Goal: Task Accomplishment & Management: Use online tool/utility

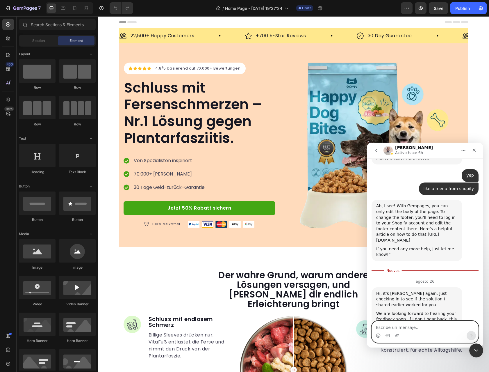
scroll to position [1, 0]
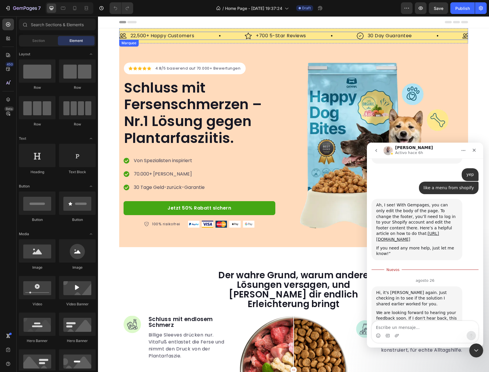
drag, startPoint x: 442, startPoint y: 38, endPoint x: 105, endPoint y: 94, distance: 342.1
click at [442, 38] on div "Image 30 Day Guarantee Text Block Row" at bounding box center [410, 36] width 106 height 8
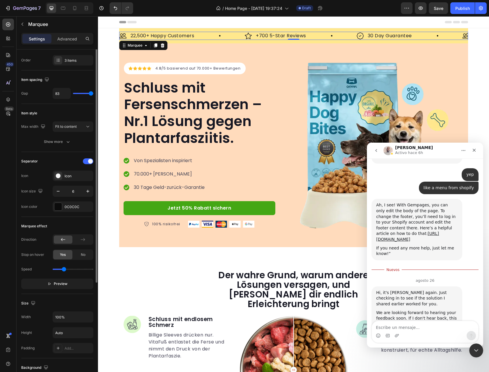
scroll to position [0, 0]
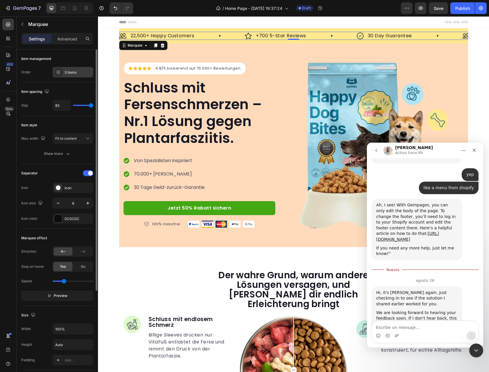
click at [74, 70] on div "3 items" at bounding box center [78, 72] width 27 height 5
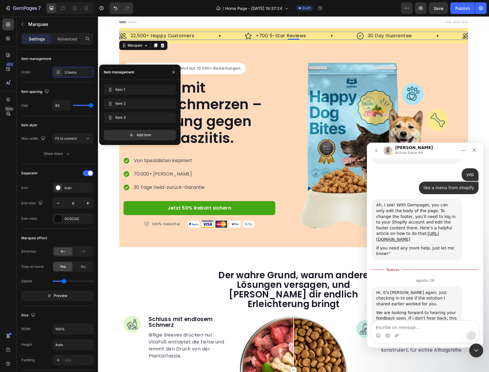
click at [112, 28] on div "Header" at bounding box center [293, 22] width 391 height 12
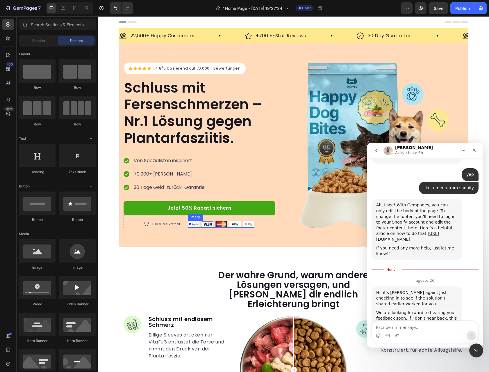
click at [242, 222] on img at bounding box center [221, 223] width 66 height 7
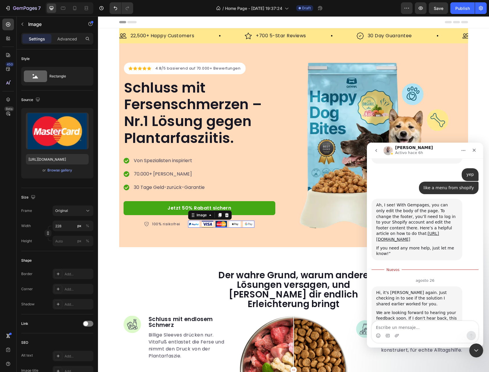
click at [206, 223] on img at bounding box center [221, 223] width 66 height 7
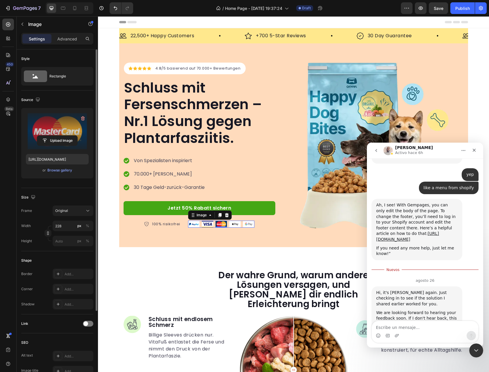
click at [69, 129] on label at bounding box center [57, 131] width 63 height 37
click at [69, 136] on input "file" at bounding box center [57, 141] width 40 height 10
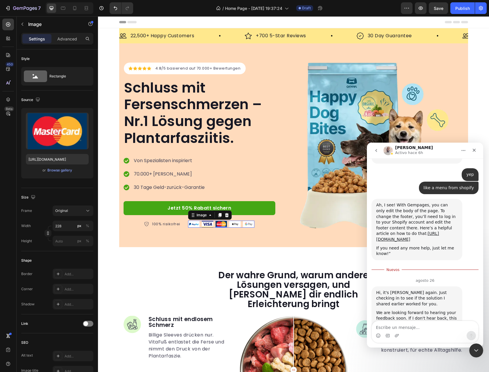
click at [245, 225] on img at bounding box center [221, 223] width 66 height 7
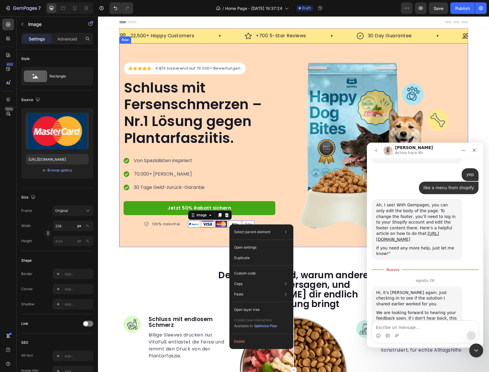
click at [213, 239] on div "Icon Icon Icon Icon Icon Icon List Hoz 4.8/5 basierend auf 70.000+ Bewertungen …" at bounding box center [293, 145] width 349 height 204
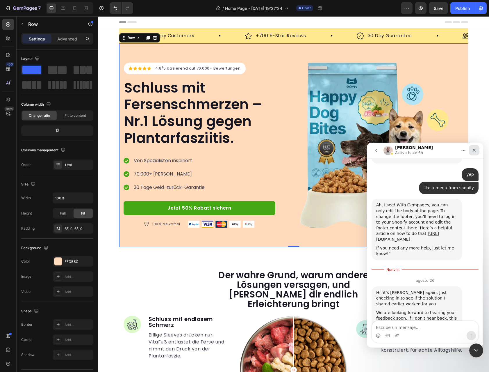
click at [474, 151] on icon "Cerrar" at bounding box center [474, 150] width 5 height 5
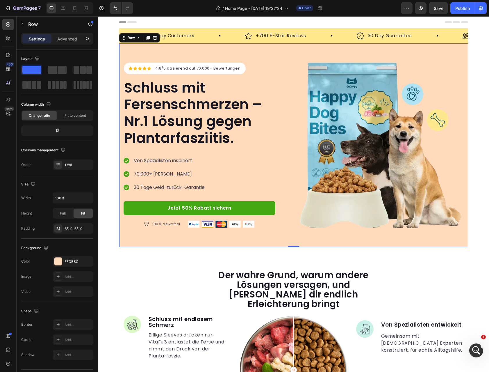
scroll to position [211, 0]
click at [171, 36] on p "22,500+ Happy Customers" at bounding box center [163, 35] width 64 height 7
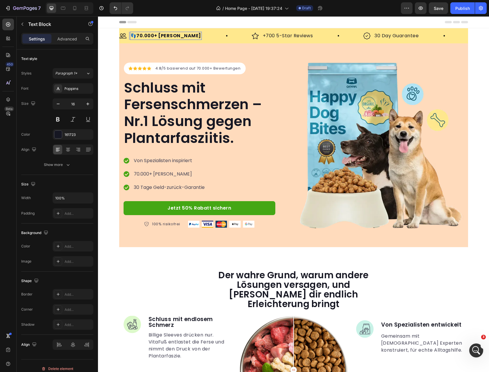
click at [137, 36] on strong "70.000+ [PERSON_NAME]" at bounding box center [168, 35] width 65 height 7
click at [288, 35] on p "+700 5-Star Reviews" at bounding box center [282, 35] width 50 height 7
click at [288, 35] on p "4.8/5 Sterne-Bewertungen" at bounding box center [290, 35] width 66 height 7
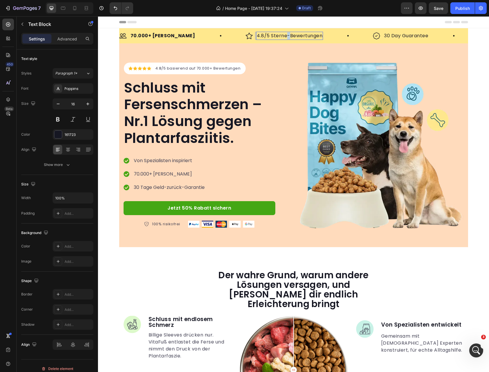
click at [288, 35] on p "4.8/5 Sterne-Bewertungen" at bounding box center [290, 35] width 66 height 7
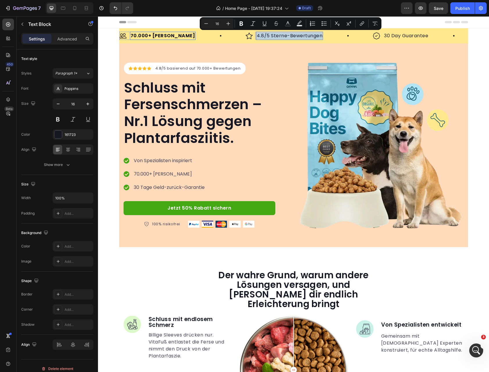
click at [179, 35] on strong "70.000+ [PERSON_NAME]" at bounding box center [163, 35] width 65 height 7
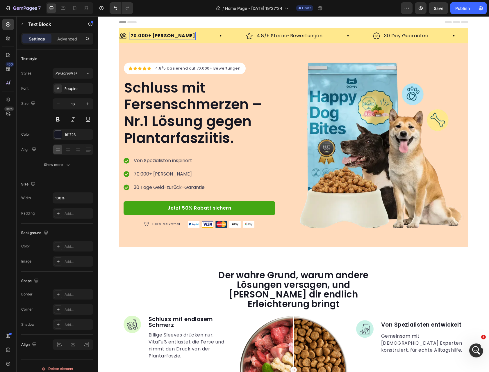
click at [179, 35] on strong "70.000+ [PERSON_NAME]" at bounding box center [163, 35] width 65 height 7
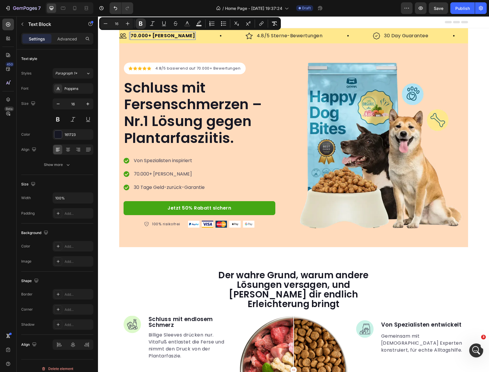
click at [179, 35] on strong "70.000+ [PERSON_NAME]" at bounding box center [163, 35] width 65 height 7
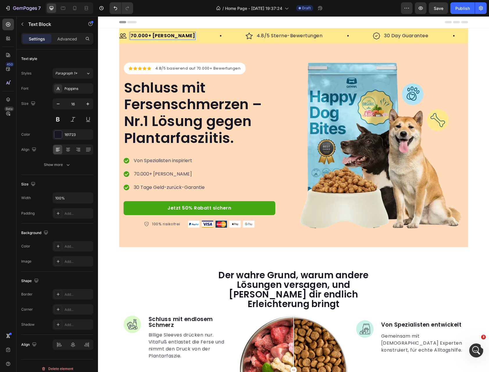
click at [179, 35] on strong "70.000+ [PERSON_NAME]" at bounding box center [163, 35] width 65 height 7
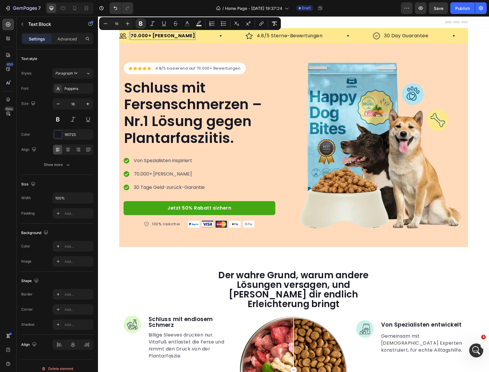
click at [179, 35] on strong "70.000+ [PERSON_NAME]" at bounding box center [163, 35] width 65 height 7
click at [142, 20] on button "Bold" at bounding box center [141, 23] width 10 height 10
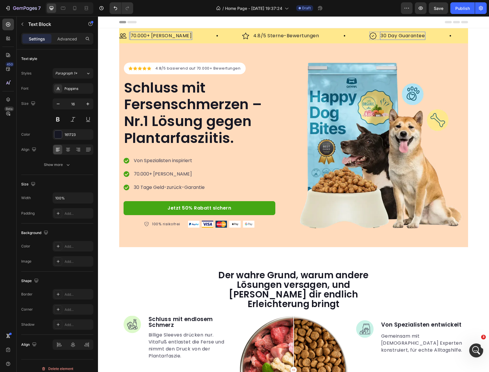
click at [405, 35] on p "30 Day Guarantee" at bounding box center [403, 35] width 44 height 7
click at [385, 35] on p "0 Tage Geld-zurück-Garantie" at bounding box center [417, 35] width 72 height 7
click at [384, 35] on p "0 Tage Geld-zurück-Garantie" at bounding box center [417, 35] width 72 height 7
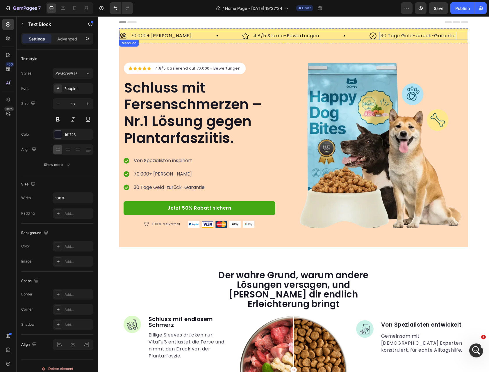
click at [206, 38] on div "Image 70.000+ [PERSON_NAME] Text Block Row" at bounding box center [181, 36] width 123 height 8
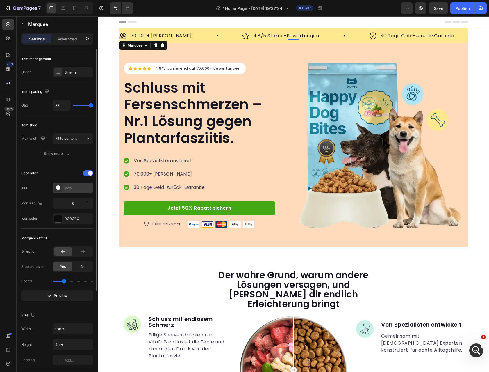
click at [68, 189] on div "Icon" at bounding box center [78, 187] width 27 height 5
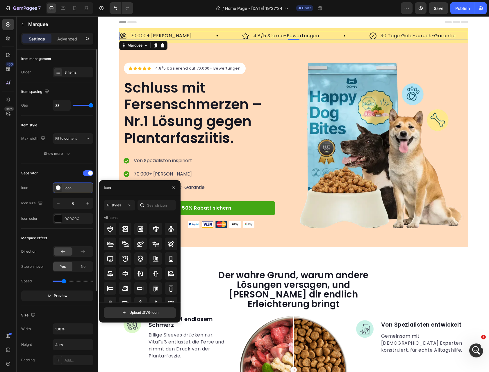
click at [68, 189] on div "Icon" at bounding box center [78, 187] width 27 height 5
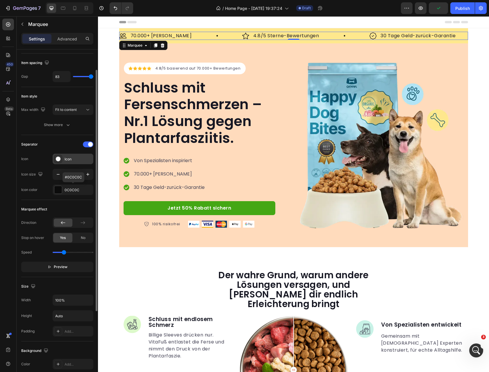
scroll to position [48, 0]
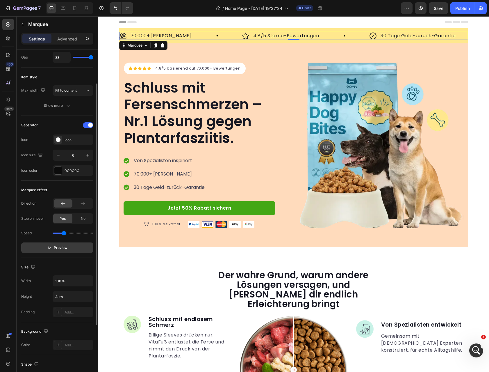
click at [62, 246] on span "Preview" at bounding box center [61, 248] width 14 height 6
click at [62, 246] on span "Pause" at bounding box center [61, 248] width 10 height 6
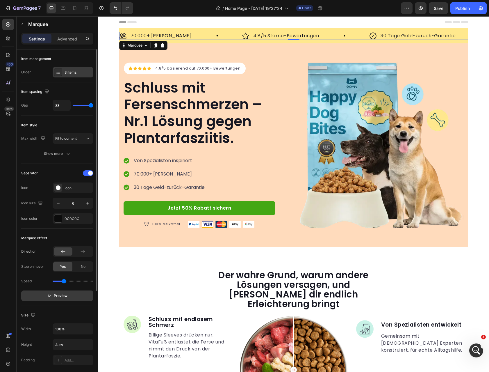
click at [77, 76] on div "3 items" at bounding box center [73, 72] width 41 height 10
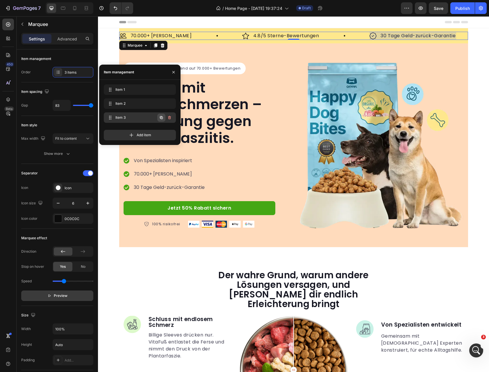
click at [162, 118] on icon "button" at bounding box center [161, 117] width 5 height 5
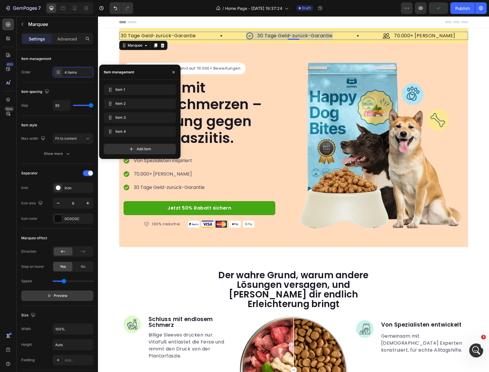
scroll to position [0, 261]
click at [123, 133] on span "Item 4" at bounding box center [135, 131] width 43 height 5
click at [124, 132] on span "Item 4" at bounding box center [135, 131] width 43 height 5
click at [124, 132] on span "Item 4" at bounding box center [131, 131] width 33 height 5
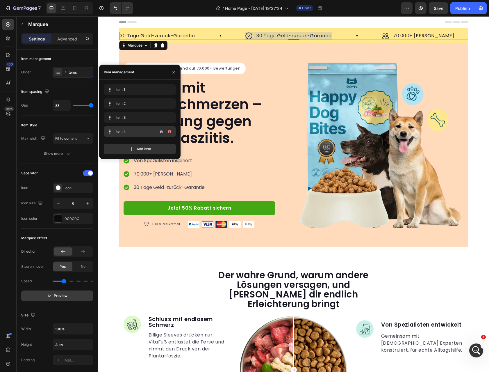
click at [124, 132] on span "Item 4" at bounding box center [131, 131] width 33 height 5
click at [298, 35] on p "30 Tage Geld-zurück-Garantie" at bounding box center [292, 35] width 75 height 7
click at [298, 35] on p "30 Tage Geld-zurück-Garantie" at bounding box center [293, 35] width 75 height 7
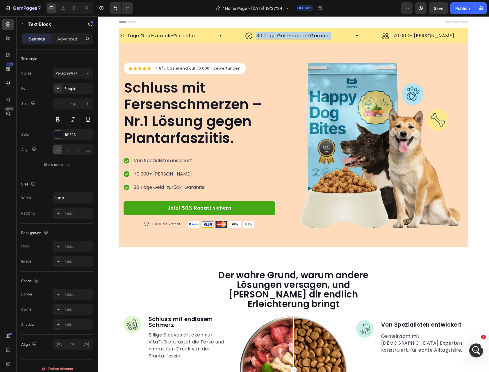
click at [298, 35] on p "30 Tage Geld-zurück-Garantie" at bounding box center [293, 35] width 75 height 7
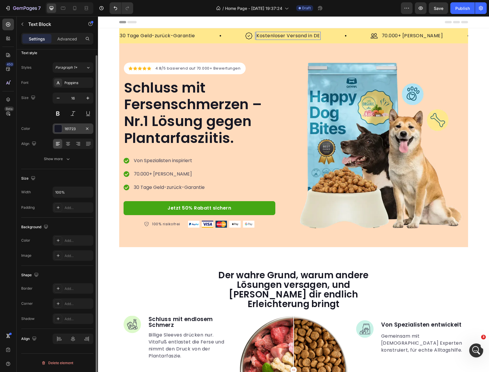
scroll to position [0, 0]
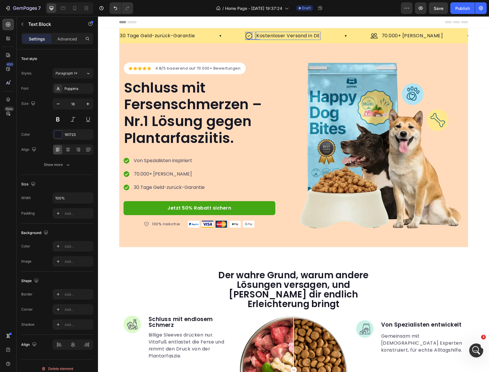
click at [251, 33] on img at bounding box center [247, 35] width 7 height 7
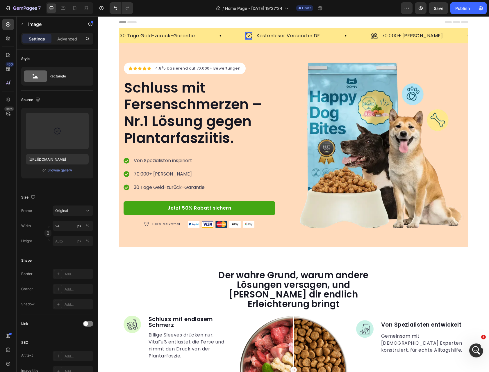
click at [349, 24] on div "Header" at bounding box center [293, 22] width 349 height 12
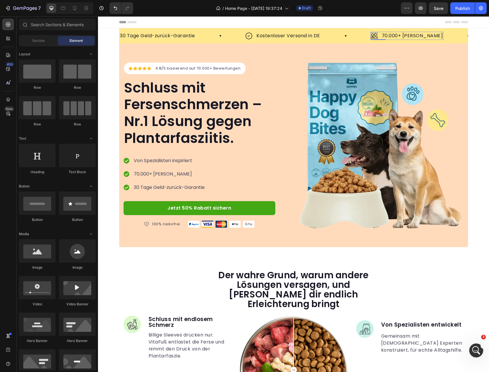
click at [375, 35] on img at bounding box center [372, 35] width 7 height 7
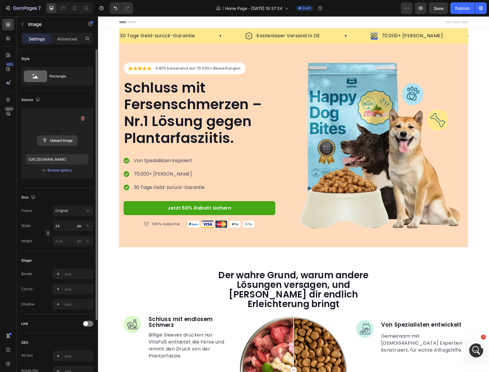
click at [50, 138] on input "file" at bounding box center [57, 141] width 40 height 10
click at [115, 6] on icon "Undo/Redo" at bounding box center [116, 8] width 6 height 6
type input "https://cdn.shopify.com/s/files/1/0972/0030/8564/files/gempages_570928342434317…"
click at [249, 37] on img at bounding box center [247, 35] width 7 height 7
click at [65, 170] on div "Browse gallery" at bounding box center [59, 170] width 25 height 5
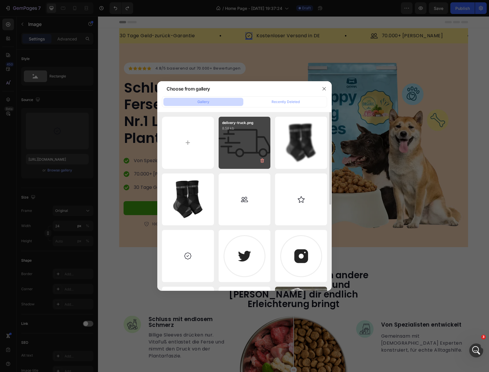
click at [240, 136] on div "delivery-truck.png 8.58 kb" at bounding box center [245, 143] width 52 height 52
type input "https://cdn.shopify.com/s/files/1/0972/0030/8564/files/gempages_570928342434317…"
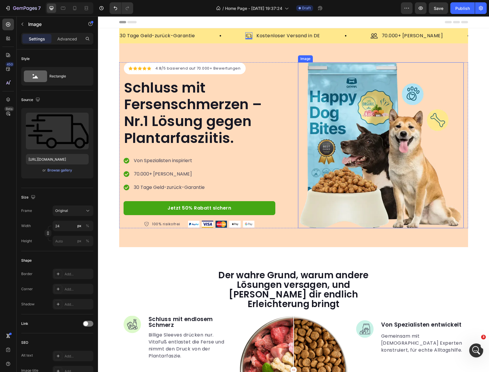
click at [322, 88] on img at bounding box center [381, 145] width 166 height 166
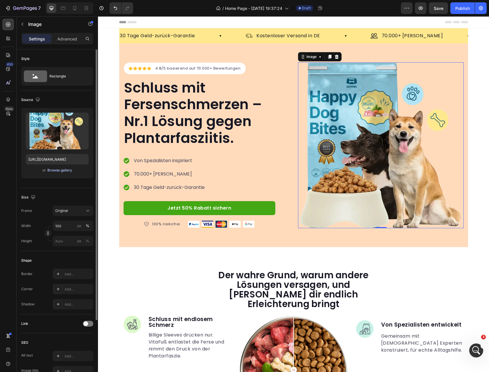
click at [67, 170] on div "Browse gallery" at bounding box center [59, 170] width 25 height 5
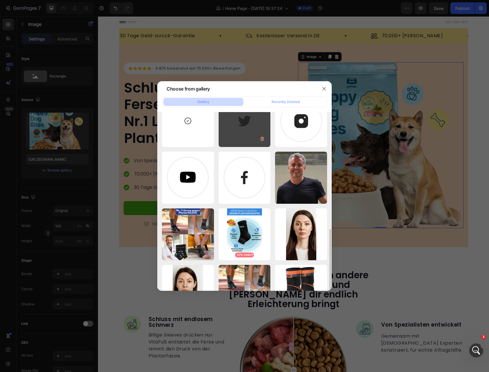
scroll to position [166, 0]
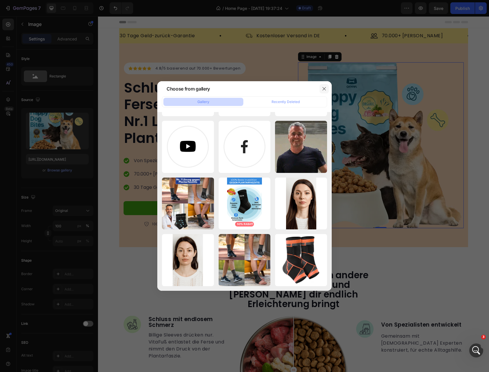
click at [323, 91] on button "button" at bounding box center [324, 88] width 9 height 9
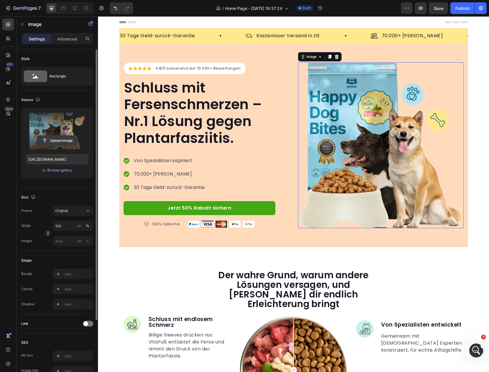
click at [56, 138] on input "file" at bounding box center [57, 141] width 40 height 10
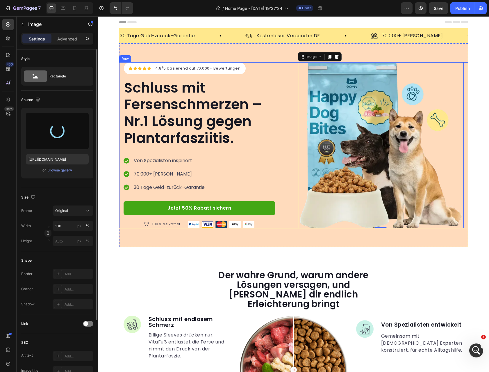
type input "https://cdn.shopify.com/s/files/1/0972/0030/8564/files/gempages_570928342434317…"
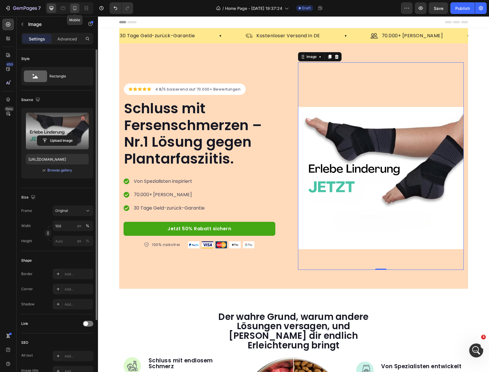
click at [72, 11] on div at bounding box center [74, 7] width 9 height 9
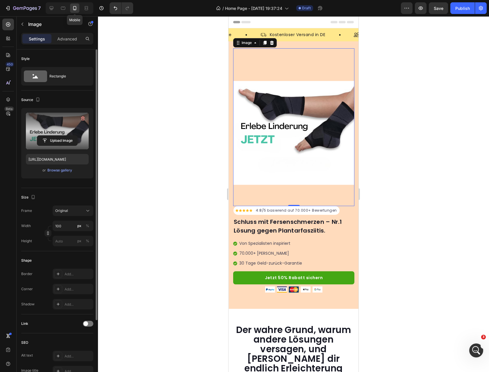
type input "428"
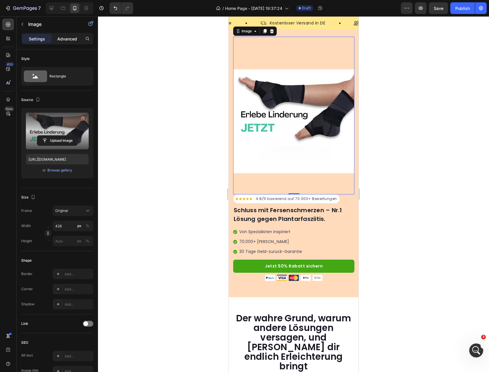
click at [59, 37] on p "Advanced" at bounding box center [67, 39] width 20 height 6
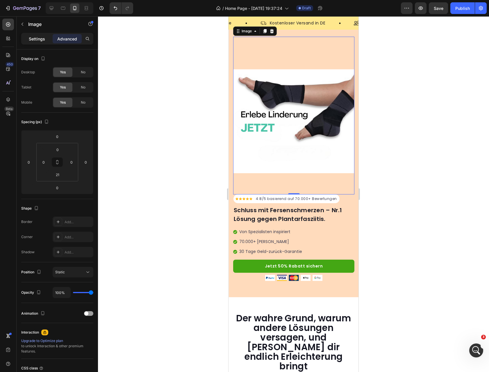
click at [40, 36] on p "Settings" at bounding box center [37, 39] width 16 height 6
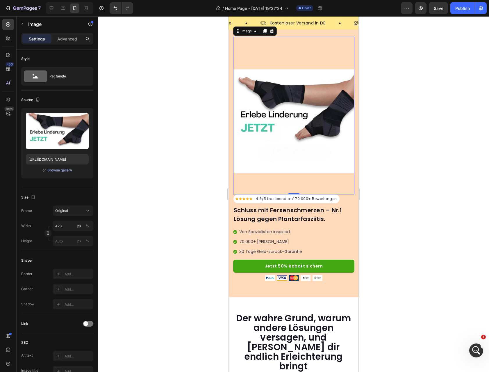
click at [66, 170] on div "Browse gallery" at bounding box center [59, 170] width 25 height 5
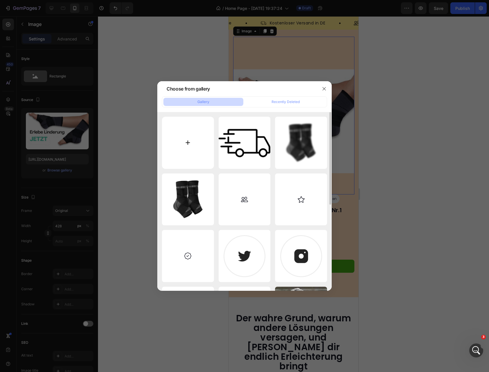
click at [189, 138] on input "file" at bounding box center [188, 143] width 52 height 52
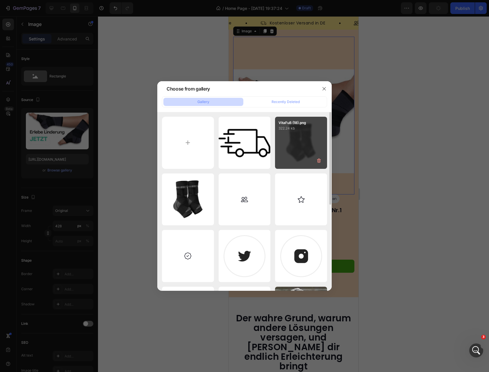
type input "C:\fakepath\0820.mp4 (Post de Instagram (45)) (1).png"
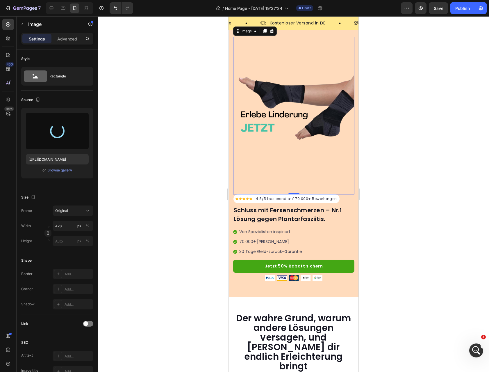
type input "https://cdn.shopify.com/s/files/1/0972/0030/8564/files/gempages_570928342434317…"
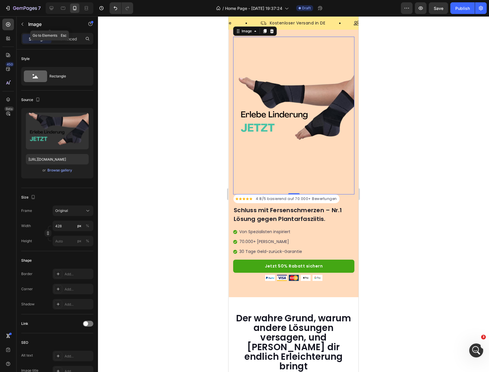
click at [58, 32] on div "Image" at bounding box center [50, 24] width 66 height 17
click at [65, 43] on div "Advanced" at bounding box center [67, 38] width 29 height 9
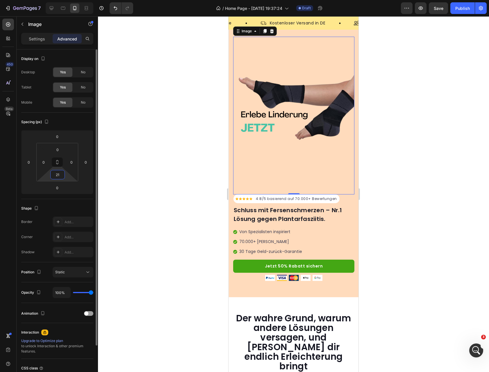
click at [61, 176] on input "21" at bounding box center [58, 174] width 12 height 9
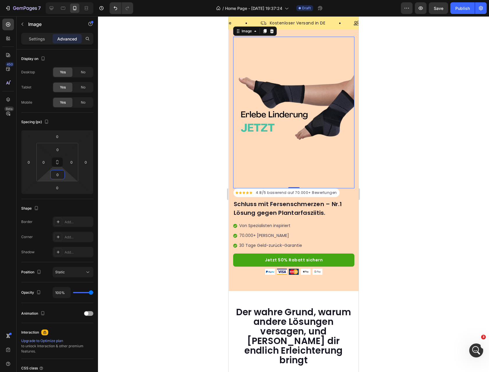
type input "0"
click at [288, 111] on img at bounding box center [293, 113] width 121 height 152
click at [27, 38] on div "Settings" at bounding box center [36, 38] width 29 height 9
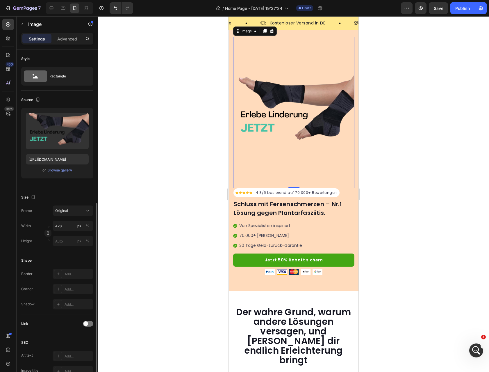
scroll to position [85, 0]
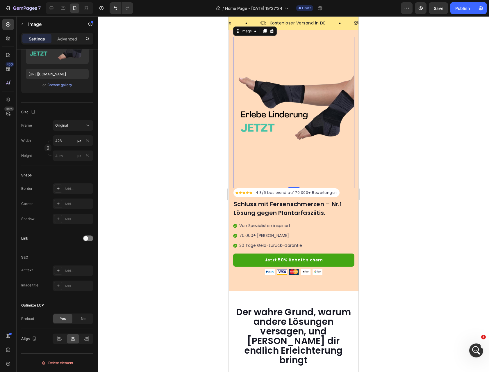
click at [391, 140] on div at bounding box center [293, 193] width 391 height 355
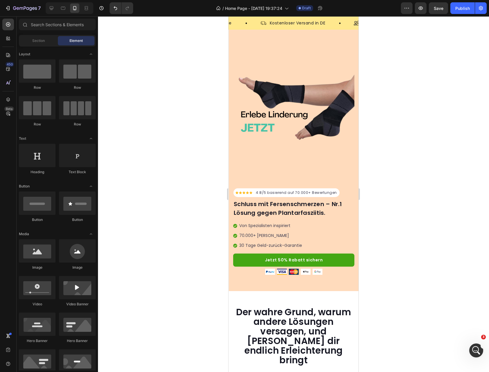
click at [438, 136] on div at bounding box center [293, 193] width 391 height 355
click at [335, 258] on link "Jetzt 50% Rabatt sichern" at bounding box center [293, 259] width 121 height 13
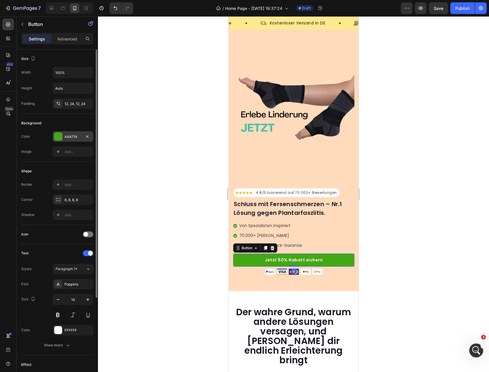
click at [69, 140] on div "44A714" at bounding box center [73, 136] width 41 height 10
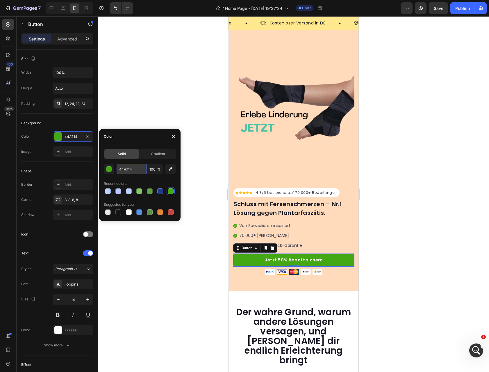
click at [136, 168] on input "44A714" at bounding box center [132, 169] width 30 height 10
click at [308, 125] on img at bounding box center [293, 113] width 121 height 152
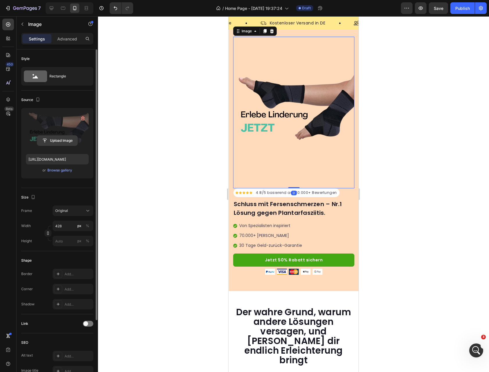
click at [63, 138] on input "file" at bounding box center [57, 141] width 40 height 10
click at [49, 139] on input "file" at bounding box center [57, 141] width 40 height 10
click at [346, 224] on div "Von Spezialisten inspiriert 70.000+ Zufriedene Kunden 30 Tage Geld-zurück-Garan…" at bounding box center [293, 238] width 121 height 32
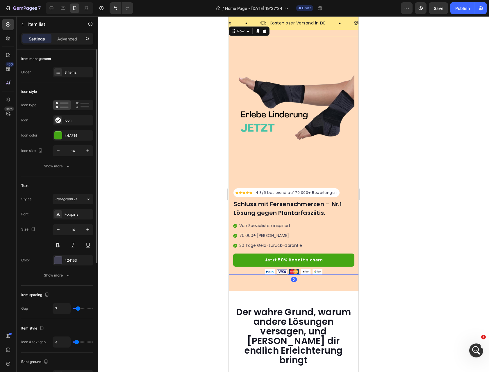
click at [353, 219] on div "Icon Icon Icon Icon Icon Icon List Hoz 4.8/5 basierend auf 70.000+ Bewertungen …" at bounding box center [294, 156] width 130 height 238
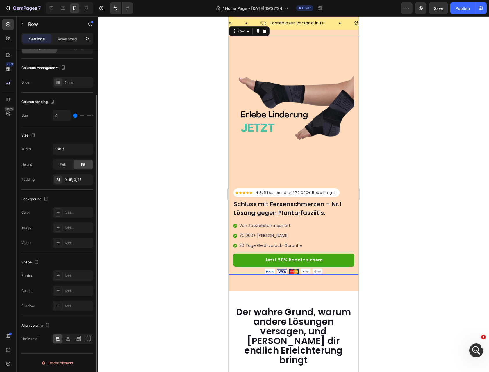
scroll to position [33, 0]
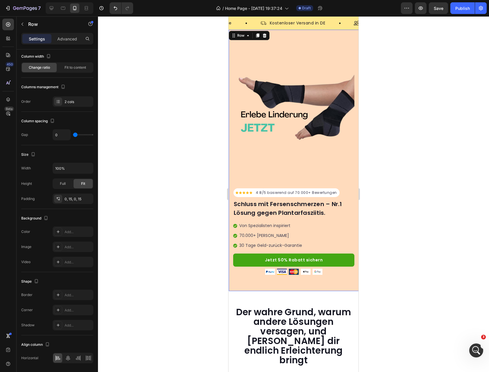
click at [313, 35] on div "Icon Icon Icon Icon Icon Icon List Hoz 4.8/5 basierend auf 70.000+ Bewertungen …" at bounding box center [294, 160] width 130 height 261
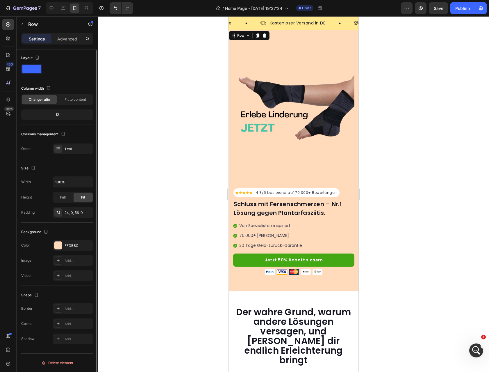
scroll to position [1, 0]
click at [66, 246] on div "FFDBBC" at bounding box center [73, 245] width 17 height 5
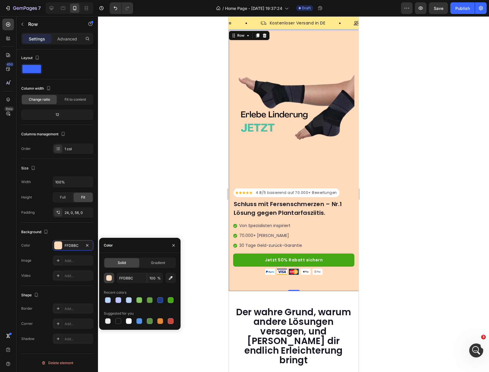
click at [105, 276] on button "button" at bounding box center [109, 278] width 10 height 10
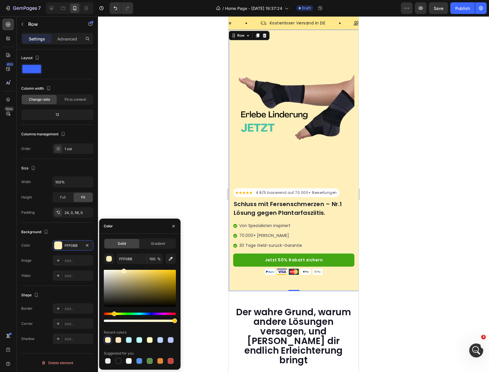
drag, startPoint x: 136, startPoint y: 313, endPoint x: 113, endPoint y: 316, distance: 23.2
click at [113, 315] on div "Hue" at bounding box center [140, 313] width 72 height 2
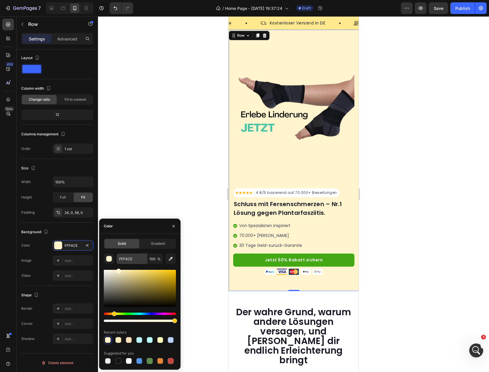
drag, startPoint x: 118, startPoint y: 273, endPoint x: 118, endPoint y: 261, distance: 12.5
click at [118, 261] on div "FFF4CE 100 % Recent colors Suggested for you" at bounding box center [140, 308] width 72 height 111
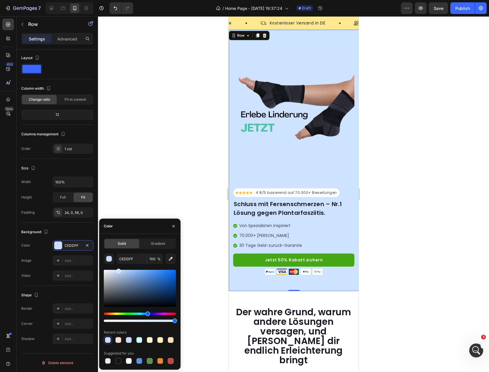
type input "CEE3FF"
drag, startPoint x: 140, startPoint y: 313, endPoint x: 147, endPoint y: 312, distance: 6.5
click at [147, 312] on div "Hue" at bounding box center [140, 313] width 72 height 2
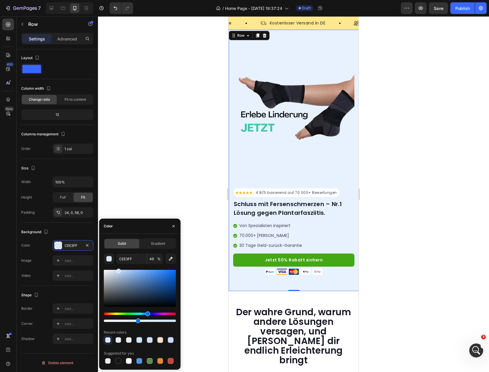
drag, startPoint x: 107, startPoint y: 320, endPoint x: 137, endPoint y: 319, distance: 30.0
click at [137, 319] on div at bounding box center [140, 320] width 72 height 2
type input "46"
click at [133, 311] on div at bounding box center [140, 295] width 72 height 54
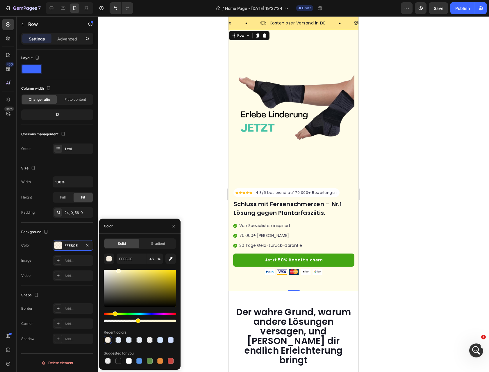
type input "FFF8CE"
drag, startPoint x: 111, startPoint y: 313, endPoint x: 114, endPoint y: 313, distance: 3.3
click at [114, 313] on div "Hue" at bounding box center [140, 313] width 72 height 2
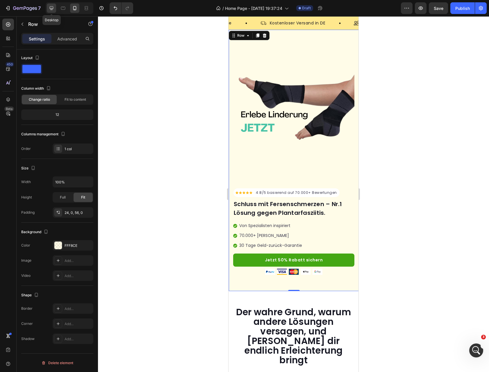
click at [54, 11] on div at bounding box center [51, 7] width 9 height 9
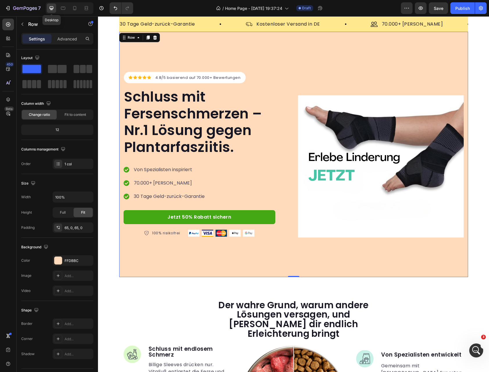
scroll to position [7, 0]
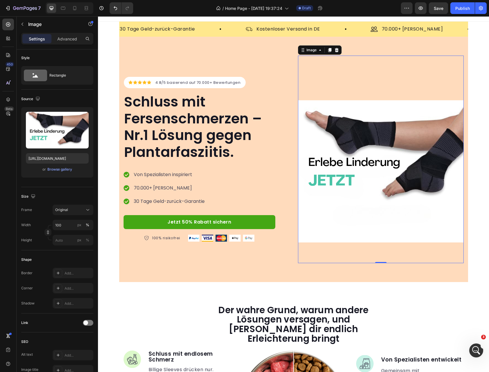
click at [388, 165] on img at bounding box center [381, 159] width 166 height 207
click at [59, 171] on div "Browse gallery" at bounding box center [59, 170] width 25 height 5
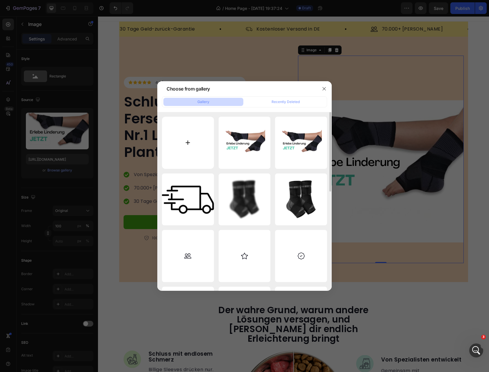
click at [193, 140] on input "file" at bounding box center [188, 143] width 52 height 52
type input "C:\fakepath\0820.mp4 (Post de Instagram (45)) (3).png"
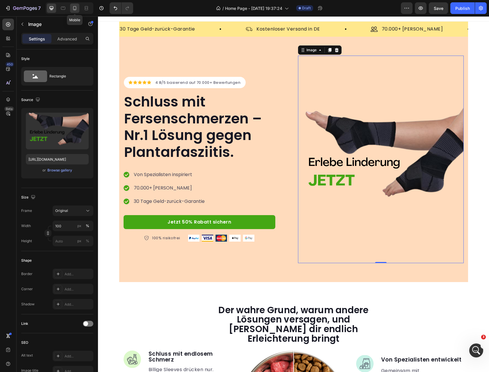
click at [78, 7] on div at bounding box center [74, 7] width 9 height 9
type input "https://cdn.shopify.com/s/files/1/0972/0030/8564/files/gempages_570928342434317…"
type input "428"
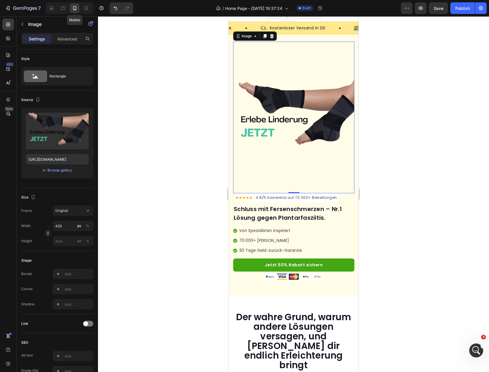
scroll to position [12, 0]
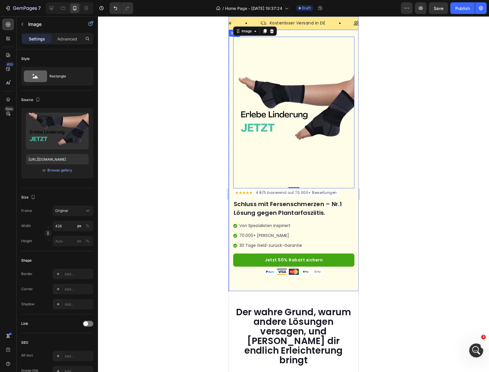
click at [244, 277] on div "Icon Icon Icon Icon Icon Icon List Hoz 4.8/5 basierend auf 70.000+ Bewertungen …" at bounding box center [294, 160] width 130 height 261
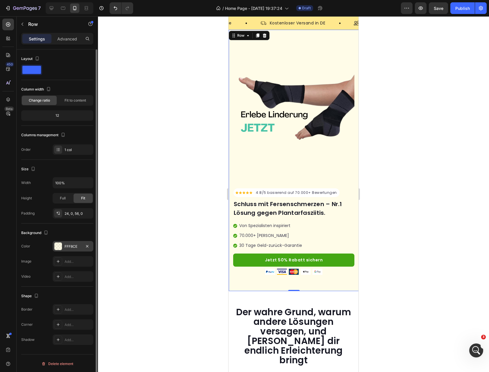
click at [69, 243] on div "FFF8CE" at bounding box center [73, 246] width 41 height 10
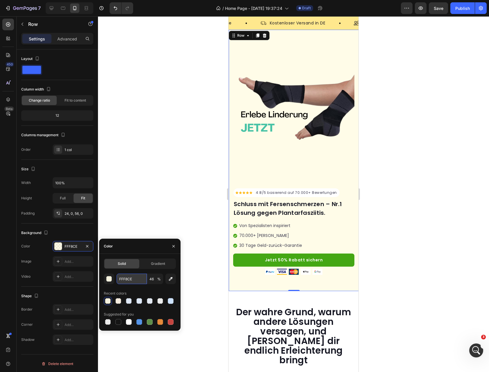
click at [121, 277] on input "FFF8CE" at bounding box center [132, 278] width 30 height 10
click at [49, 6] on icon at bounding box center [52, 8] width 6 height 6
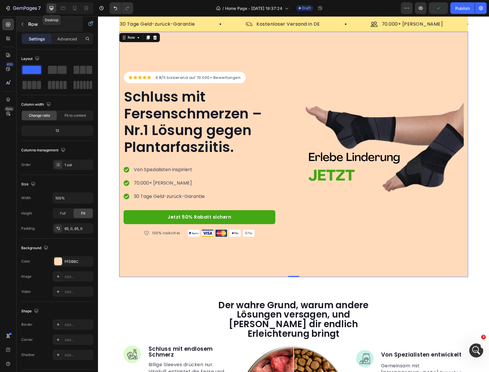
scroll to position [7, 0]
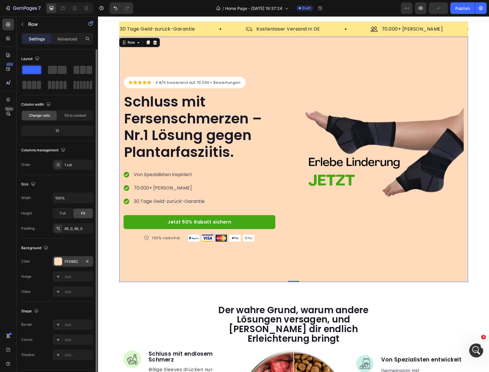
click at [65, 257] on div "FFDBBC" at bounding box center [73, 261] width 41 height 10
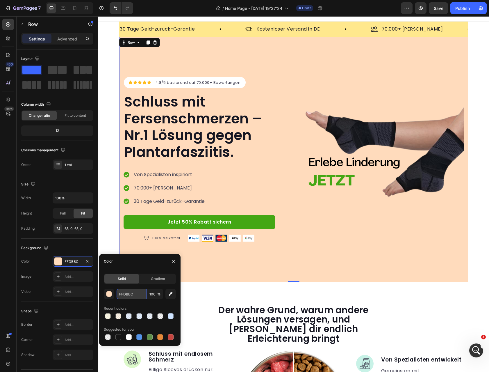
click at [136, 293] on input "FFDBBC" at bounding box center [132, 294] width 30 height 10
paste input "F8CE"
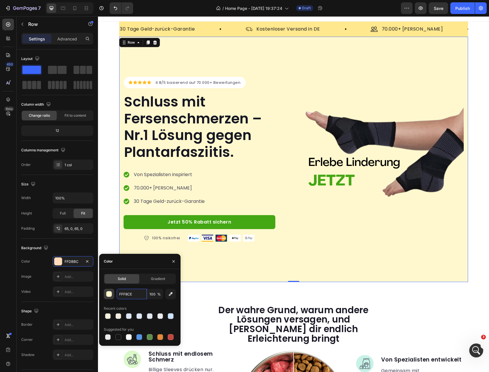
type input "FFF8CE"
click at [108, 296] on div "button" at bounding box center [109, 294] width 6 height 6
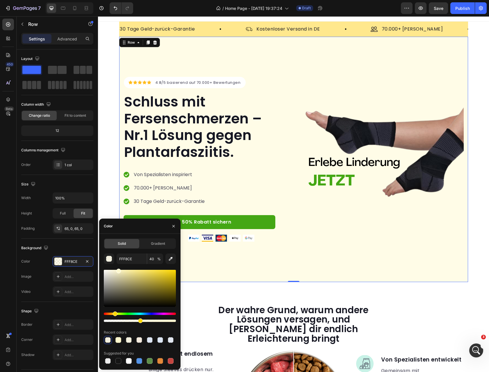
drag, startPoint x: 132, startPoint y: 320, endPoint x: 139, endPoint y: 318, distance: 7.0
click at [139, 318] on div at bounding box center [140, 316] width 72 height 9
type input "49"
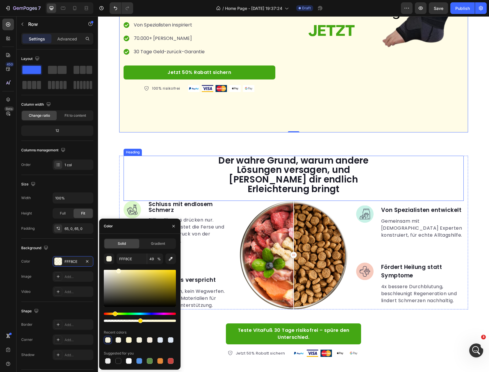
scroll to position [210, 0]
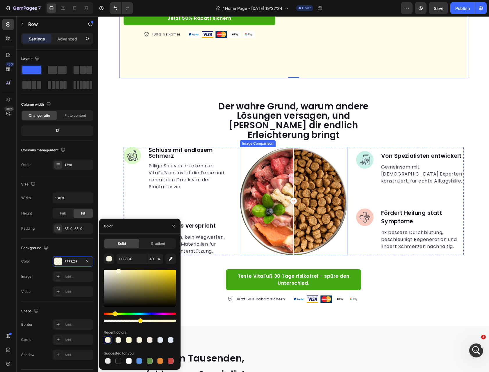
click at [303, 149] on div at bounding box center [294, 201] width 108 height 108
click at [266, 170] on div at bounding box center [294, 201] width 108 height 108
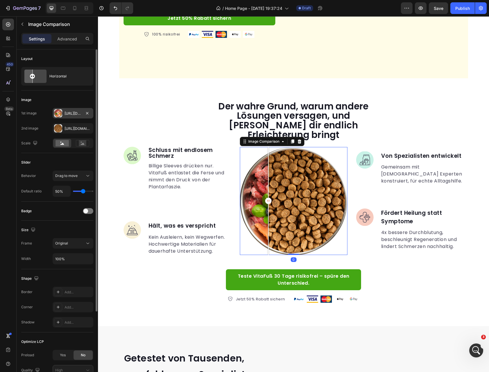
click at [74, 114] on div "Https://gempages-demo.Myshopify.Com/cdn/shop/t/1/assets/495611768014373769-5c0c…" at bounding box center [73, 113] width 17 height 5
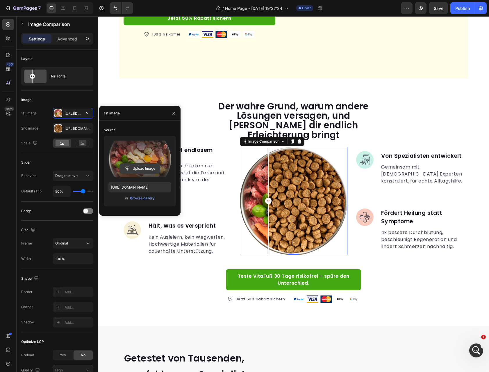
click at [140, 167] on input "file" at bounding box center [140, 168] width 40 height 10
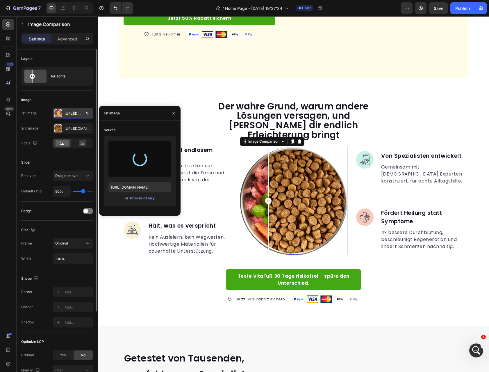
type input "https://cdn.shopify.com/s/files/1/0972/0030/8564/files/gempages_570928342434317…"
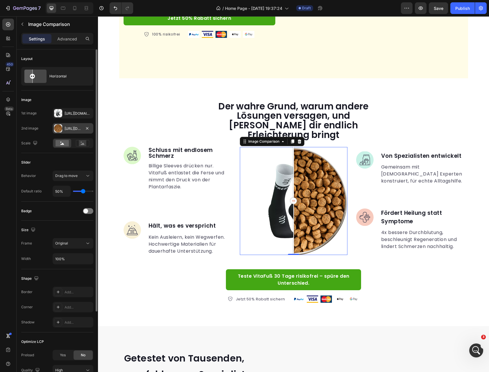
click at [68, 129] on div "Https://gempages-demo.Myshopify.Com/cdn/shop/t/1/assets/495611768014373769-154b…" at bounding box center [73, 128] width 17 height 5
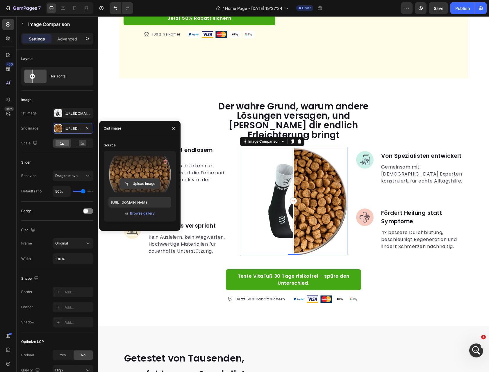
click at [156, 184] on input "file" at bounding box center [140, 184] width 40 height 10
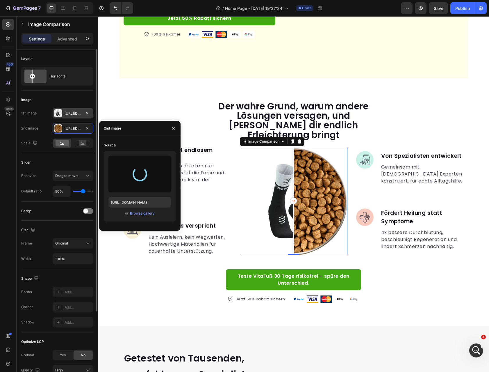
type input "https://cdn.shopify.com/s/files/1/0972/0030/8564/files/gempages_570928342434317…"
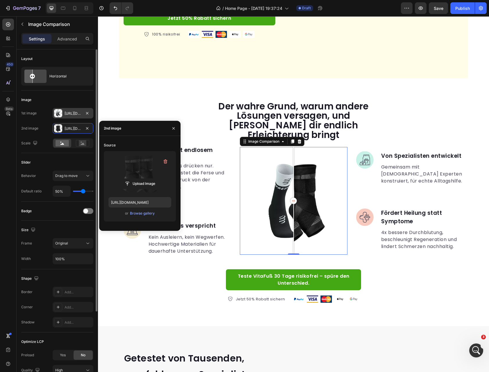
click at [70, 113] on div "Https://cdn.Shopify.Com/s/files/1/0972/0030/8564/files/gempages_570928342434317…" at bounding box center [73, 113] width 17 height 5
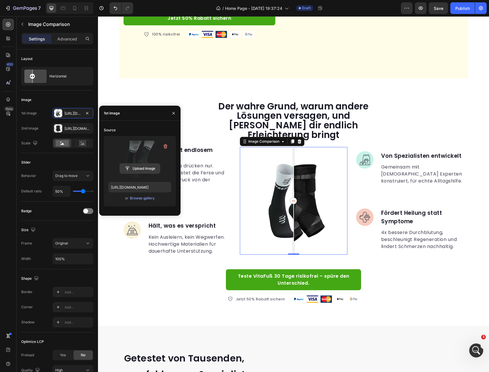
click at [145, 168] on input "file" at bounding box center [140, 168] width 40 height 10
type input "https://cdn.shopify.com/s/files/1/0972/0030/8564/files/gempages_570928342434317…"
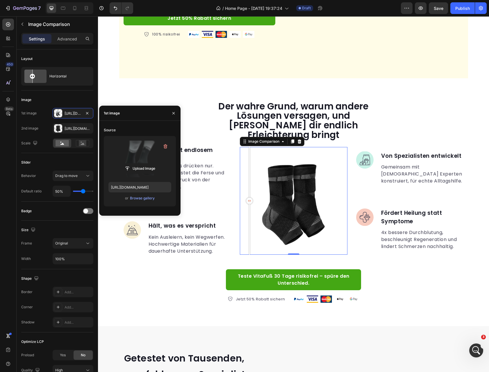
drag, startPoint x: 292, startPoint y: 194, endPoint x: 243, endPoint y: 198, distance: 49.0
click at [244, 198] on div at bounding box center [250, 201] width 12 height 108
click at [73, 8] on icon at bounding box center [75, 8] width 6 height 6
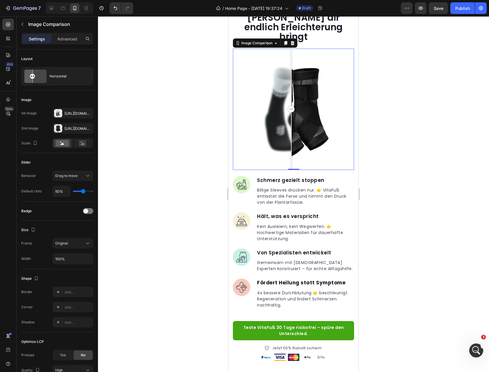
scroll to position [332, 0]
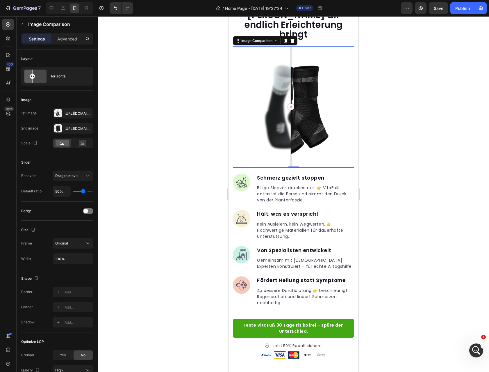
drag, startPoint x: 296, startPoint y: 94, endPoint x: 291, endPoint y: 95, distance: 4.4
click at [291, 104] on div at bounding box center [291, 107] width 6 height 6
click at [241, 174] on img at bounding box center [241, 182] width 17 height 17
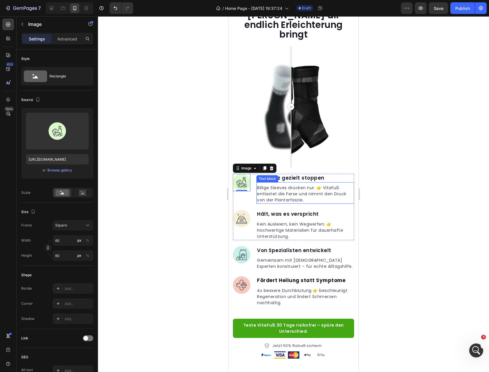
click at [322, 185] on p "Billige Sleeves drücken nur. 👉 VitaFuß entlastet die Ferse und nimmt den Druck …" at bounding box center [305, 194] width 97 height 18
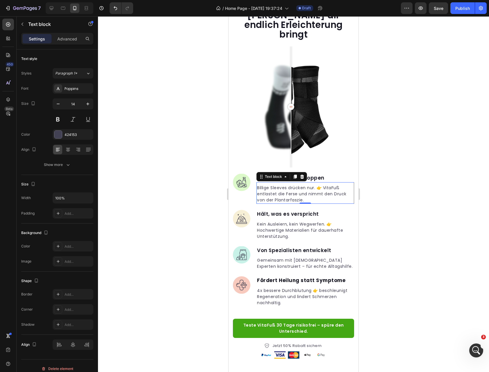
click at [323, 185] on p "Billige Sleeves drücken nur. 👉 VitaFuß entlastet die Ferse und nimmt den Druck …" at bounding box center [305, 194] width 97 height 18
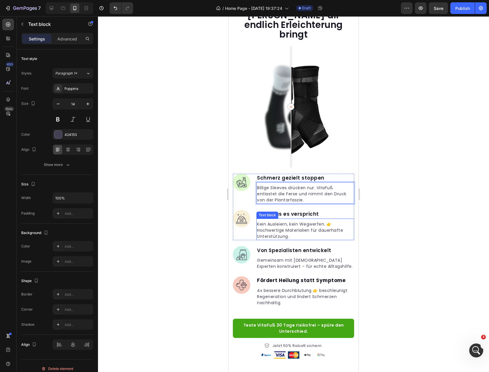
click at [334, 221] on p "Kein Ausleiern, kein Wegwerfen. 👉 Hochwertige Materialien für dauerhafte Unters…" at bounding box center [305, 230] width 97 height 18
click at [336, 221] on p "Kein Ausleiern, kein Wegwerfen. 👉 Hochwertige Materialien für dauerhafte Unters…" at bounding box center [305, 230] width 97 height 18
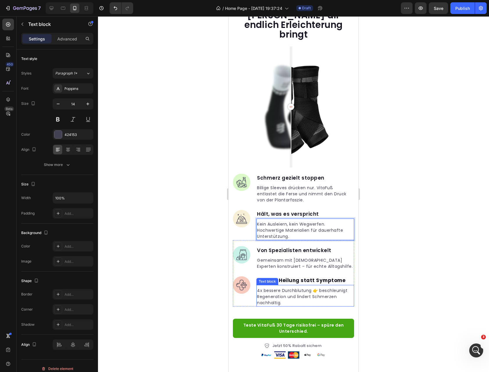
click at [320, 287] on p "4x bessere Durchblutung 👉 beschleunigt Regeneration und lindert Schmerzen nachh…" at bounding box center [305, 296] width 97 height 18
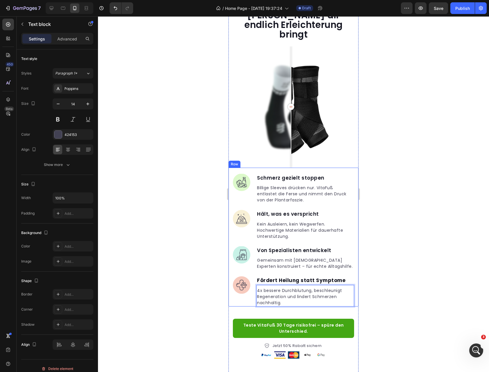
click at [197, 207] on div at bounding box center [293, 193] width 391 height 355
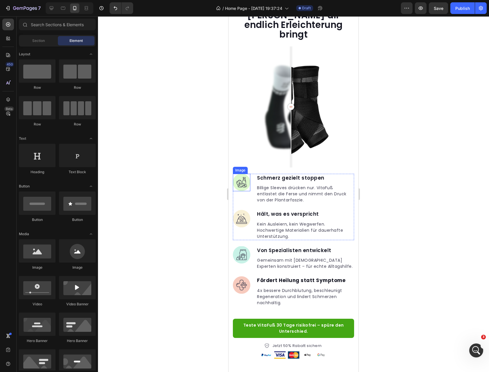
click at [239, 174] on img at bounding box center [241, 182] width 17 height 17
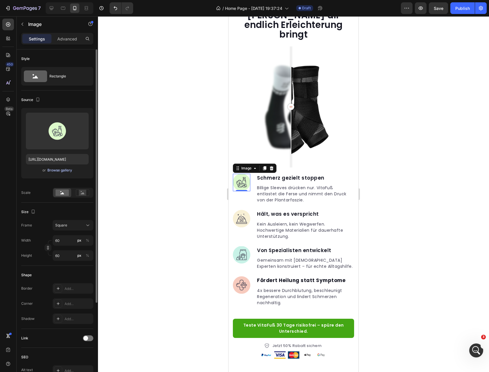
click at [55, 172] on div "Browse gallery" at bounding box center [59, 170] width 25 height 5
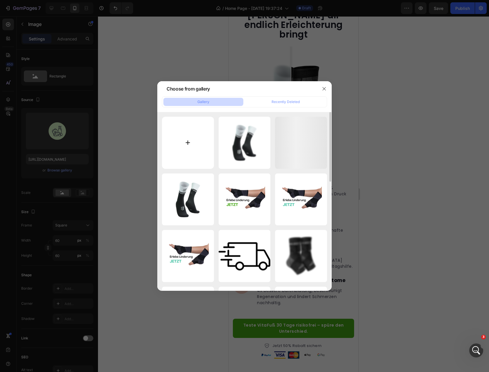
click at [200, 129] on input "file" at bounding box center [188, 143] width 52 height 52
type input "C:\fakepath\leg.png"
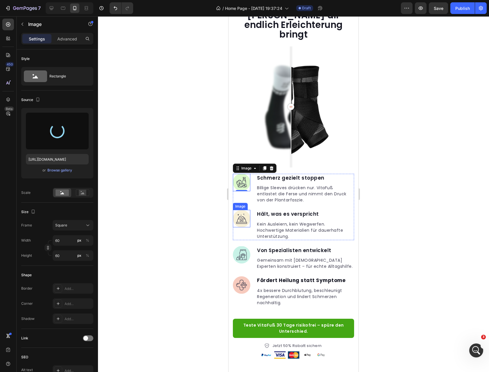
type input "https://cdn.shopify.com/s/files/1/0972/0030/8564/files/gempages_570928342434317…"
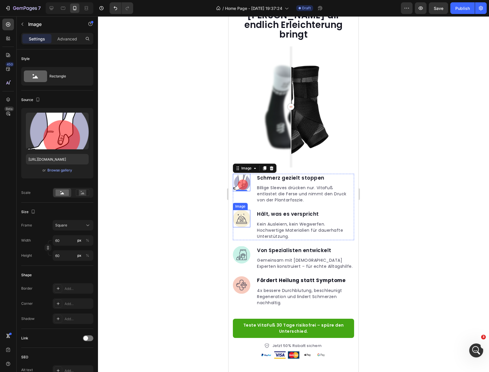
click at [245, 210] on img at bounding box center [241, 218] width 17 height 17
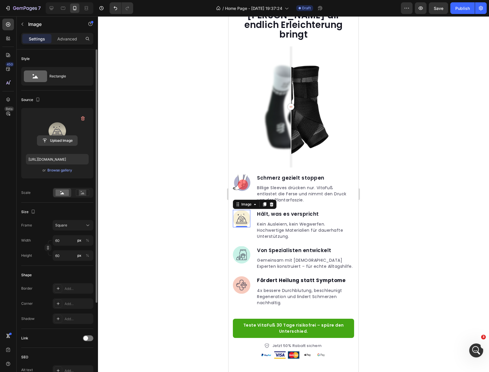
click at [61, 136] on input "file" at bounding box center [57, 141] width 40 height 10
type input "https://cdn.shopify.com/s/files/1/0972/0030/8564/files/gempages_570928342434317…"
click at [245, 246] on img at bounding box center [241, 254] width 17 height 17
click at [67, 141] on input "file" at bounding box center [57, 141] width 40 height 10
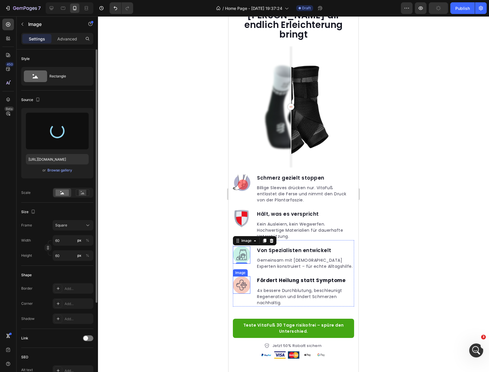
type input "https://cdn.shopify.com/s/files/1/0972/0030/8564/files/gempages_570928342434317…"
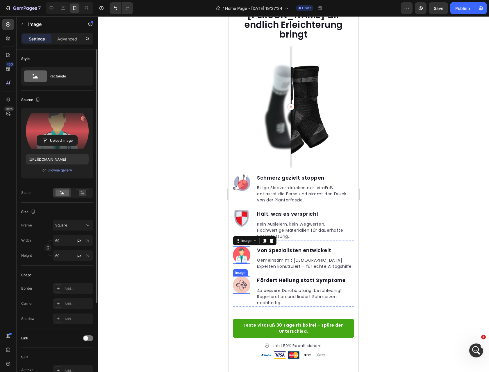
click at [242, 278] on img at bounding box center [241, 284] width 17 height 17
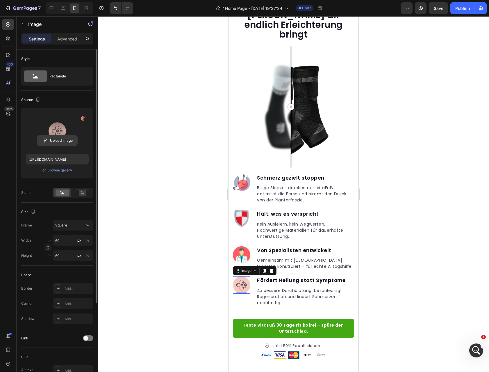
click at [62, 143] on input "file" at bounding box center [57, 141] width 40 height 10
click at [51, 10] on icon at bounding box center [52, 8] width 6 height 6
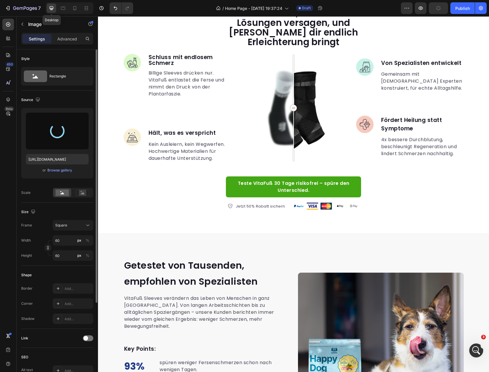
scroll to position [311, 0]
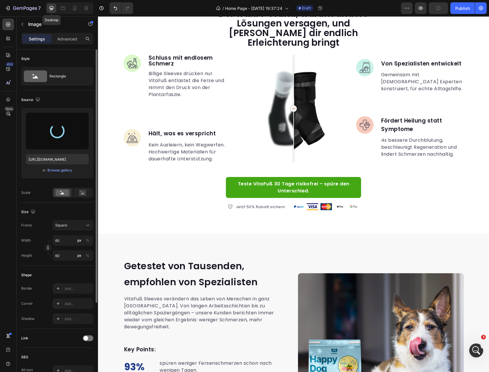
type input "https://cdn.shopify.com/s/files/1/0972/0030/8564/files/gempages_570928342434317…"
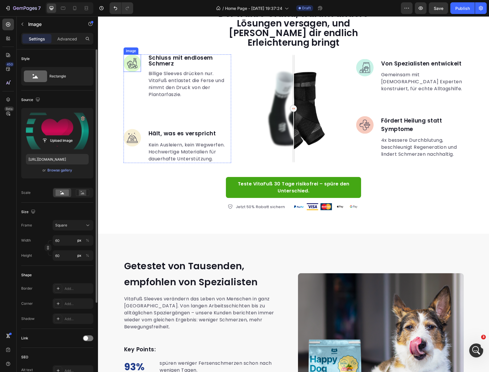
click at [127, 54] on img at bounding box center [132, 62] width 17 height 17
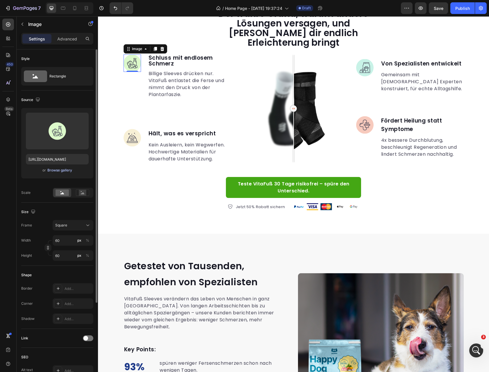
click at [64, 172] on div "Browse gallery" at bounding box center [59, 170] width 25 height 5
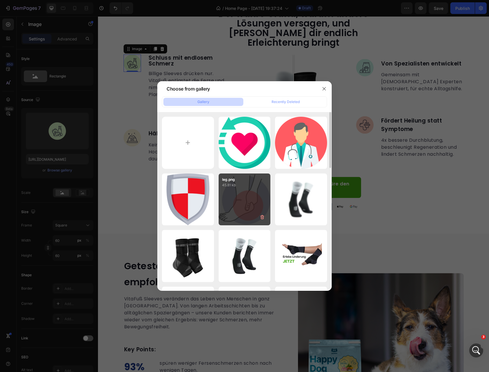
click at [239, 196] on div "leg.png 45.81 kb" at bounding box center [245, 199] width 52 height 52
type input "https://cdn.shopify.com/s/files/1/0972/0030/8564/files/gempages_570928342434317…"
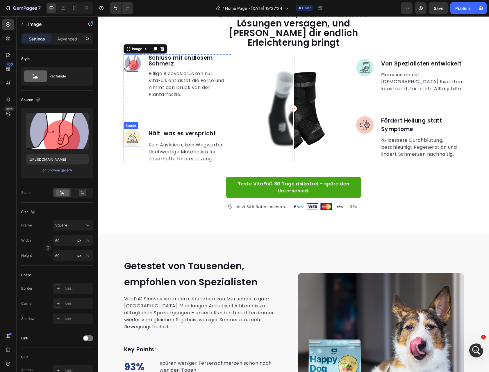
click at [131, 129] on img at bounding box center [132, 137] width 17 height 17
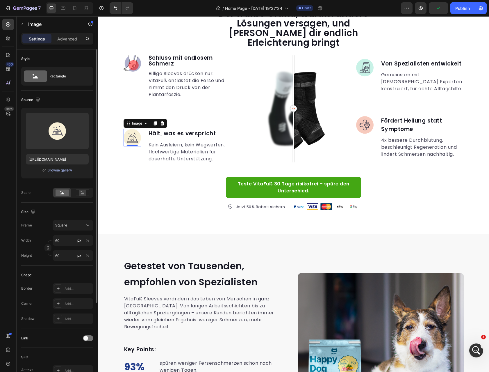
click at [67, 171] on div "Browse gallery" at bounding box center [59, 170] width 25 height 5
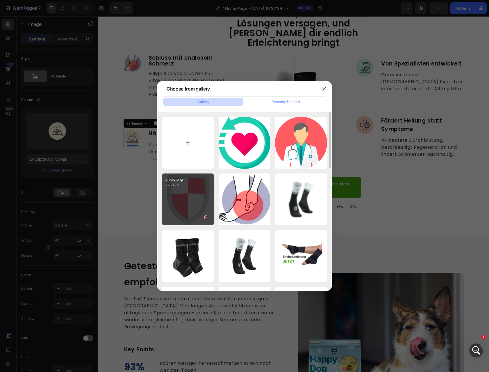
click at [189, 202] on div "shield.png 22.21 kb" at bounding box center [188, 199] width 52 height 52
type input "https://cdn.shopify.com/s/files/1/0972/0030/8564/files/gempages_570928342434317…"
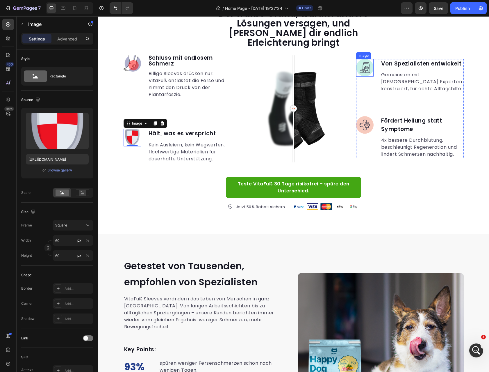
click at [362, 59] on img at bounding box center [364, 67] width 17 height 17
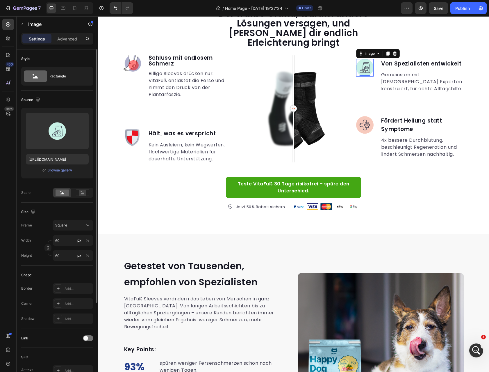
click at [65, 167] on div "or Browse gallery" at bounding box center [57, 170] width 63 height 7
click at [61, 170] on div "Browse gallery" at bounding box center [59, 170] width 25 height 5
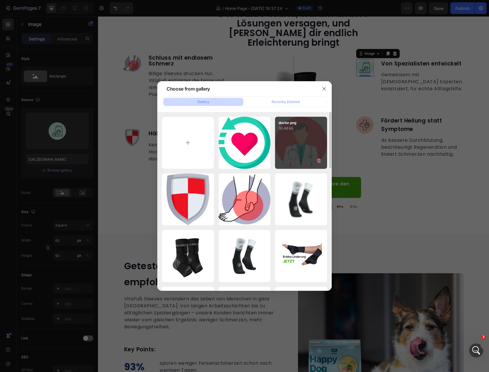
click at [307, 136] on div "doctor.png 30.46 kb" at bounding box center [301, 143] width 52 height 52
type input "https://cdn.shopify.com/s/files/1/0972/0030/8564/files/gempages_570928342434317…"
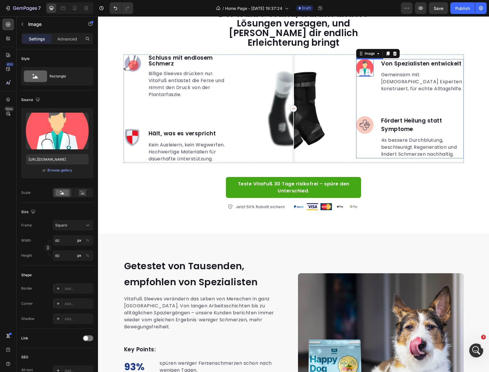
click at [370, 116] on img at bounding box center [364, 124] width 17 height 17
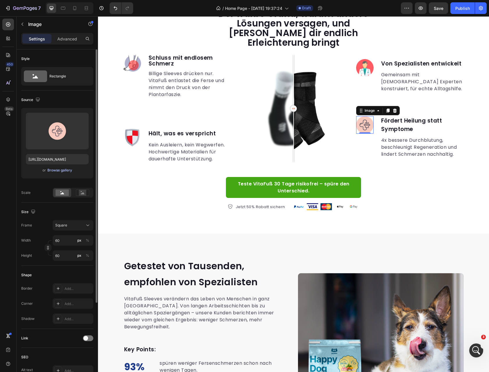
click at [65, 169] on div "Browse gallery" at bounding box center [59, 170] width 25 height 5
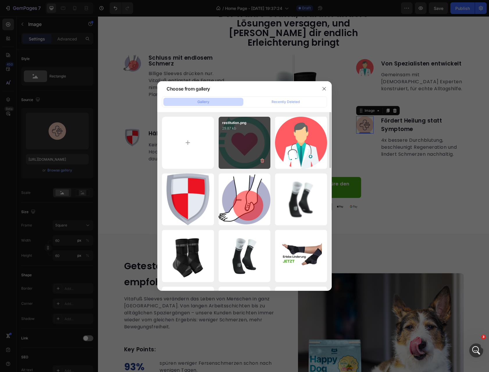
click at [258, 145] on div "restitution.png 29.87 kb" at bounding box center [245, 143] width 52 height 52
type input "https://cdn.shopify.com/s/files/1/0972/0030/8564/files/gempages_570928342434317…"
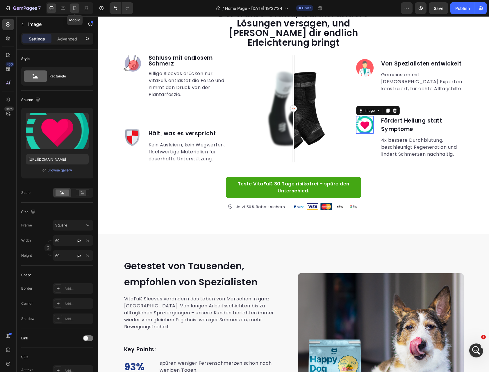
click at [75, 8] on icon at bounding box center [75, 8] width 6 height 6
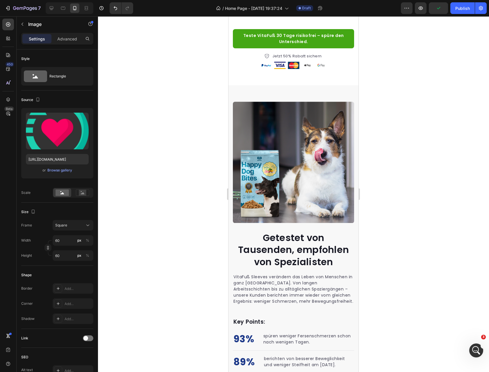
scroll to position [630, 0]
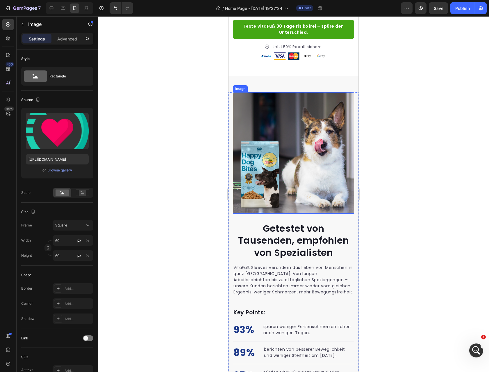
click at [270, 136] on img at bounding box center [293, 152] width 121 height 121
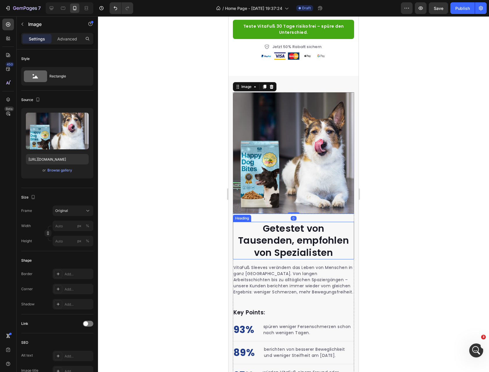
click at [297, 231] on span "Getestet von Tausenden, empfohlen von Spezialisten" at bounding box center [293, 240] width 111 height 37
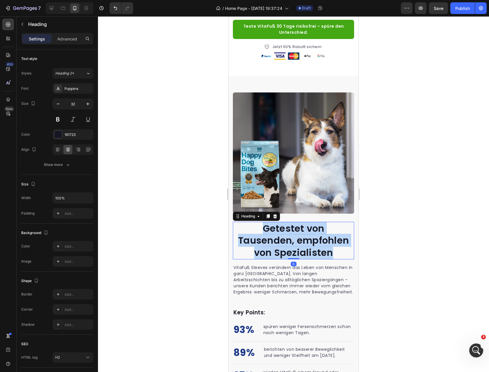
click at [297, 231] on span "Getestet von Tausenden, empfohlen von Spezialisten" at bounding box center [293, 240] width 111 height 37
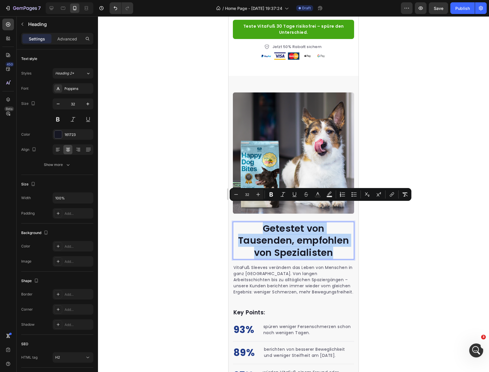
copy span "Getestet von Tausenden, empfohlen von Spezialisten"
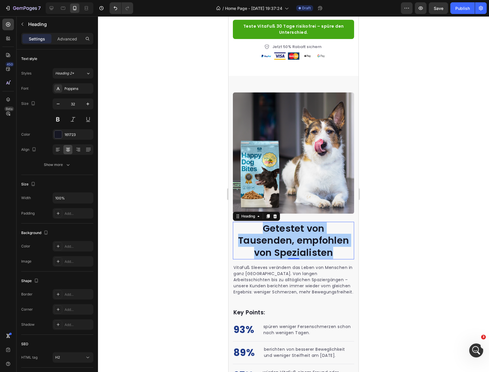
click at [176, 166] on div at bounding box center [293, 193] width 391 height 355
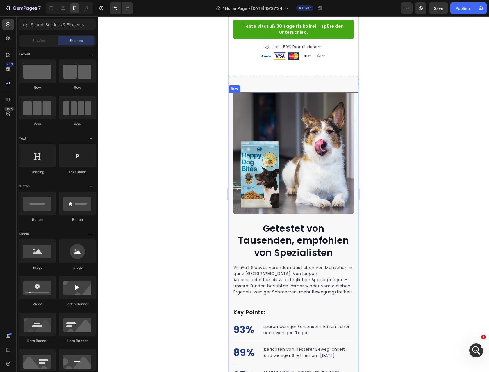
drag, startPoint x: 353, startPoint y: 119, endPoint x: 334, endPoint y: 127, distance: 20.6
click at [352, 120] on div "⁠⁠⁠⁠⁠⁠⁠ Getestet von Tausenden, empfohlen von Spezialisten Heading VitaFuß Slee…" at bounding box center [294, 253] width 130 height 322
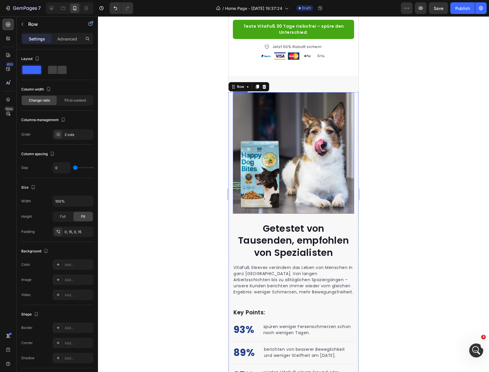
click at [334, 127] on img at bounding box center [293, 152] width 121 height 121
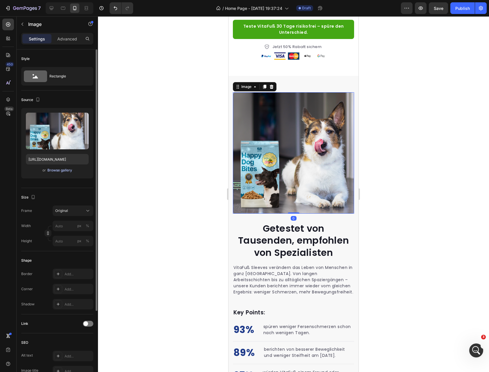
click at [62, 171] on div "Browse gallery" at bounding box center [59, 170] width 25 height 5
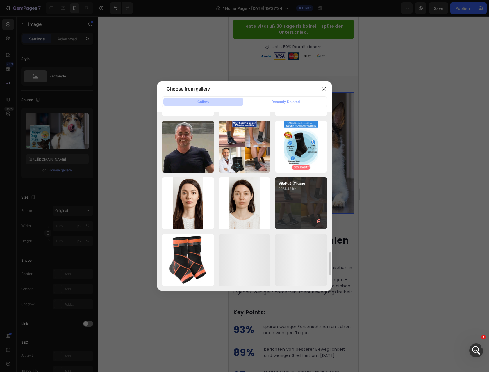
scroll to position [970, 0]
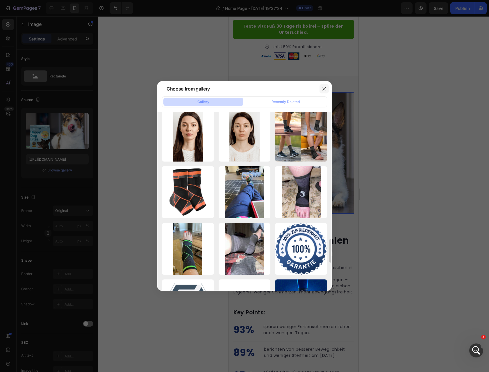
click at [321, 88] on button "button" at bounding box center [324, 88] width 9 height 9
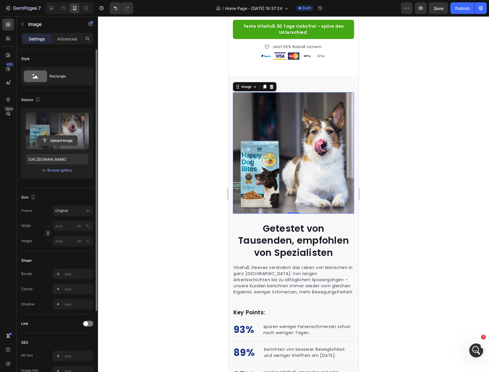
click at [51, 138] on input "file" at bounding box center [57, 141] width 40 height 10
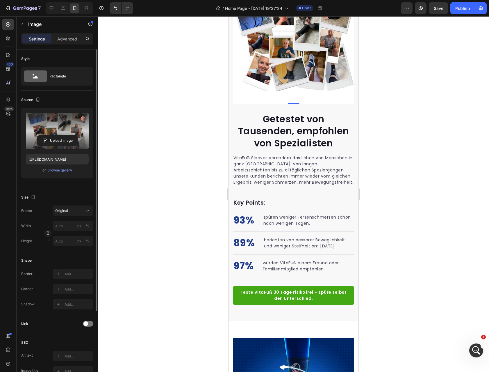
scroll to position [727, 0]
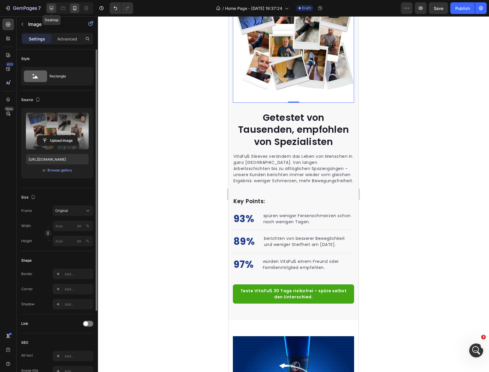
click at [51, 8] on icon at bounding box center [52, 8] width 4 height 4
type input "https://gempages-demo.myshopify.com/cdn/shop/t/1/assets/495611768014373769-f00d…"
type input "100"
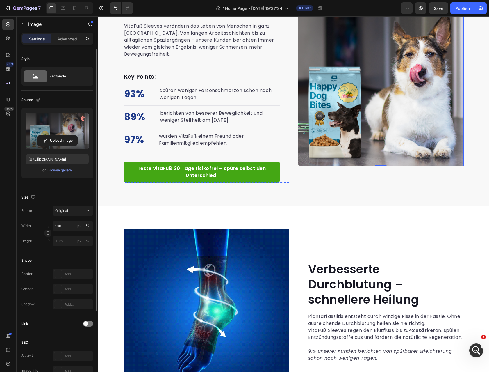
scroll to position [709, 0]
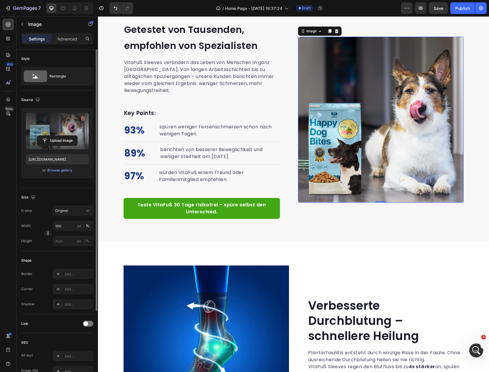
click at [400, 139] on img at bounding box center [381, 120] width 166 height 166
click at [49, 169] on div "Browse gallery" at bounding box center [59, 170] width 25 height 5
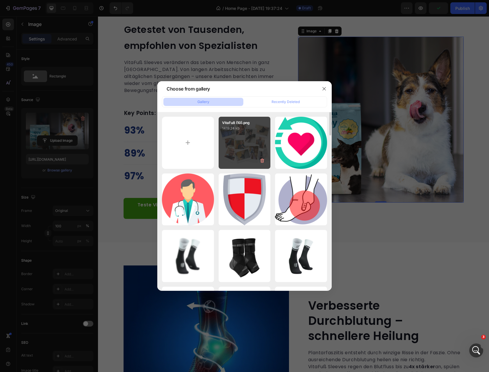
click at [245, 139] on div "VitaFuß (10).png 1419.24 kb" at bounding box center [245, 143] width 52 height 52
type input "https://cdn.shopify.com/s/files/1/0972/0030/8564/files/gempages_570928342434317…"
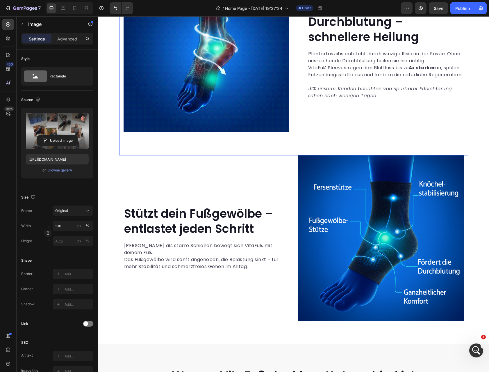
scroll to position [1009, 0]
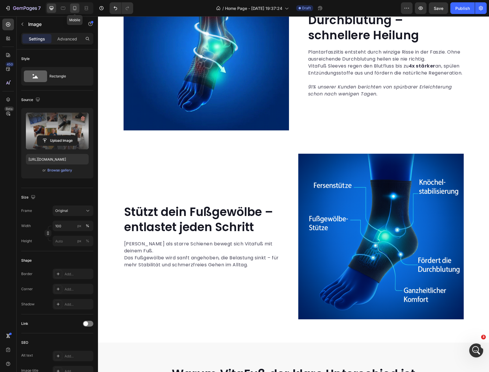
click at [72, 6] on icon at bounding box center [75, 8] width 6 height 6
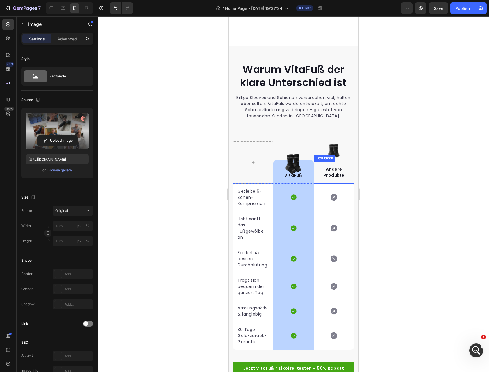
scroll to position [1407, 0]
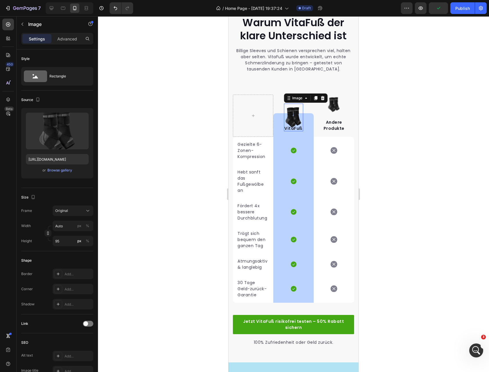
click at [295, 109] on img at bounding box center [293, 118] width 19 height 28
click at [335, 100] on img at bounding box center [334, 105] width 20 height 20
click at [350, 87] on icon at bounding box center [352, 89] width 5 height 5
click at [289, 104] on img at bounding box center [293, 118] width 19 height 28
click at [320, 97] on div at bounding box center [334, 105] width 40 height 20
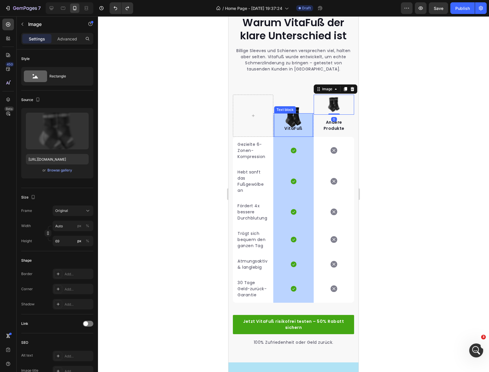
click at [291, 118] on div "VitaFuß Text block" at bounding box center [293, 125] width 39 height 24
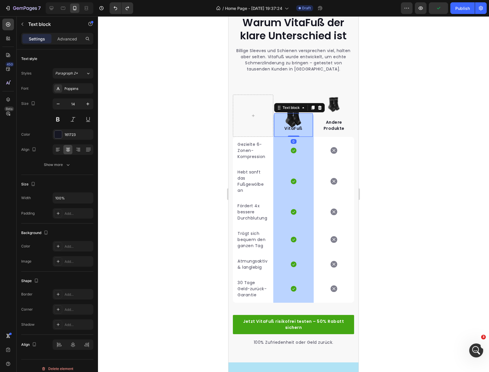
click at [397, 99] on div at bounding box center [293, 193] width 391 height 355
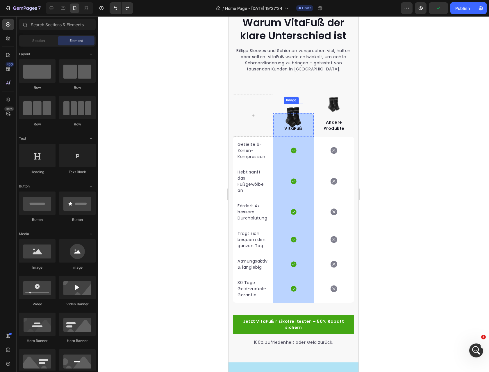
click at [293, 109] on img at bounding box center [293, 118] width 19 height 28
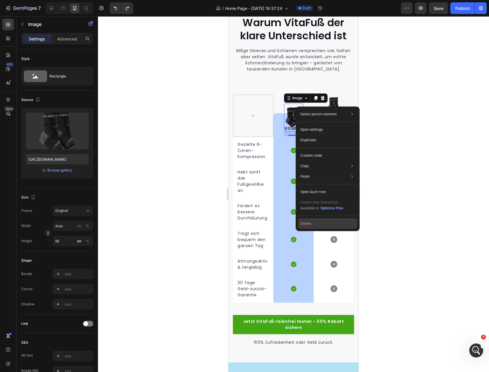
drag, startPoint x: 310, startPoint y: 227, endPoint x: 81, endPoint y: 210, distance: 229.5
click at [310, 227] on button "Delete" at bounding box center [327, 223] width 59 height 10
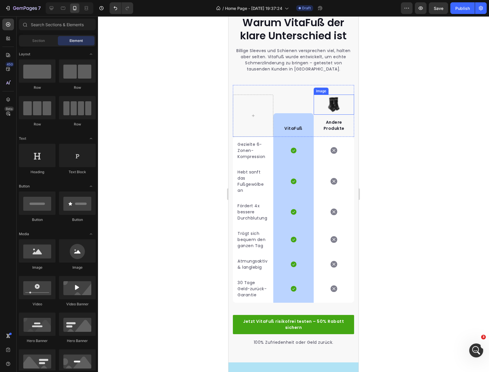
click at [328, 101] on img at bounding box center [334, 105] width 20 height 20
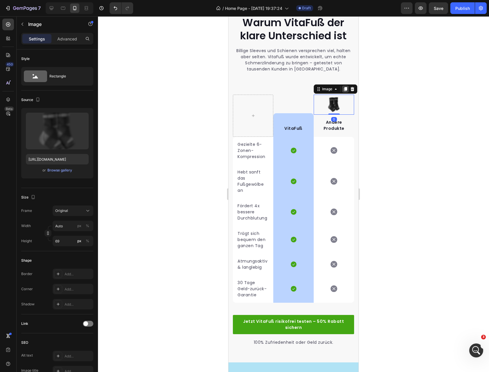
click at [344, 88] on icon at bounding box center [345, 89] width 3 height 4
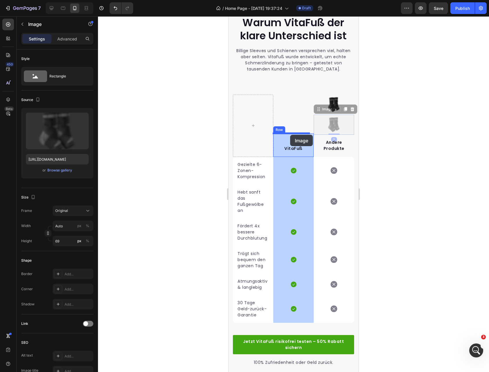
drag, startPoint x: 332, startPoint y: 111, endPoint x: 290, endPoint y: 135, distance: 48.3
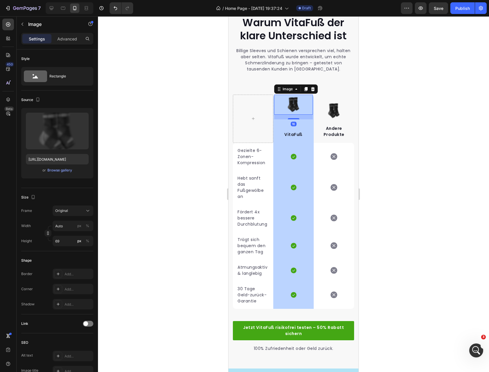
click at [388, 113] on div at bounding box center [293, 193] width 391 height 355
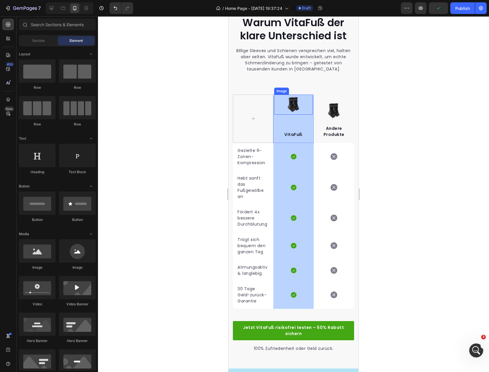
click at [296, 111] on img at bounding box center [294, 105] width 20 height 20
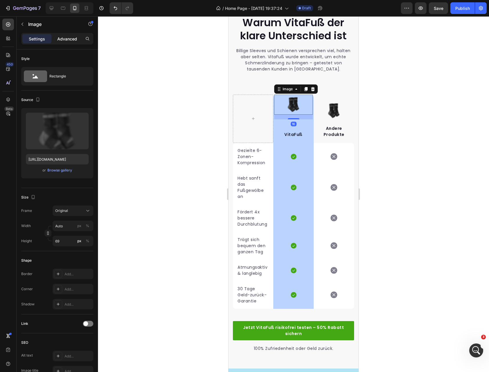
click at [74, 38] on p "Advanced" at bounding box center [67, 39] width 20 height 6
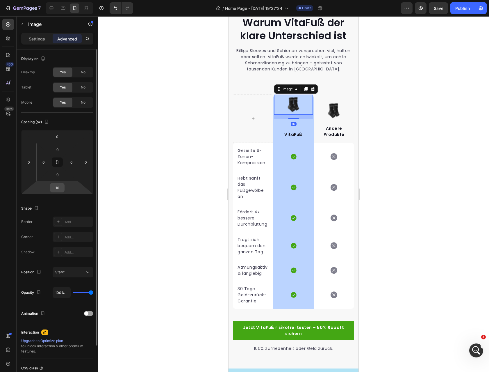
click at [57, 187] on input "16" at bounding box center [57, 187] width 12 height 9
type input "0"
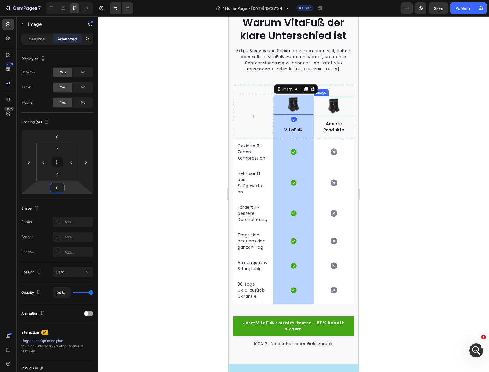
click at [325, 107] on img at bounding box center [334, 106] width 20 height 20
click at [293, 108] on img at bounding box center [294, 105] width 20 height 20
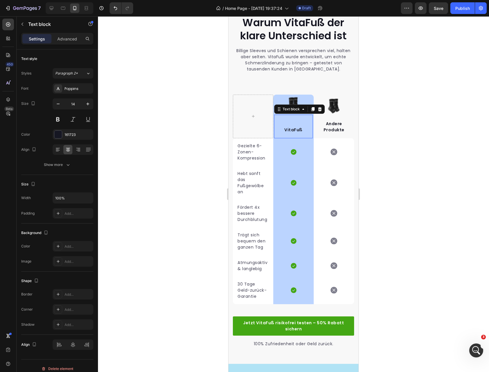
click at [285, 132] on p "VitaFuß" at bounding box center [294, 130] width 38 height 6
click at [291, 125] on div "VitaFuß Text block 0" at bounding box center [293, 127] width 39 height 24
click at [62, 34] on div "Advanced" at bounding box center [67, 38] width 29 height 9
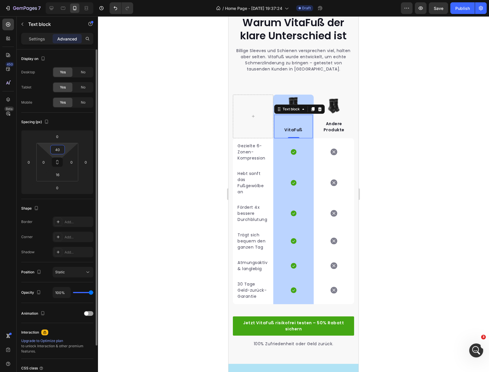
click at [61, 152] on input "40" at bounding box center [58, 149] width 12 height 9
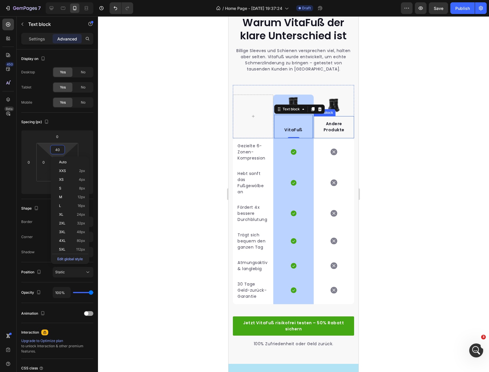
click at [337, 125] on p "Andere Produkte" at bounding box center [334, 127] width 38 height 12
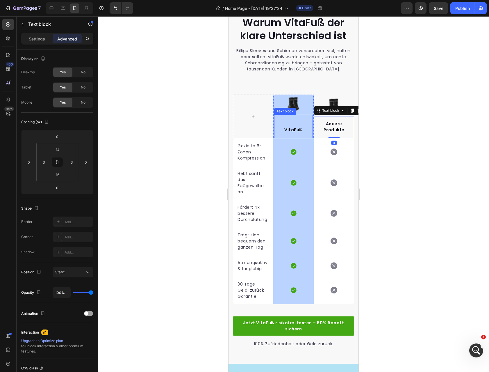
click at [285, 127] on p "VitaFuß" at bounding box center [294, 130] width 38 height 6
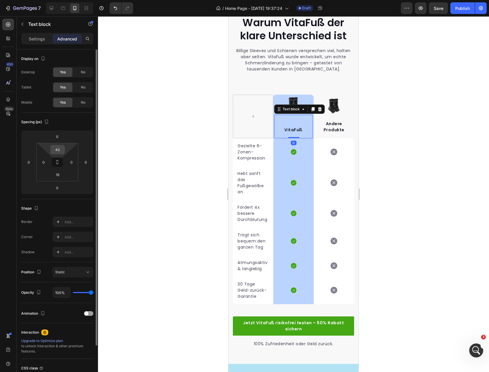
click at [58, 147] on input "40" at bounding box center [58, 149] width 12 height 9
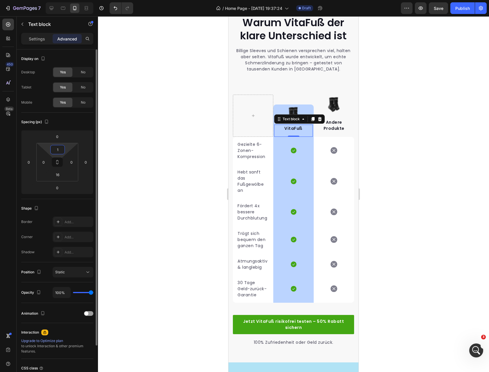
type input "14"
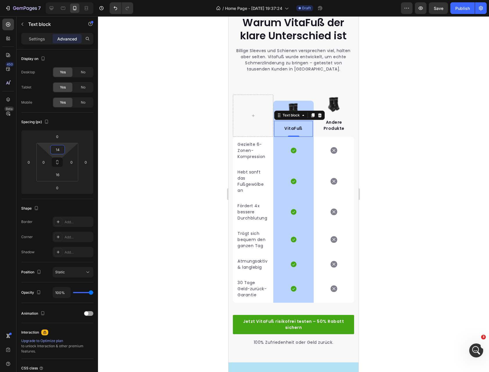
click at [446, 120] on div at bounding box center [293, 193] width 391 height 355
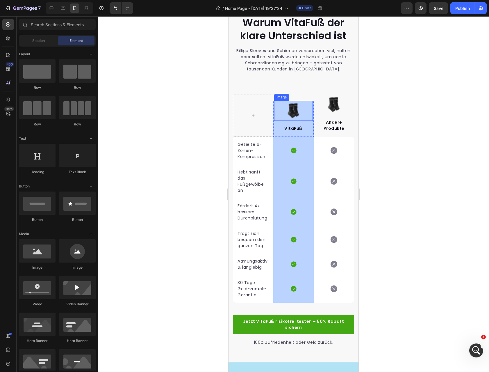
click at [297, 115] on img at bounding box center [294, 111] width 20 height 20
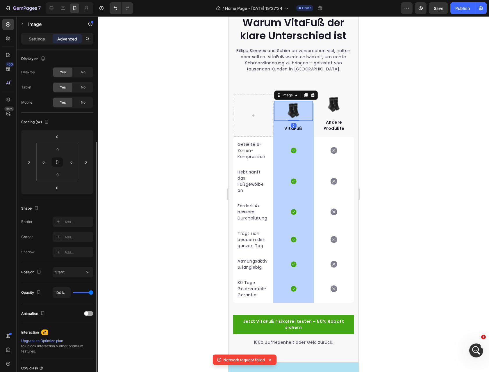
scroll to position [49, 0]
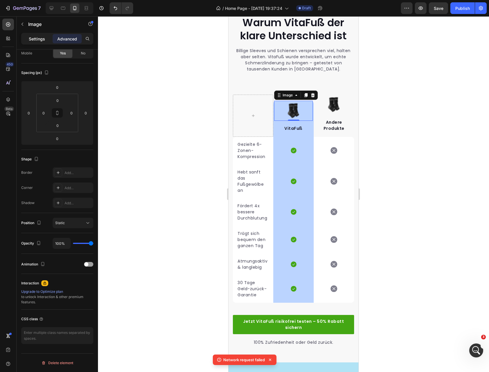
click at [42, 36] on p "Settings" at bounding box center [37, 39] width 16 height 6
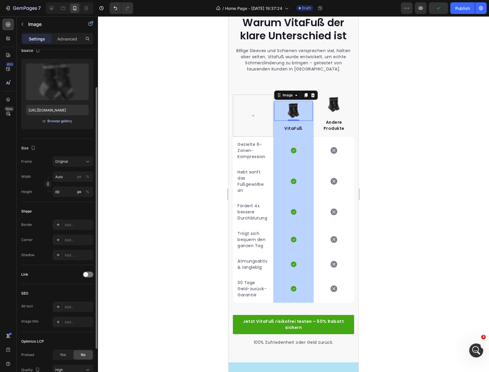
click at [55, 123] on div "Browse gallery" at bounding box center [59, 120] width 25 height 5
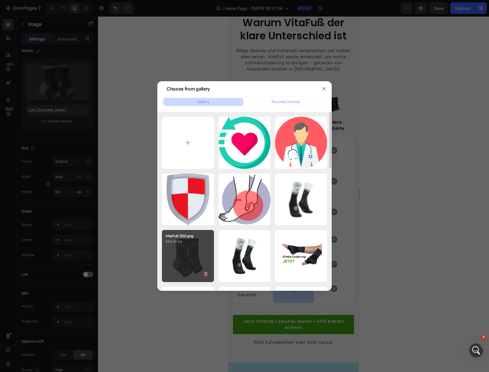
click at [195, 252] on div "VitaFuß (20).png 464.96 kb" at bounding box center [188, 256] width 52 height 52
type input "https://cdn.shopify.com/s/files/1/0972/0030/8564/files/gempages_570928342434317…"
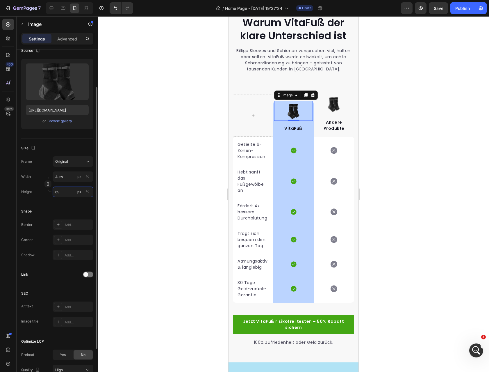
click at [63, 193] on input "69" at bounding box center [73, 191] width 41 height 10
type input "100"
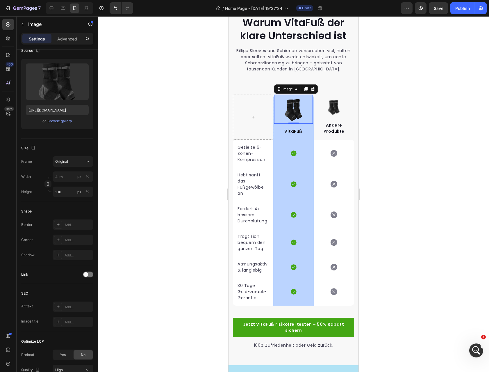
click at [442, 117] on div at bounding box center [293, 193] width 391 height 355
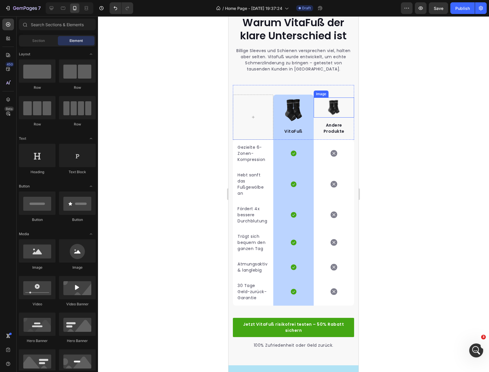
click at [336, 106] on img at bounding box center [334, 107] width 20 height 20
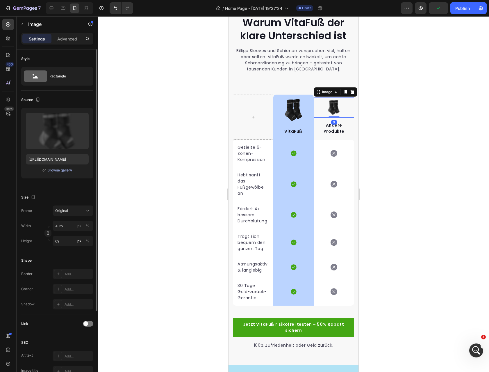
click at [51, 172] on div "Browse gallery" at bounding box center [59, 170] width 25 height 5
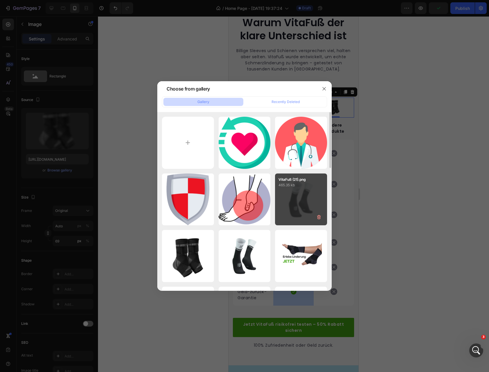
click at [291, 193] on div "VitaFuß (21).png 465.35 kb" at bounding box center [301, 199] width 52 height 52
type input "https://cdn.shopify.com/s/files/1/0972/0030/8564/files/gempages_570928342434317…"
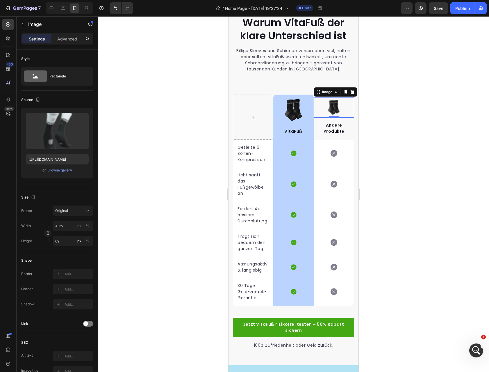
click at [403, 137] on div at bounding box center [293, 193] width 391 height 355
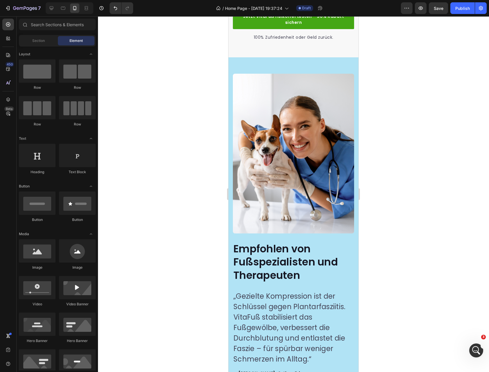
scroll to position [1717, 0]
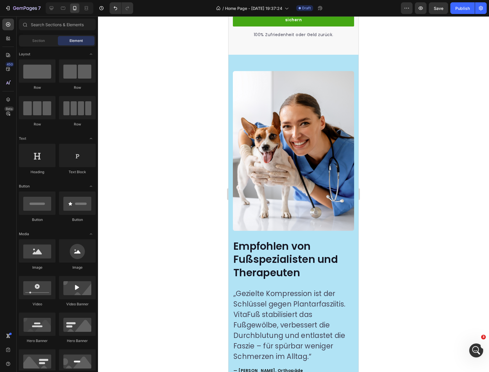
click at [145, 61] on div at bounding box center [293, 193] width 391 height 355
click at [51, 8] on icon at bounding box center [52, 8] width 6 height 6
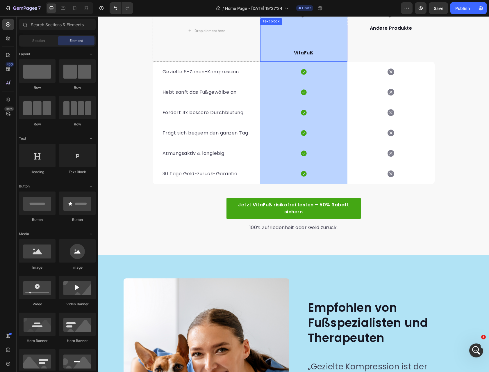
scroll to position [1217, 0]
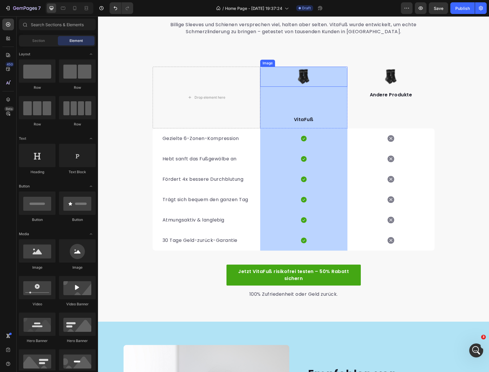
click at [305, 78] on img at bounding box center [304, 77] width 20 height 20
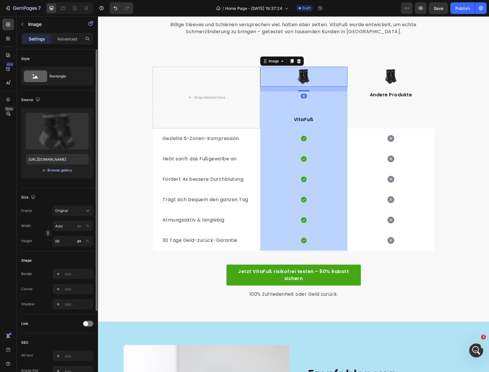
click at [66, 170] on div "Browse gallery" at bounding box center [59, 170] width 25 height 5
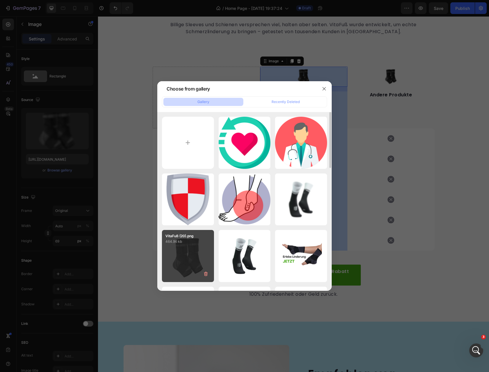
click at [206, 243] on p "464.96 kb" at bounding box center [187, 241] width 45 height 6
type input "https://cdn.shopify.com/s/files/1/0972/0030/8564/files/gempages_570928342434317…"
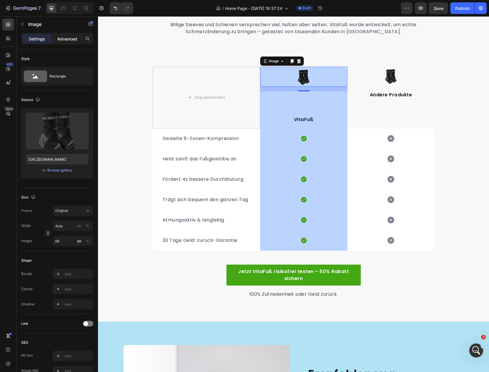
click at [65, 37] on p "Advanced" at bounding box center [67, 39] width 20 height 6
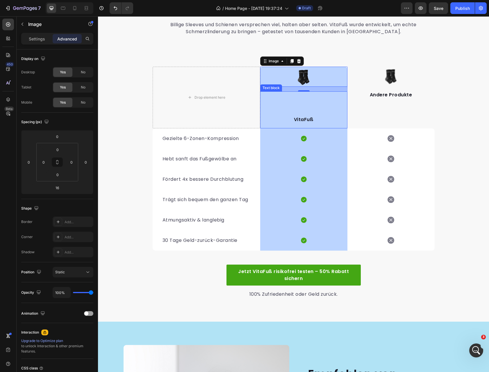
click at [318, 118] on p "VitaFuß" at bounding box center [304, 119] width 86 height 7
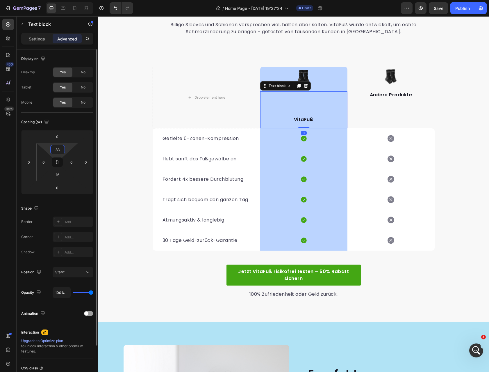
click at [59, 149] on input "83" at bounding box center [58, 149] width 12 height 9
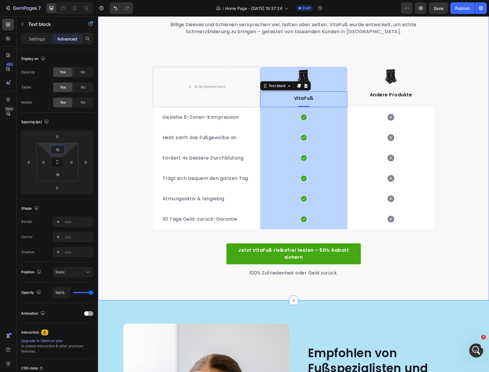
type input "1"
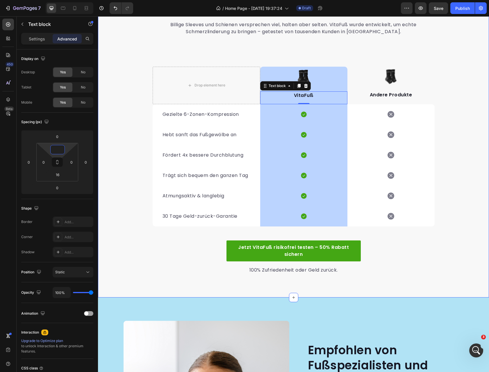
type input "0"
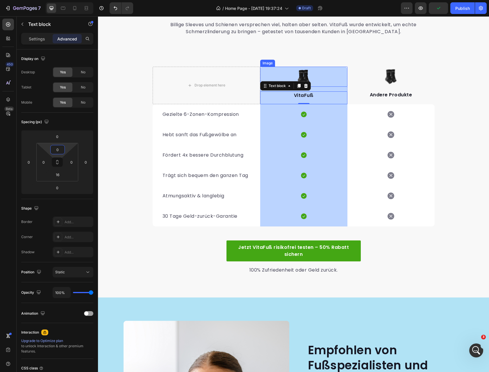
click at [313, 76] on div at bounding box center [303, 77] width 87 height 20
click at [33, 42] on div "Settings" at bounding box center [36, 38] width 29 height 9
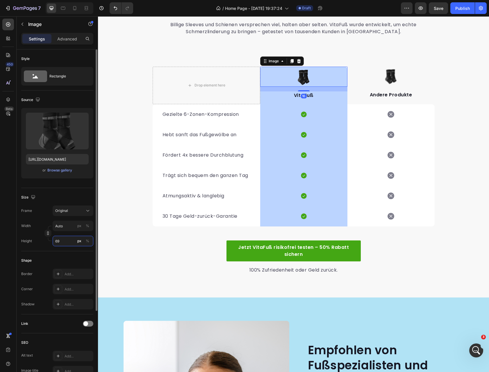
click at [68, 239] on input "69" at bounding box center [73, 241] width 41 height 10
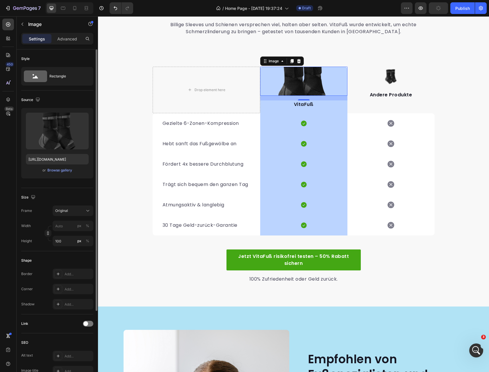
click at [23, 222] on div "Width" at bounding box center [26, 225] width 10 height 10
click at [65, 238] on input "100" at bounding box center [73, 241] width 41 height 10
type input "60"
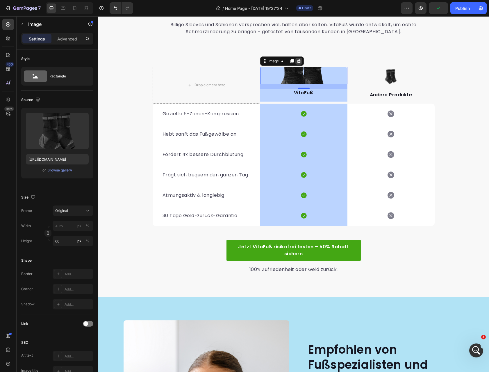
click at [298, 60] on icon at bounding box center [299, 61] width 4 height 4
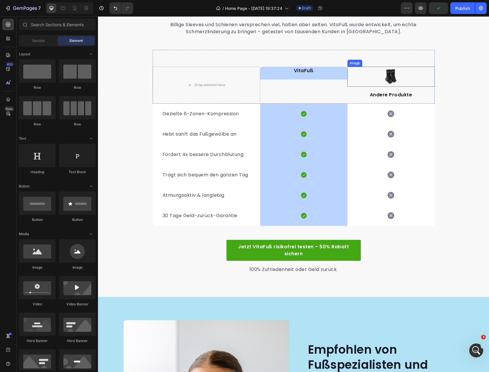
click at [412, 72] on div at bounding box center [391, 77] width 87 height 20
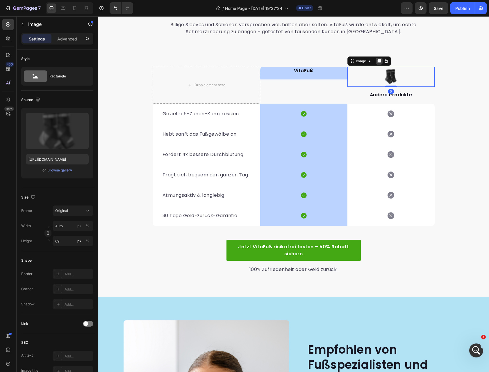
click at [379, 60] on icon at bounding box center [379, 61] width 3 height 4
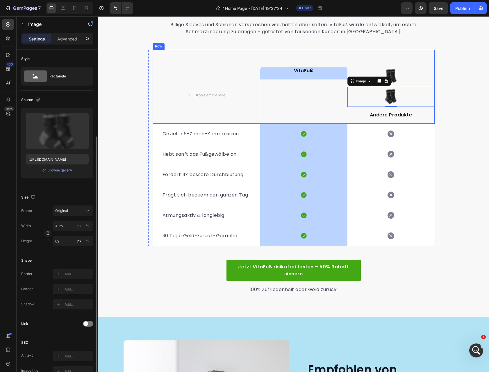
scroll to position [49, 0]
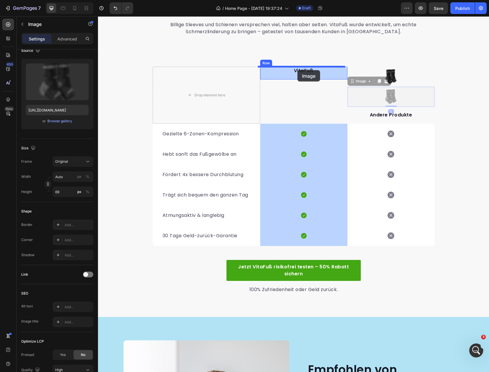
drag, startPoint x: 351, startPoint y: 80, endPoint x: 298, endPoint y: 70, distance: 54.1
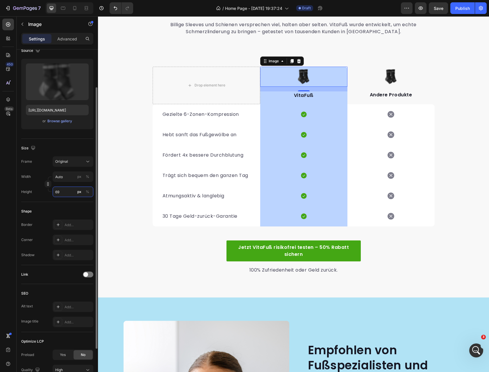
click at [68, 189] on input "69" at bounding box center [73, 191] width 41 height 10
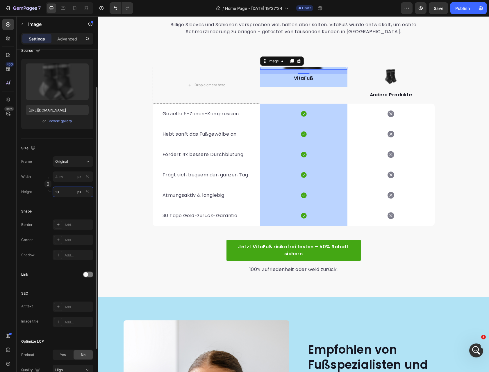
type input "1"
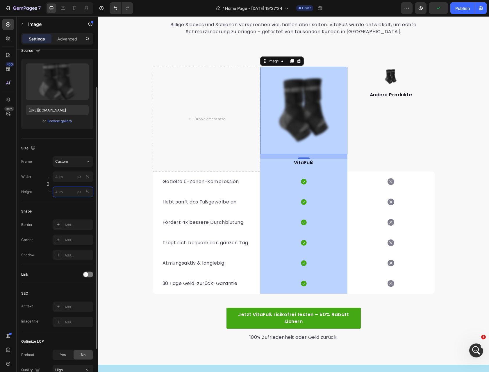
type input "1"
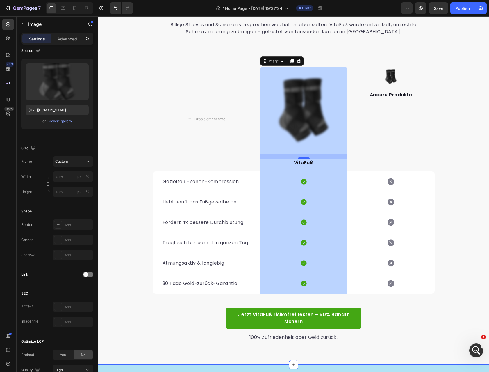
click at [123, 93] on div "Warum VitaFuß der klare Unterschied ist Heading Billige Sleeves und Schienen ve…" at bounding box center [293, 170] width 391 height 341
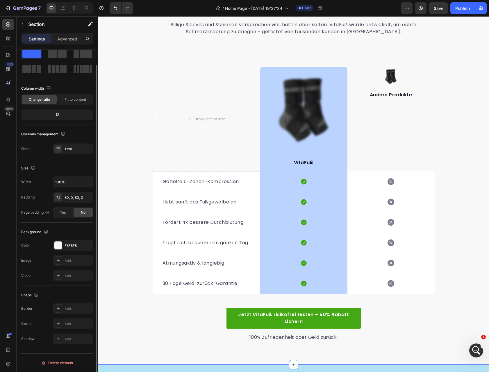
scroll to position [0, 0]
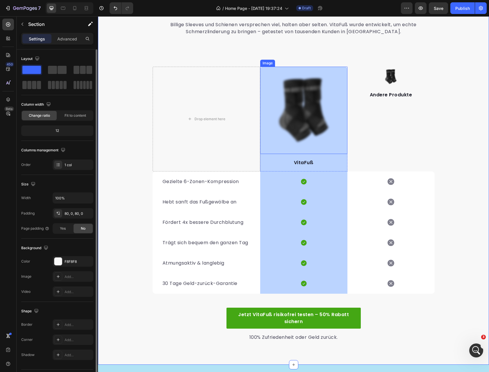
click at [305, 107] on img at bounding box center [303, 110] width 87 height 87
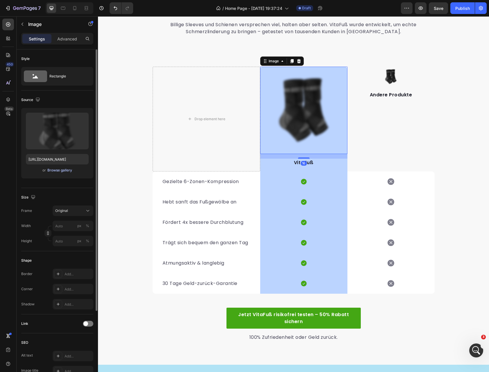
click at [55, 171] on div "Browse gallery" at bounding box center [59, 170] width 25 height 5
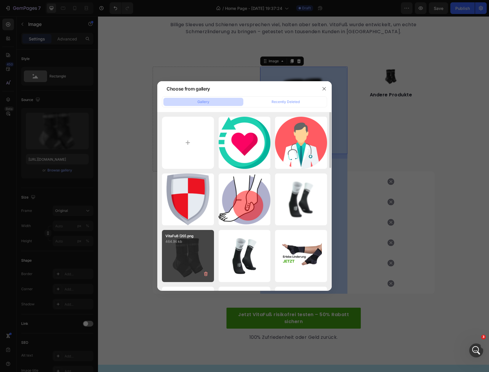
click at [179, 259] on div "VitaFuß (20).png 464.96 kb" at bounding box center [188, 256] width 52 height 52
type input "https://cdn.shopify.com/s/files/1/0972/0030/8564/files/gempages_570928342434317…"
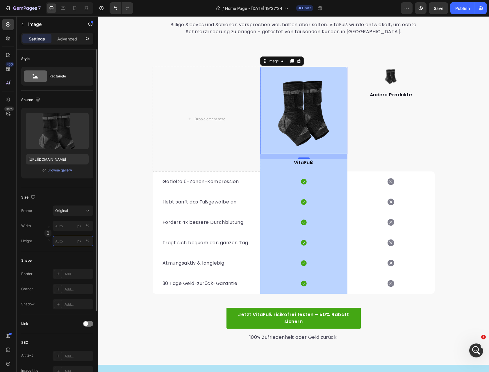
click at [65, 240] on input "px %" at bounding box center [73, 241] width 41 height 10
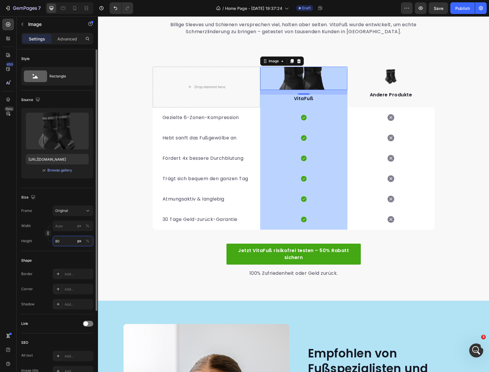
type input "8"
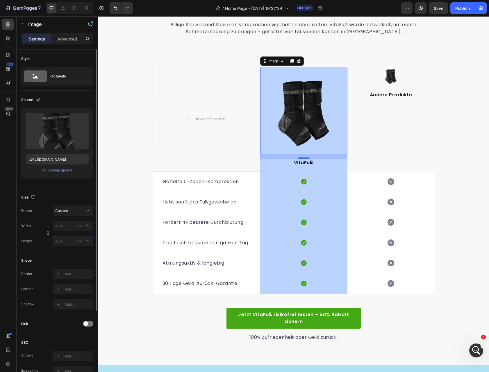
type input "8"
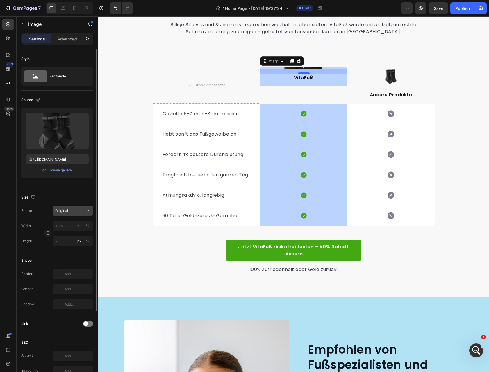
click at [73, 211] on div "Original" at bounding box center [69, 210] width 29 height 5
click at [65, 223] on span "Square" at bounding box center [61, 225] width 12 height 6
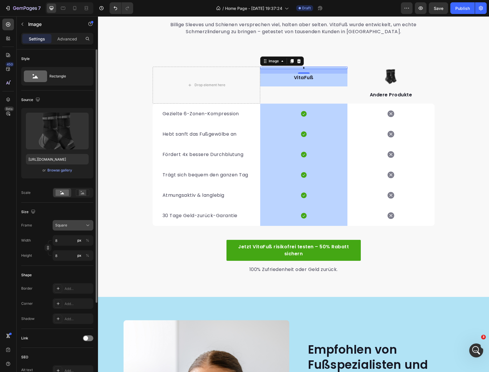
click at [69, 225] on div "Square" at bounding box center [69, 224] width 29 height 5
click at [67, 252] on div "Vertical" at bounding box center [72, 251] width 34 height 6
click at [63, 252] on input "8" at bounding box center [73, 255] width 41 height 10
type input "1"
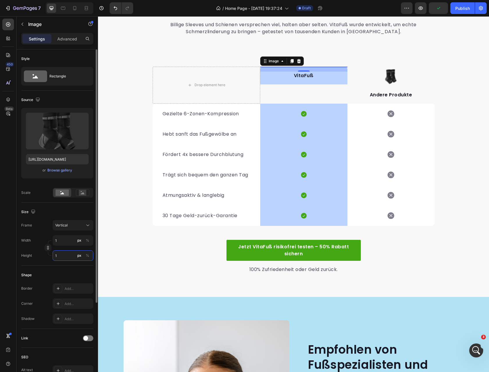
type input "8"
type input "10"
type input "75"
type input "100"
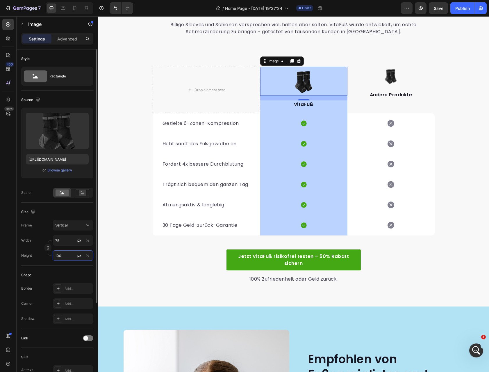
type input "8"
type input "10"
type input "1"
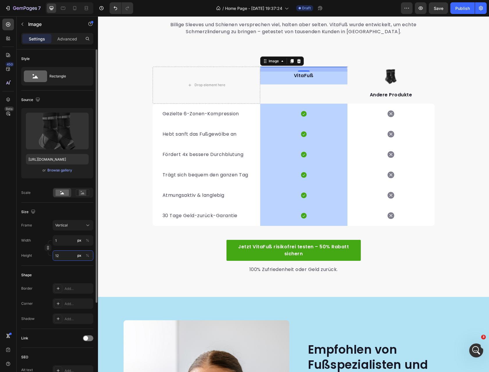
type input "120"
type input "90"
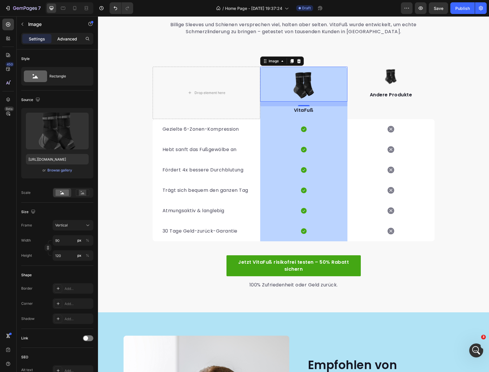
click at [67, 42] on div "Advanced" at bounding box center [67, 38] width 29 height 9
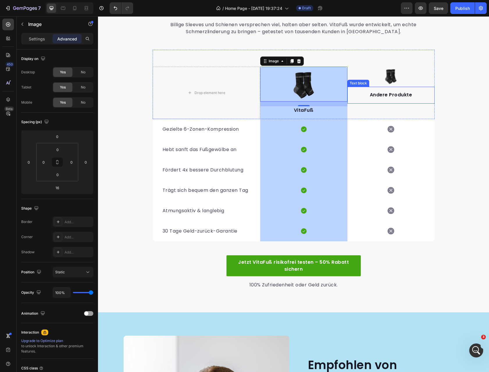
click at [397, 79] on img at bounding box center [391, 77] width 20 height 20
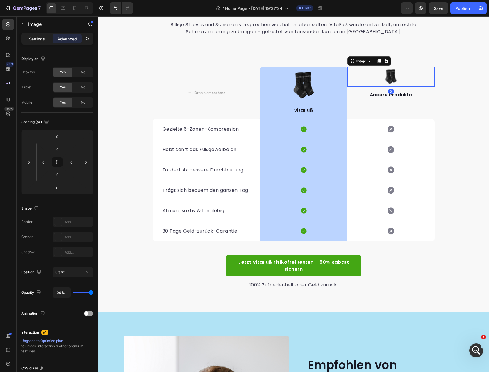
click at [44, 41] on p "Settings" at bounding box center [37, 39] width 16 height 6
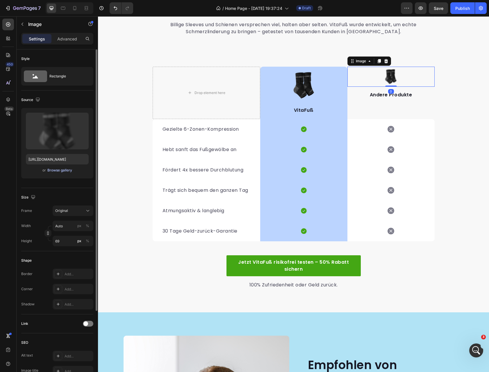
click at [63, 170] on div "Browse gallery" at bounding box center [59, 170] width 25 height 5
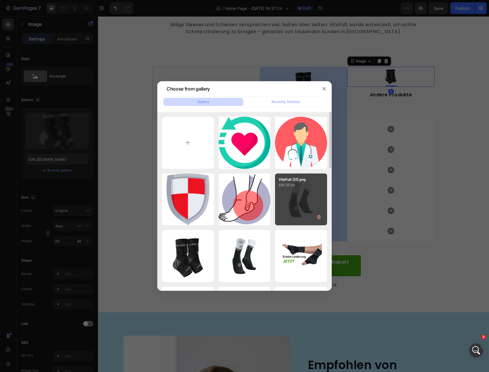
click at [294, 193] on div "VitaFuß (21).png 465.35 kb" at bounding box center [301, 199] width 52 height 52
type input "https://cdn.shopify.com/s/files/1/0972/0030/8564/files/gempages_570928342434317…"
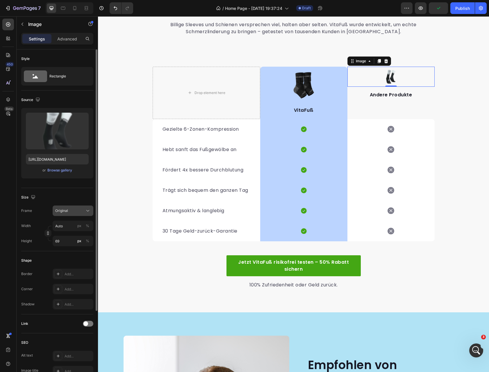
click at [66, 211] on span "Original" at bounding box center [61, 210] width 13 height 5
click at [67, 235] on span "Vertical" at bounding box center [61, 236] width 13 height 6
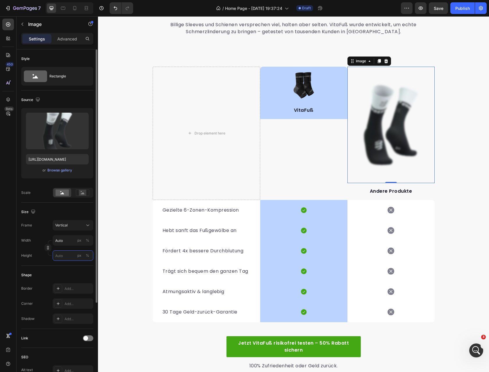
click at [66, 253] on input "px %" at bounding box center [73, 255] width 41 height 10
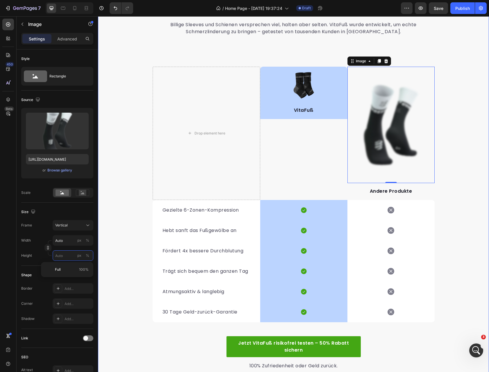
type input "4"
type input "5"
type input "38"
type input "50"
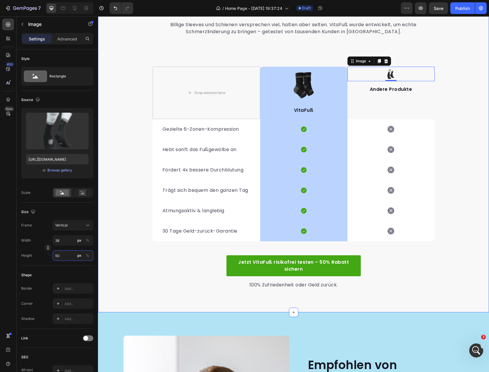
type input "4"
type input "5"
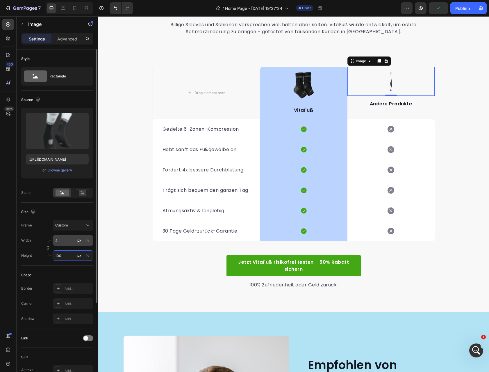
type input "100"
click at [60, 238] on input "4" at bounding box center [73, 240] width 41 height 10
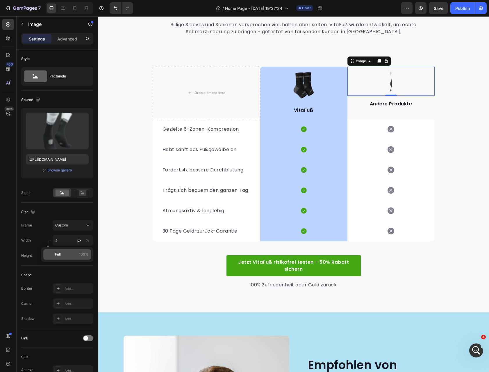
click at [62, 259] on div "Full 100%" at bounding box center [67, 254] width 48 height 10
type input "100"
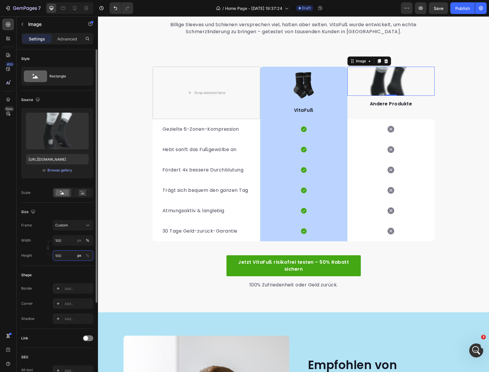
click at [65, 256] on input "100" at bounding box center [73, 255] width 41 height 10
type input "1"
type input "2"
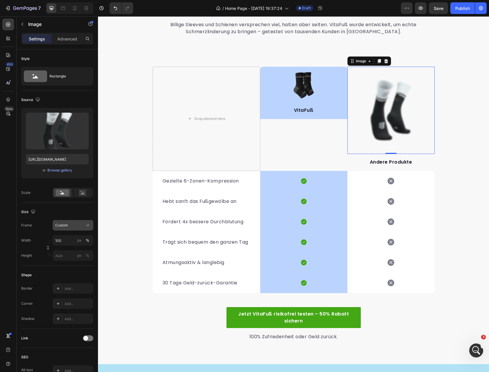
click at [84, 229] on div "Frame Custom Width 100 px % Height px %" at bounding box center [57, 240] width 72 height 41
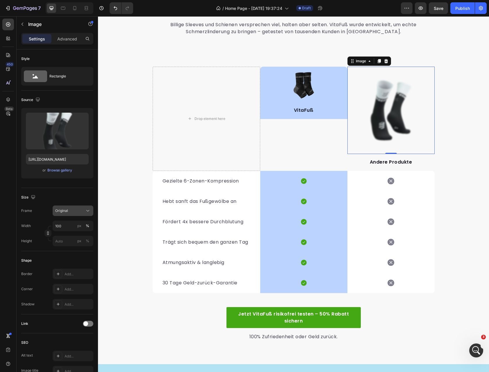
click at [81, 205] on button "Original" at bounding box center [73, 210] width 41 height 10
click at [79, 208] on div "Original" at bounding box center [72, 211] width 35 height 6
click at [63, 234] on span "Vertical" at bounding box center [61, 236] width 13 height 6
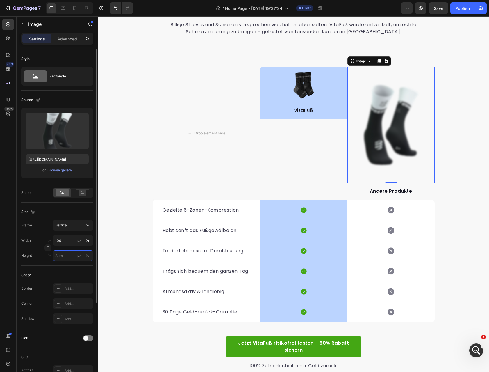
click at [62, 258] on input "px %" at bounding box center [73, 255] width 41 height 10
type input "7"
type input "9"
type input "68"
type input "90"
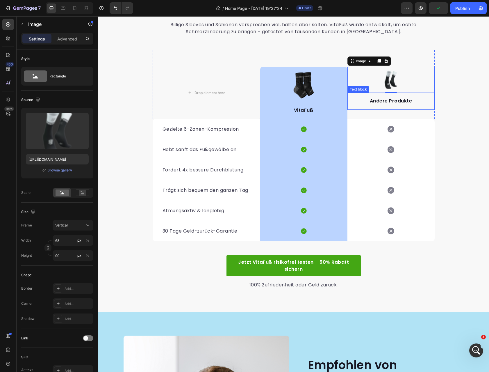
click at [415, 106] on div "Andere Produkte Text block" at bounding box center [391, 101] width 87 height 17
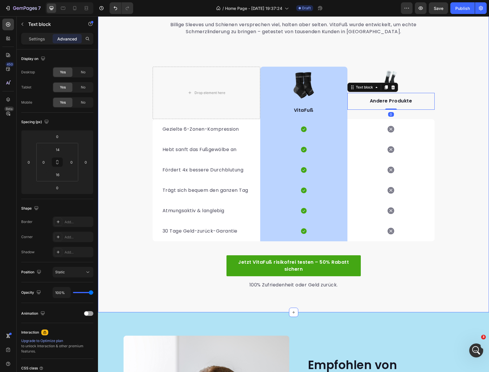
click at [449, 90] on div "Warum VitaFuß der klare Unterschied ist Heading Billige Sleeves und Schienen ve…" at bounding box center [293, 144] width 391 height 289
click at [415, 106] on div "Andere Produkte Text block" at bounding box center [391, 101] width 87 height 17
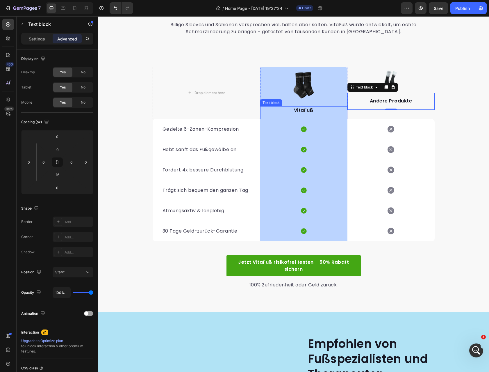
scroll to position [1217, 0]
click at [325, 111] on p "VitaFuß" at bounding box center [304, 110] width 86 height 7
click at [402, 100] on p "Andere Produkte" at bounding box center [391, 100] width 86 height 7
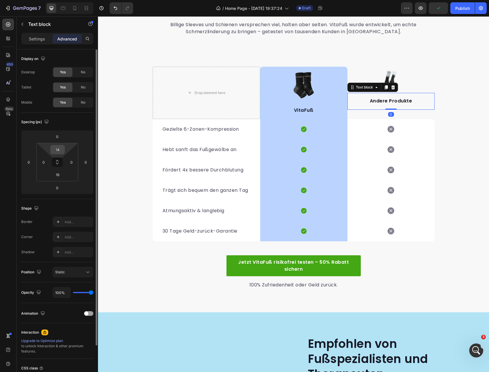
click at [62, 150] on input "14" at bounding box center [58, 149] width 12 height 9
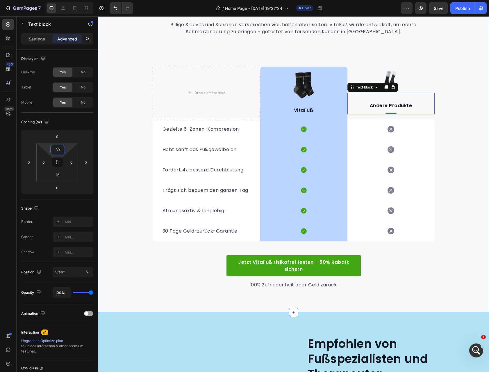
type input "3"
type input "40"
click at [120, 73] on div "Warum VitaFuß der klare Unterschied ist Heading Billige Sleeves und Schienen ve…" at bounding box center [293, 144] width 391 height 289
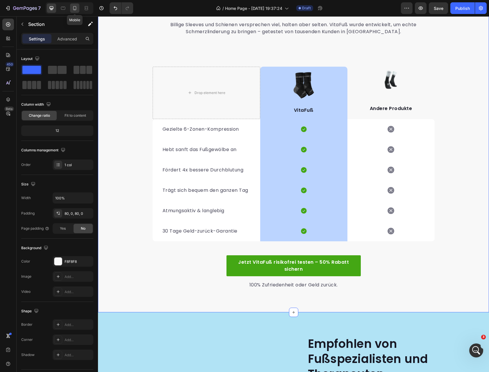
click at [77, 8] on icon at bounding box center [75, 8] width 6 height 6
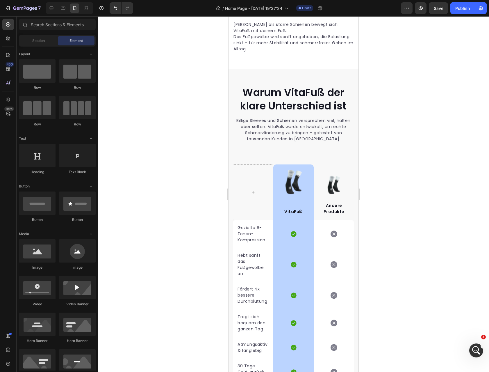
scroll to position [1393, 0]
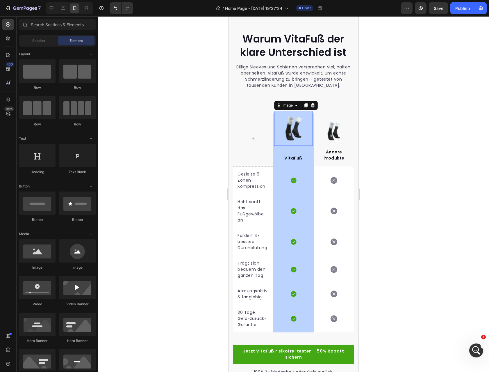
click at [292, 121] on img at bounding box center [294, 128] width 26 height 35
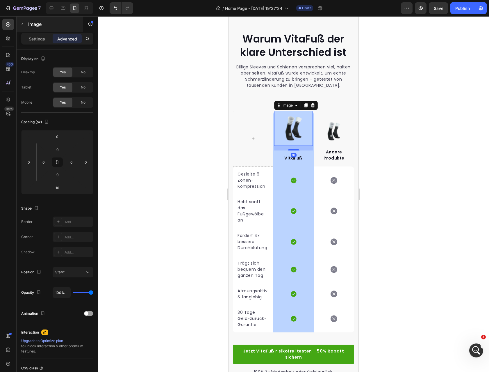
click at [42, 31] on div "Image" at bounding box center [50, 24] width 66 height 15
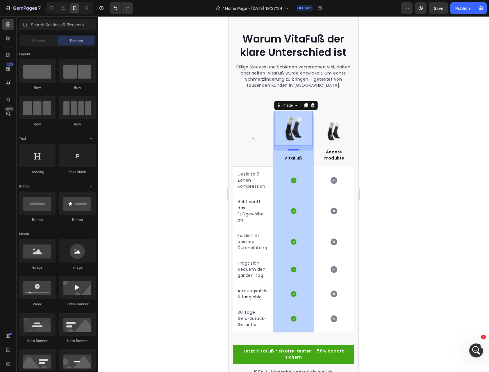
click at [294, 130] on img at bounding box center [294, 128] width 26 height 35
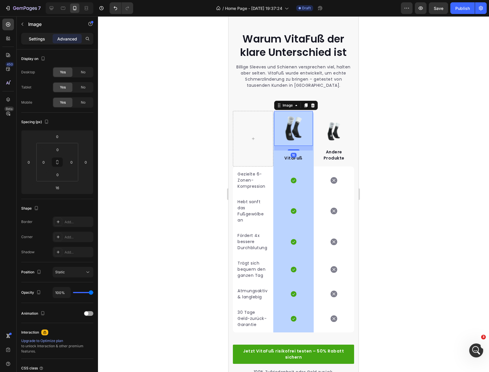
click at [43, 35] on div "Settings" at bounding box center [36, 38] width 29 height 9
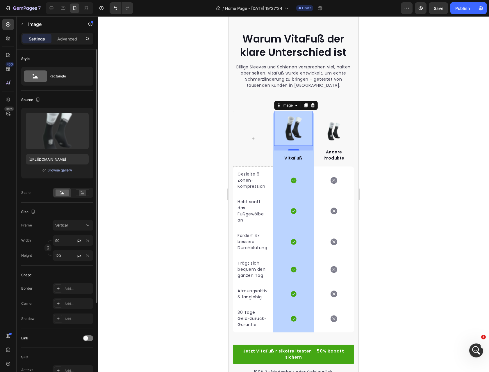
click at [66, 170] on div "Browse gallery" at bounding box center [59, 170] width 25 height 5
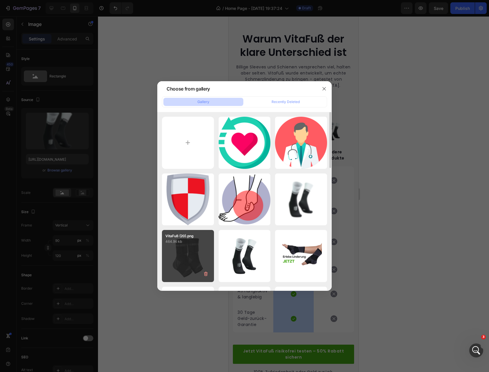
click at [187, 250] on div "VitaFuß (20).png 464.96 kb" at bounding box center [188, 256] width 52 height 52
type input "[URL][DOMAIN_NAME]"
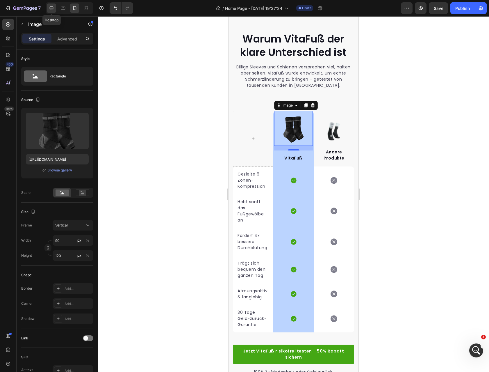
click at [49, 6] on icon at bounding box center [52, 8] width 6 height 6
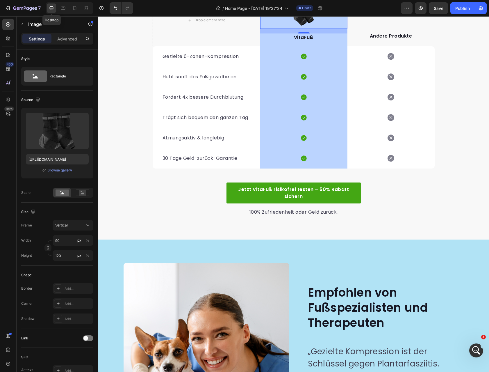
scroll to position [1351, 0]
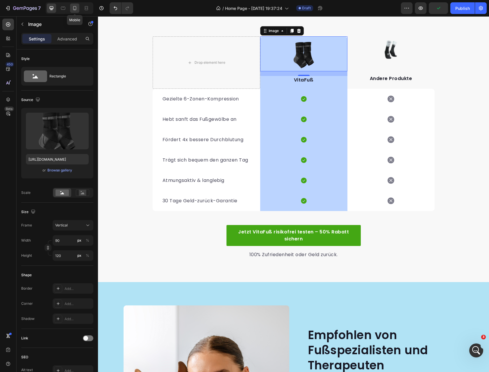
click at [73, 6] on icon at bounding box center [75, 8] width 6 height 6
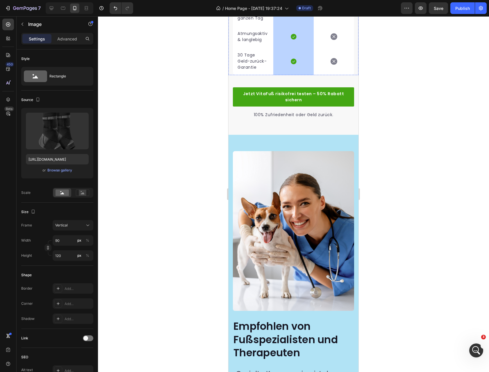
scroll to position [1537, 0]
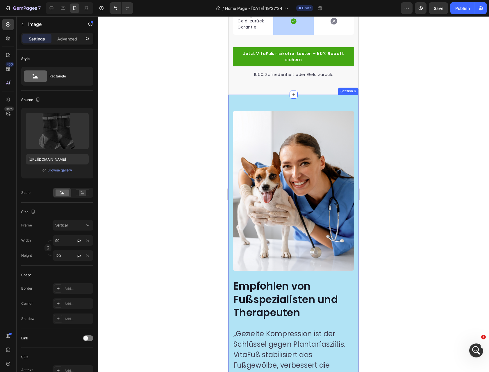
click at [286, 105] on div "Image Image Empfohlen von Fußspezialisten und Therapeuten Heading „Gezielte Kom…" at bounding box center [294, 275] width 130 height 361
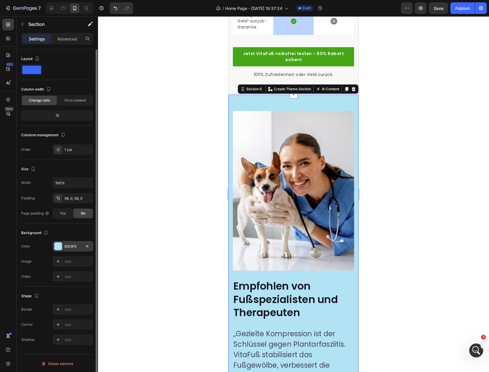
click at [76, 247] on div "B1E3F5" at bounding box center [73, 246] width 17 height 5
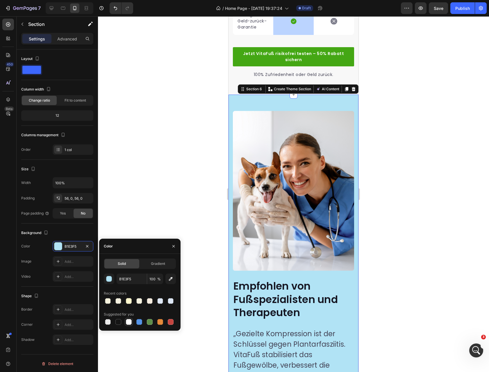
click at [127, 324] on div at bounding box center [129, 322] width 6 height 6
type input "FFFFFF"
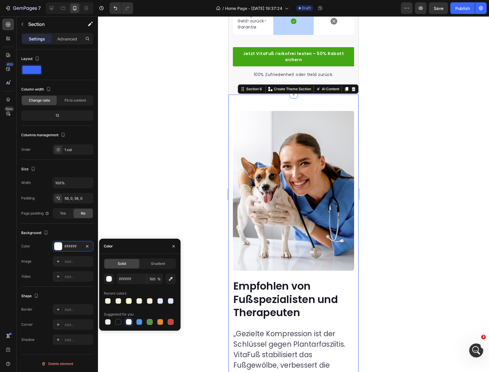
click at [401, 185] on div at bounding box center [293, 193] width 391 height 355
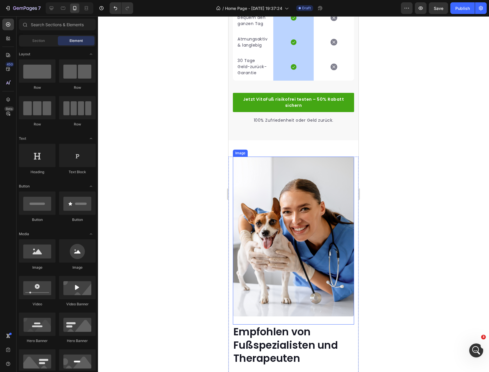
scroll to position [1489, 0]
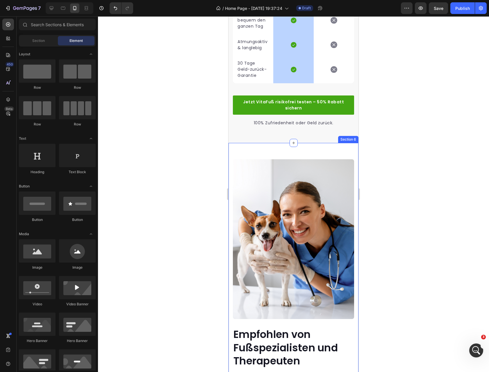
click at [311, 149] on div "Image Image Empfohlen von Fußspezialisten und Therapeuten Heading „Gezielte Kom…" at bounding box center [294, 323] width 130 height 361
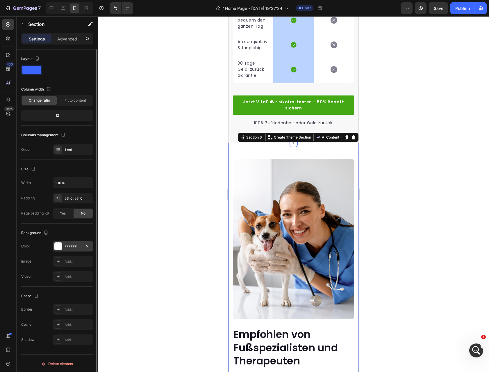
click at [71, 248] on div "FFFFFF" at bounding box center [73, 246] width 17 height 5
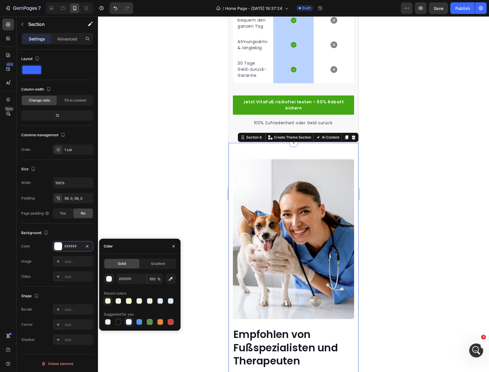
click at [109, 298] on div at bounding box center [108, 301] width 6 height 6
type input "FFF8CE"
type input "49"
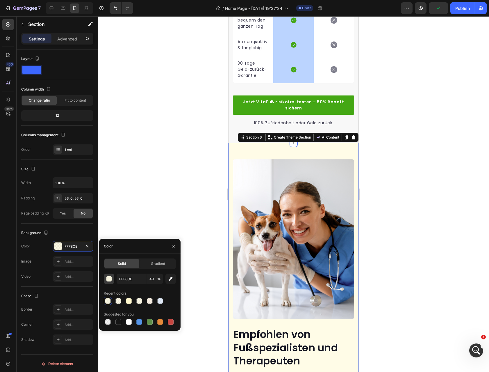
click at [111, 281] on div "button" at bounding box center [109, 279] width 6 height 6
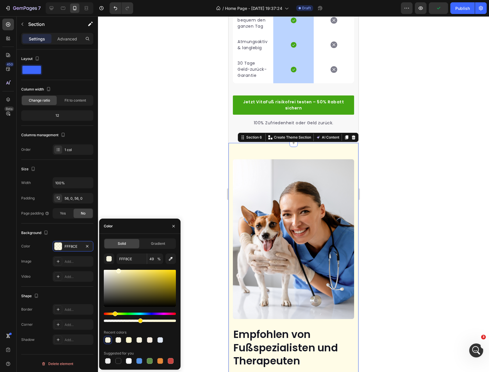
click at [136, 311] on div at bounding box center [140, 295] width 72 height 54
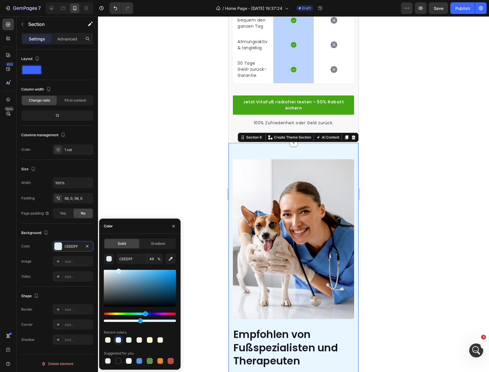
drag, startPoint x: 132, startPoint y: 314, endPoint x: 145, endPoint y: 316, distance: 12.3
click at [145, 315] on div "Hue" at bounding box center [140, 313] width 72 height 2
click at [150, 315] on div at bounding box center [140, 316] width 72 height 9
click at [149, 311] on div at bounding box center [140, 295] width 72 height 54
type input "CEE5FF"
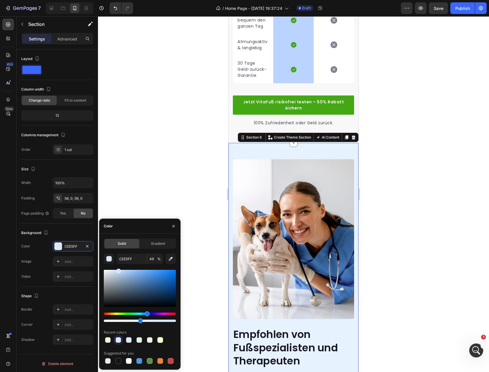
click at [146, 314] on div "Hue" at bounding box center [147, 313] width 5 height 5
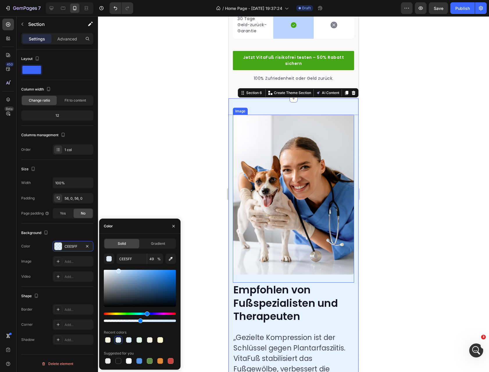
scroll to position [1556, 0]
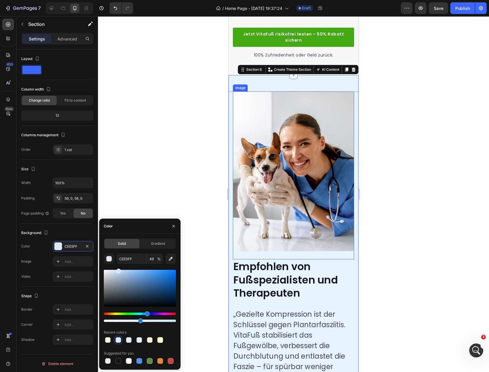
click at [302, 153] on img at bounding box center [293, 171] width 121 height 160
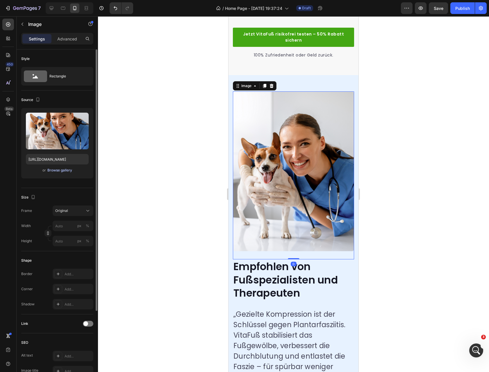
click at [56, 171] on div "Browse gallery" at bounding box center [59, 170] width 25 height 5
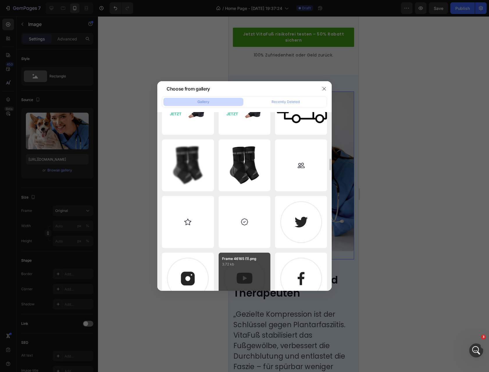
scroll to position [646, 0]
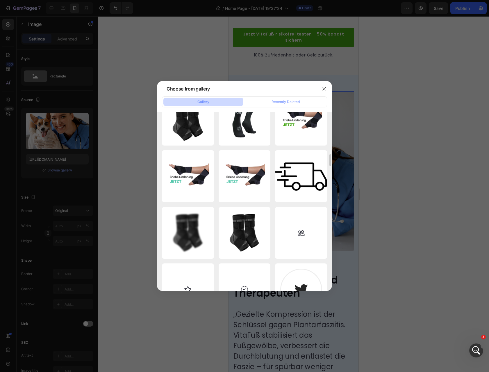
click at [54, 129] on div at bounding box center [244, 186] width 489 height 372
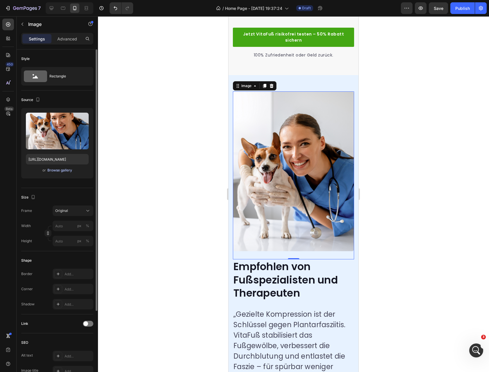
click at [58, 169] on div "Browse gallery" at bounding box center [59, 170] width 25 height 5
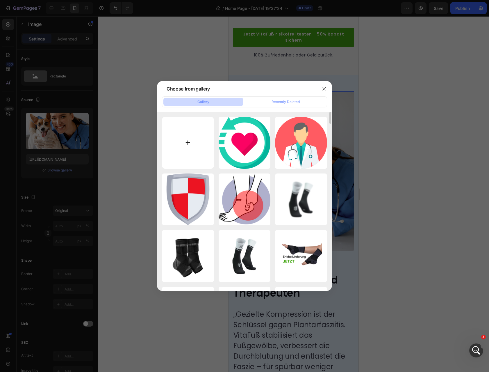
click at [191, 143] on input "file" at bounding box center [188, 143] width 52 height 52
type input "C:\fakepath\ChatGPT Image 18 ago 2025, 23_30_43.png"
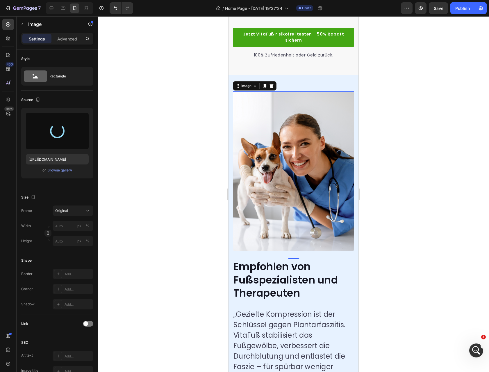
type input "https://cdn.shopify.com/s/files/1/0972/0030/8564/files/gempages_570928342434317…"
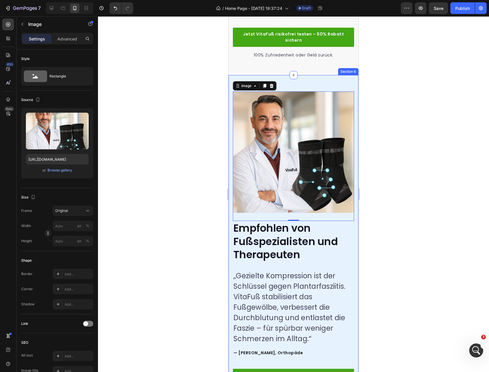
click at [331, 81] on div "Image 0 Image Empfohlen von Fußspezialisten und Therapeuten Heading „Gezielte K…" at bounding box center [294, 236] width 130 height 323
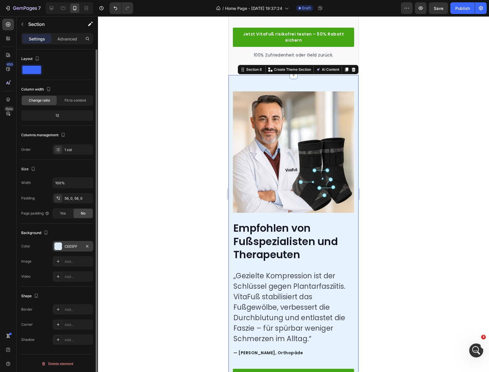
click at [78, 246] on div "CEE5FF" at bounding box center [73, 246] width 17 height 5
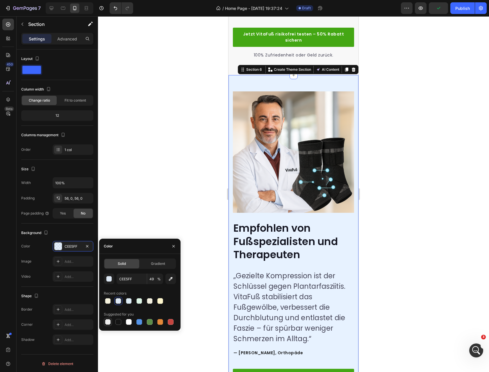
click at [109, 323] on div at bounding box center [108, 322] width 6 height 6
type input "000000"
type input "0"
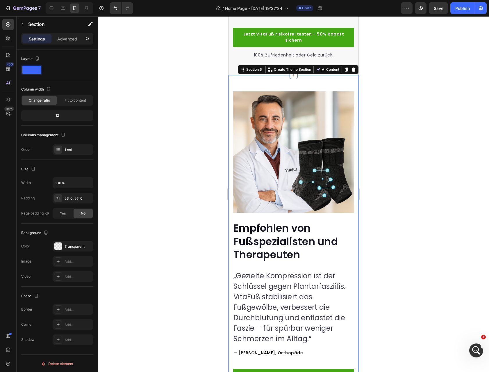
click at [406, 212] on div at bounding box center [293, 193] width 391 height 355
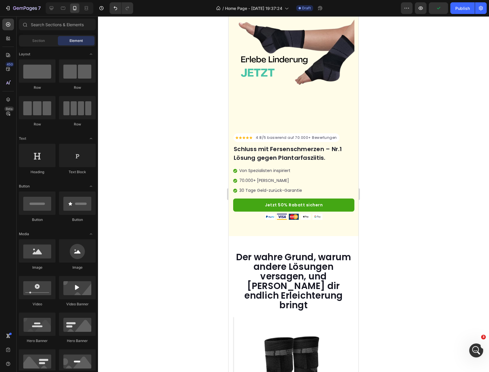
scroll to position [0, 0]
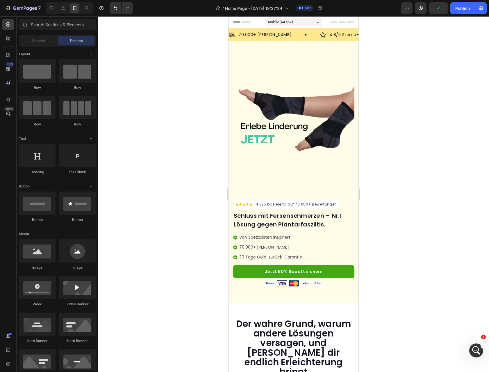
drag, startPoint x: 357, startPoint y: 297, endPoint x: 585, endPoint y: 21, distance: 358.7
click at [479, 5] on icon "button" at bounding box center [481, 8] width 6 height 6
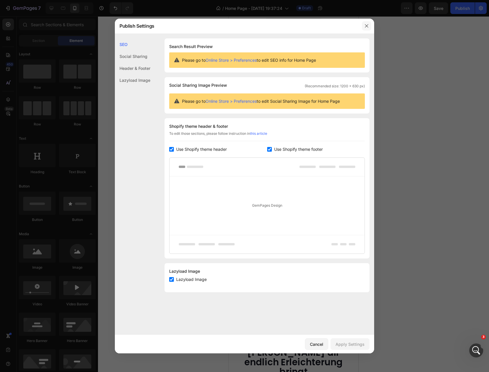
click at [365, 27] on icon "button" at bounding box center [366, 26] width 5 height 5
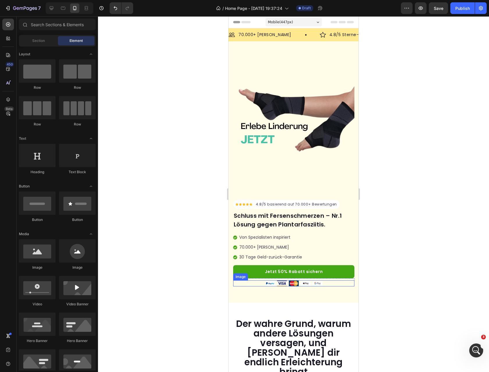
click at [320, 280] on img at bounding box center [293, 283] width 57 height 6
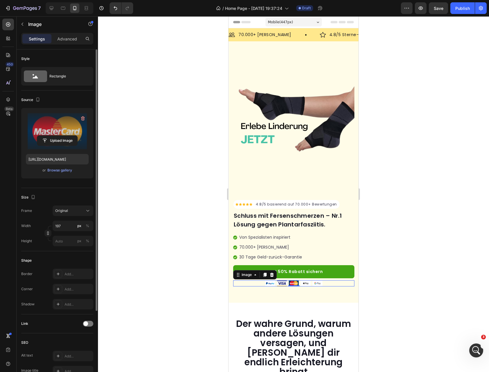
click at [57, 123] on label at bounding box center [57, 131] width 63 height 37
click at [57, 136] on input "file" at bounding box center [57, 141] width 40 height 10
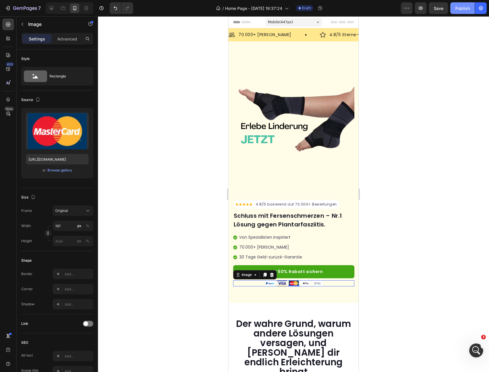
click at [464, 8] on div "Publish" at bounding box center [462, 8] width 15 height 6
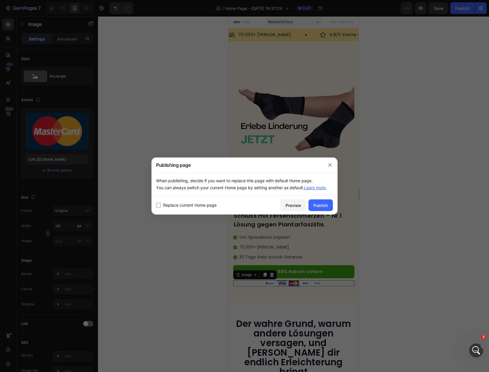
click at [205, 207] on span "Replace current Home page" at bounding box center [190, 205] width 54 height 7
checkbox input "true"
click at [319, 206] on div "Publish" at bounding box center [321, 205] width 15 height 6
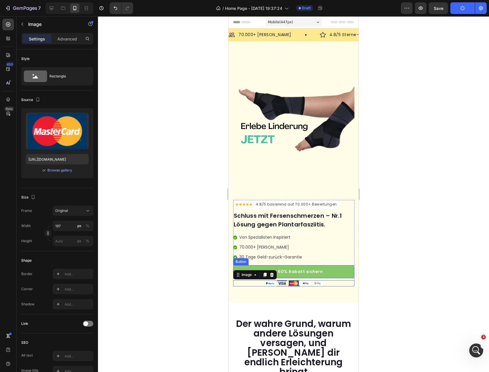
click at [328, 266] on link "Jetzt 50% Rabatt sichern" at bounding box center [293, 271] width 121 height 13
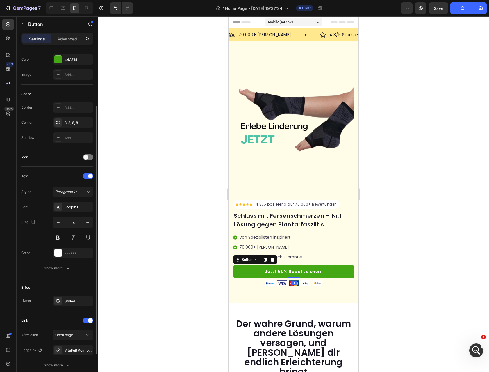
scroll to position [124, 0]
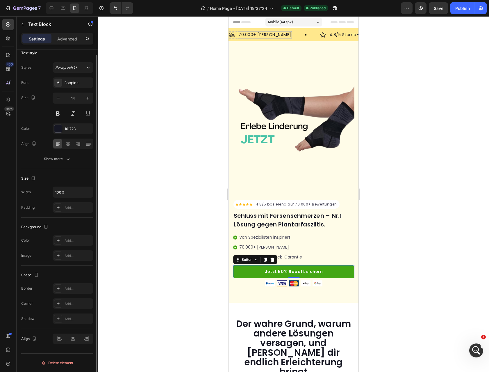
click at [280, 35] on p "70.000+ [PERSON_NAME]" at bounding box center [264, 35] width 53 height 6
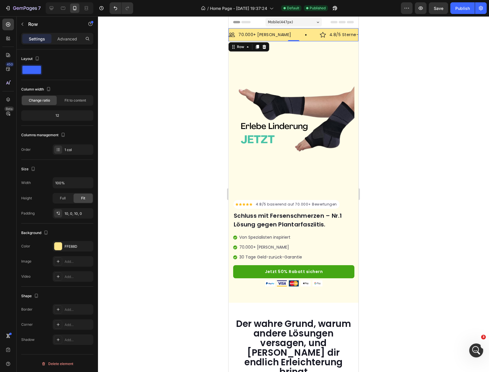
click at [301, 28] on div "Image 70.000+ zufriedene Kunden Text Block Row Image 4.8/5 Sterne-Bewertungen T…" at bounding box center [294, 34] width 130 height 13
click at [249, 22] on span "Header" at bounding box center [246, 22] width 13 height 6
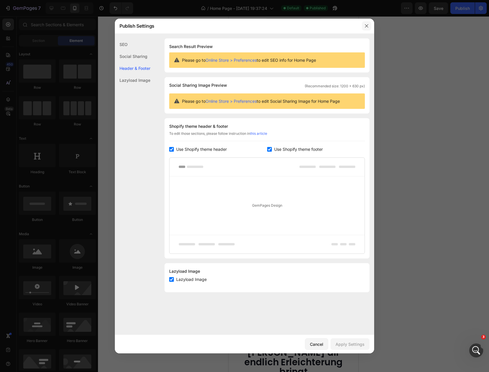
click at [369, 29] on button "button" at bounding box center [366, 25] width 9 height 9
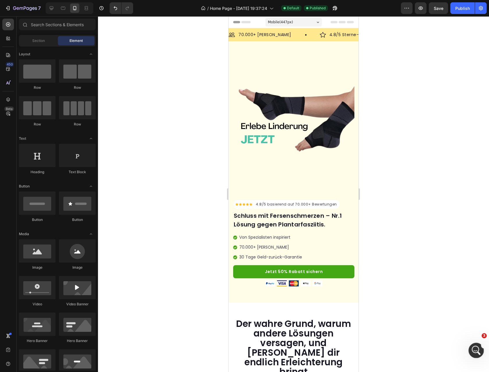
click at [477, 351] on icon "Abrir Intercom Messenger" at bounding box center [476, 350] width 10 height 10
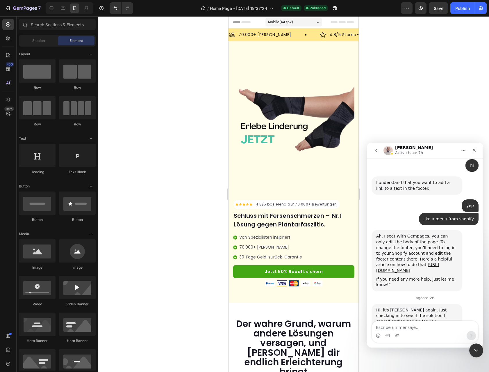
scroll to position [211, 0]
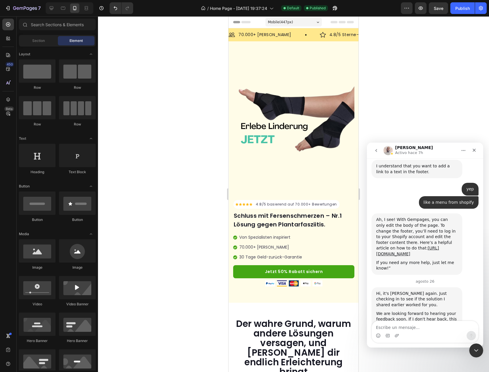
click at [377, 151] on icon "go back" at bounding box center [376, 150] width 5 height 5
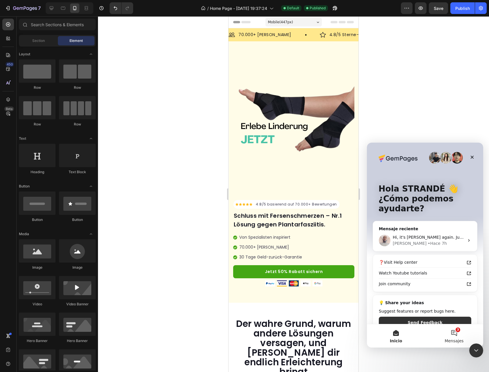
click at [462, 334] on button "3 Mensajes" at bounding box center [454, 335] width 58 height 23
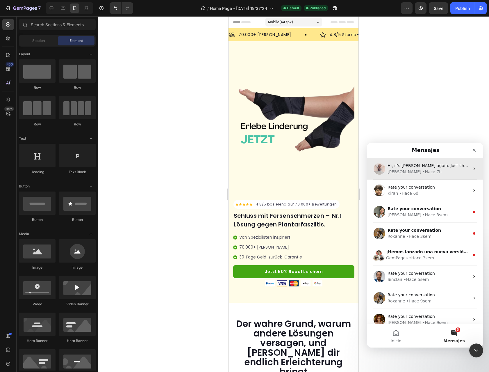
click at [437, 177] on div "Hi, it's Henry again. Just checking in to see if the solution I shared earlier …" at bounding box center [425, 169] width 116 height 22
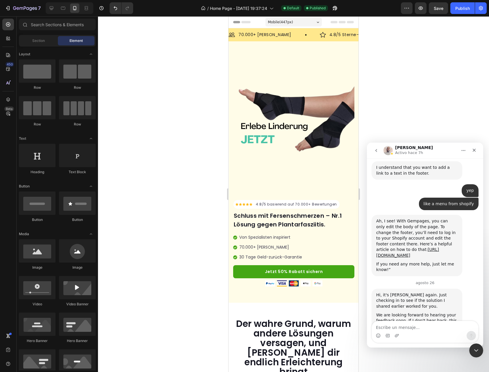
scroll to position [211, 0]
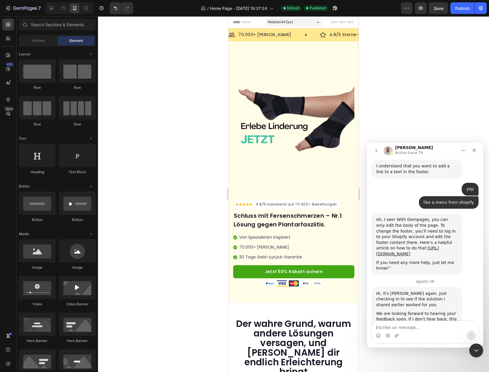
click at [380, 150] on button "go back" at bounding box center [376, 150] width 11 height 11
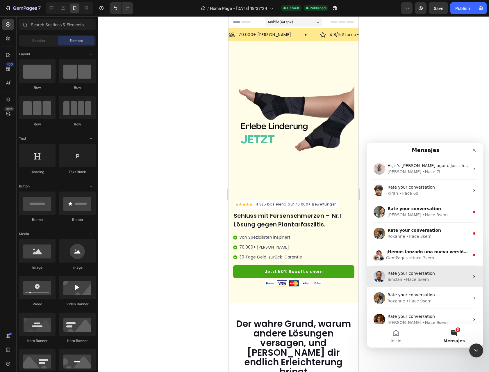
scroll to position [6, 0]
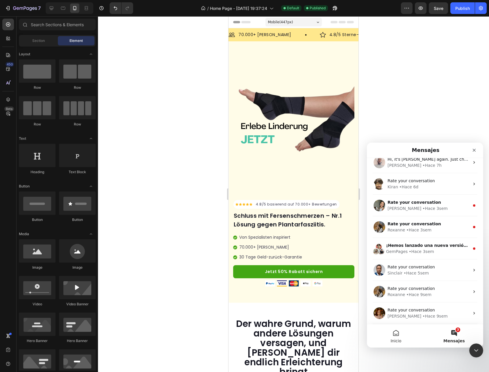
click at [398, 337] on button "Inicio" at bounding box center [396, 335] width 58 height 23
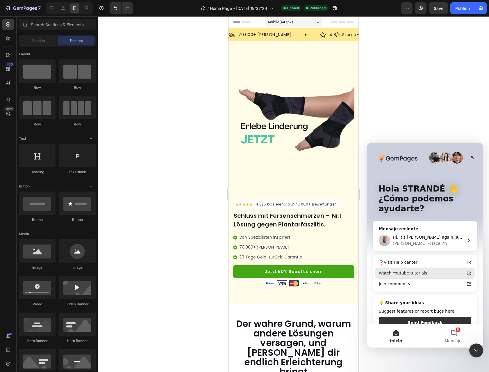
scroll to position [12, 0]
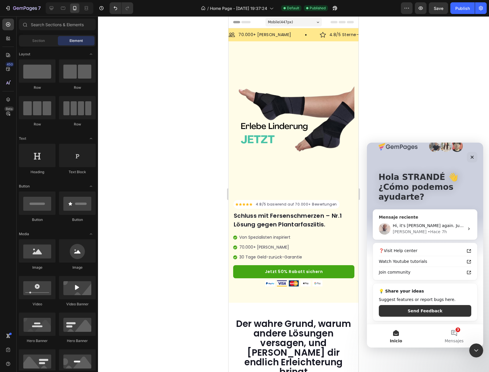
click at [441, 228] on div "Hi, it's Henry again. Just checking in to see if the solution I shared earlier …" at bounding box center [429, 225] width 72 height 6
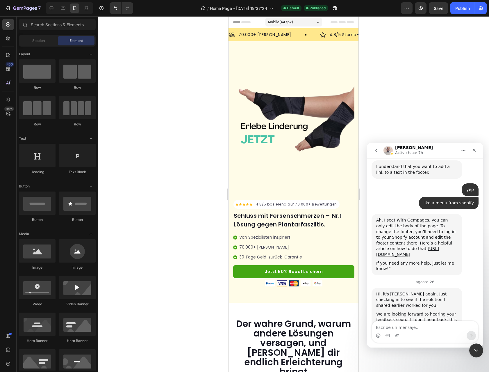
scroll to position [211, 0]
click at [415, 323] on textarea "Escribe un mensaje..." at bounding box center [425, 326] width 106 height 10
click at [462, 153] on button "Inicio" at bounding box center [463, 150] width 11 height 11
click at [403, 324] on textarea "Escribe un mensaje..." at bounding box center [425, 326] width 106 height 10
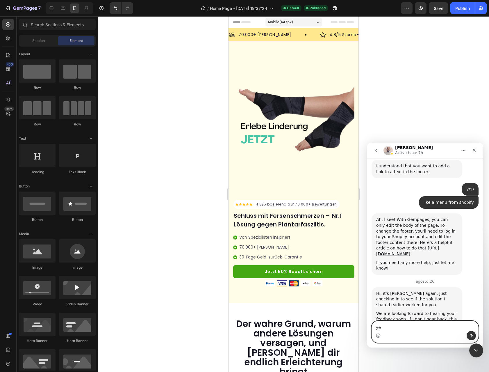
type textarea "yep"
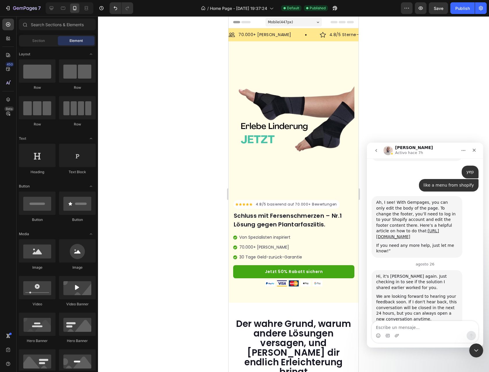
click at [376, 150] on icon "go back" at bounding box center [376, 150] width 2 height 3
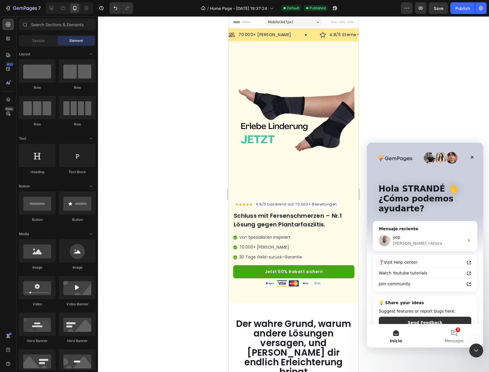
scroll to position [0, 0]
click at [457, 336] on button "3 Mensajes" at bounding box center [454, 335] width 58 height 23
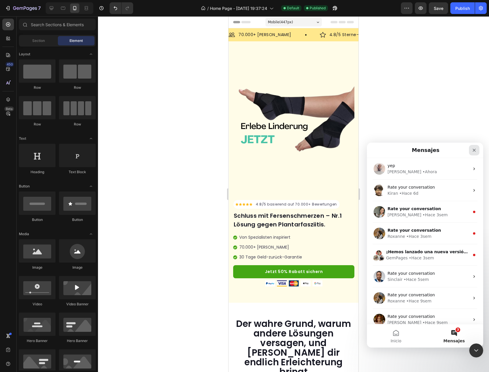
click at [476, 150] on icon "Cerrar" at bounding box center [474, 150] width 5 height 5
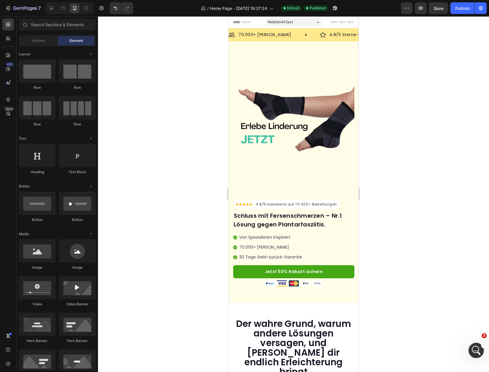
click at [479, 344] on div "Abrir Intercom Messenger" at bounding box center [475, 349] width 19 height 19
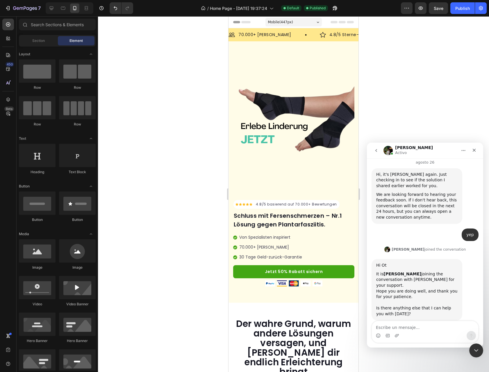
scroll to position [341, 0]
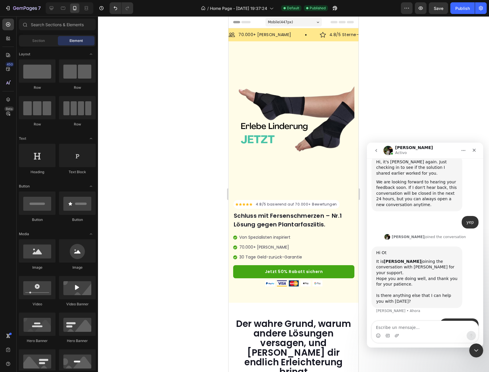
click at [423, 329] on textarea "Escribe un mensaje..." at bounding box center [425, 326] width 106 height 10
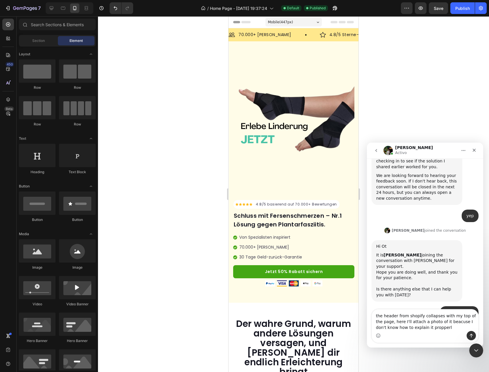
type textarea "the header from shopify collapses with my top of the page, here I'll attach a p…"
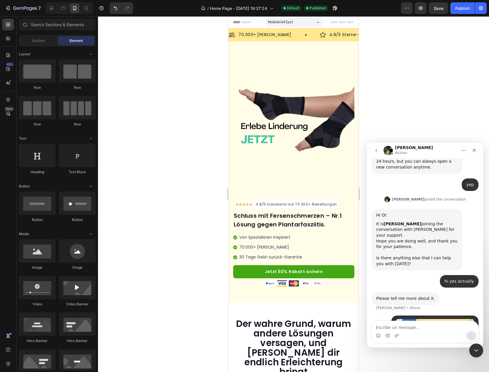
scroll to position [398, 0]
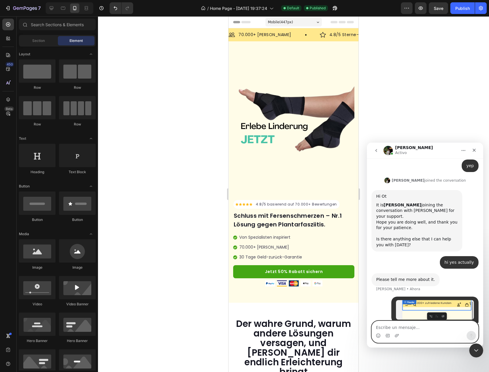
click at [431, 326] on textarea "Escribe un mensaje..." at bounding box center [425, 326] width 106 height 10
paste textarea "i"
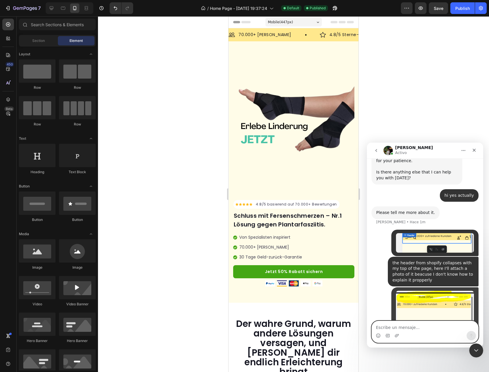
scroll to position [465, 0]
type textarea "i thought it should go above the page"
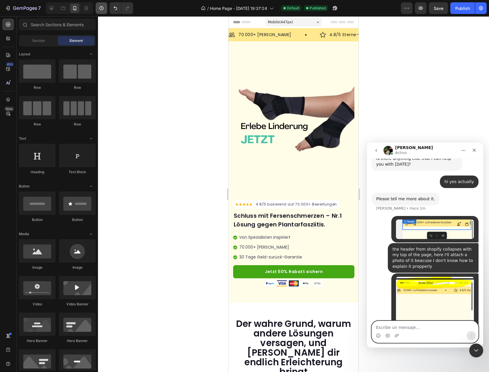
scroll to position [501, 0]
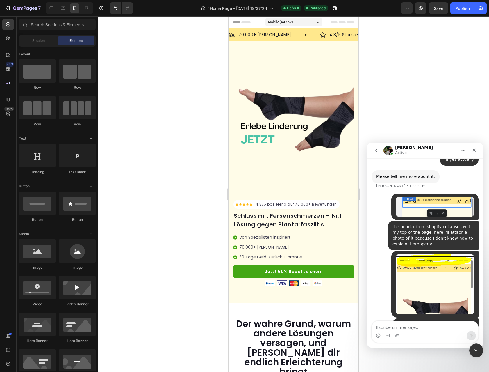
click at [302, 25] on div "Mobile ( 447 px)" at bounding box center [294, 22] width 56 height 9
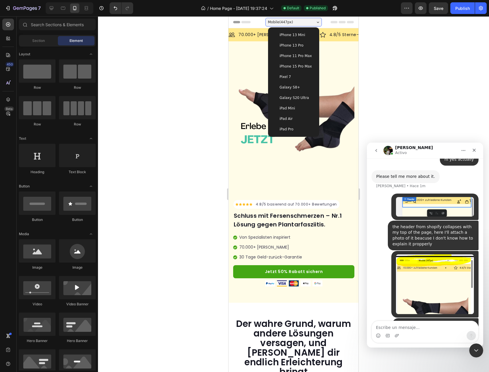
click at [302, 25] on div "Mobile ( 447 px)" at bounding box center [294, 22] width 56 height 9
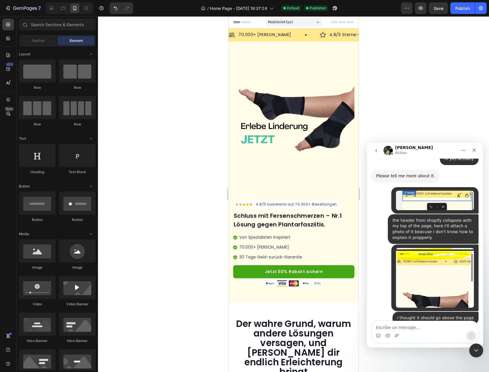
scroll to position [524, 0]
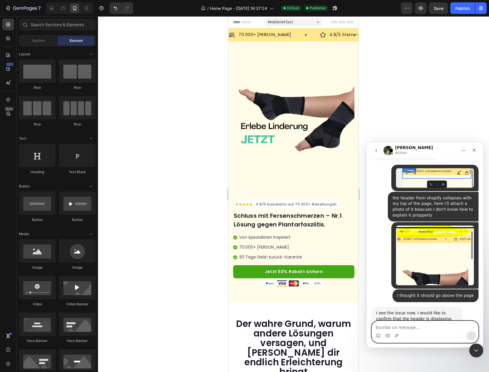
click at [392, 323] on textarea "Escribe un mensaje..." at bounding box center [425, 326] width 106 height 10
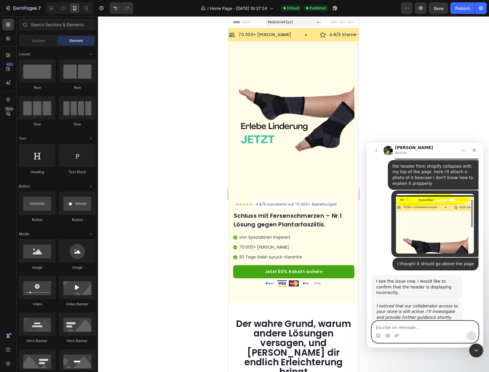
scroll to position [557, 0]
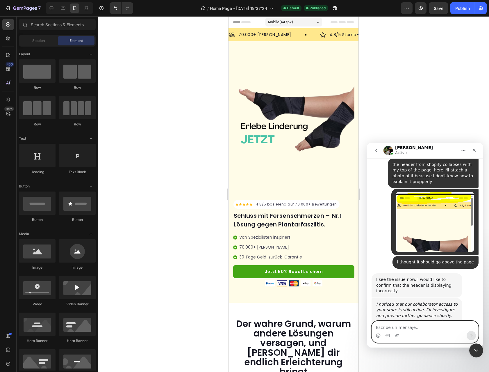
click at [409, 325] on textarea "Escribe un mensaje..." at bounding box center [425, 326] width 106 height 10
type textarea "ok thanks!"
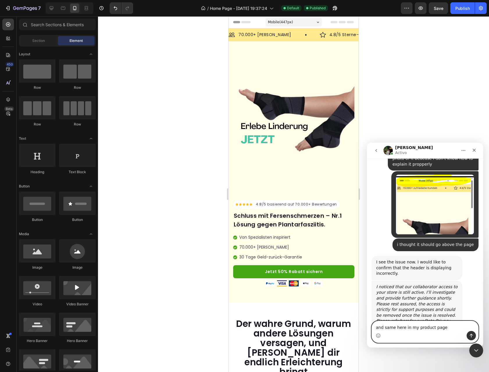
type textarea "and same here in my product page"
paste textarea "Escribe un mensaje..."
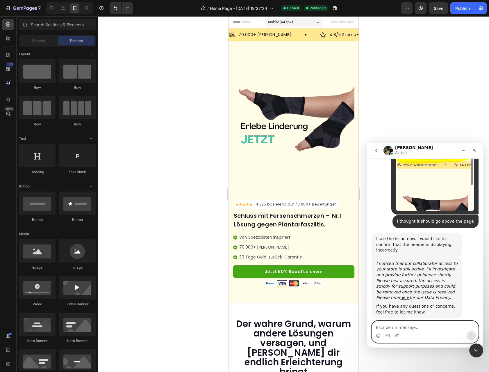
scroll to position [611, 0]
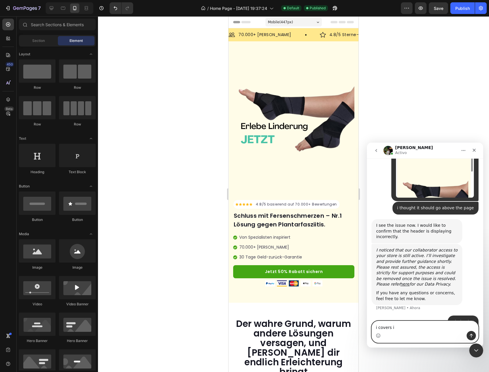
type textarea "i covers it"
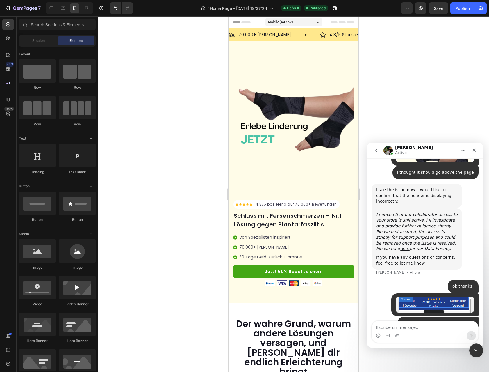
scroll to position [647, 0]
click at [417, 324] on textarea "Escribe un mensaje..." at bounding box center [425, 326] width 106 height 10
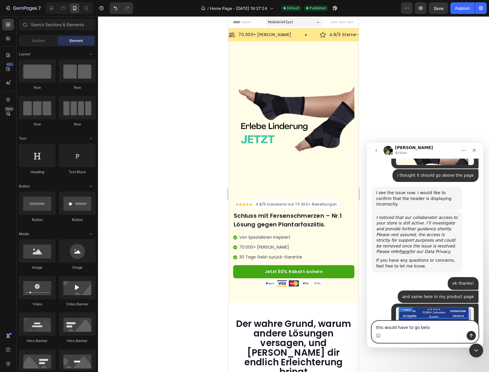
scroll to position [642, 0]
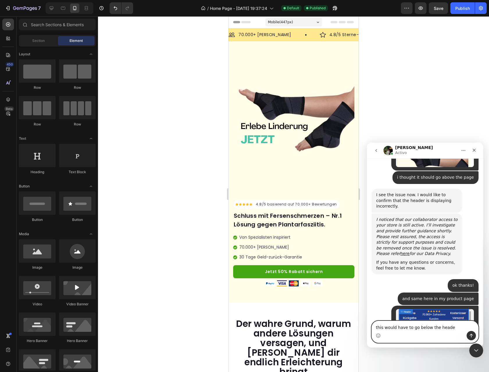
type textarea "this would have to go below the header"
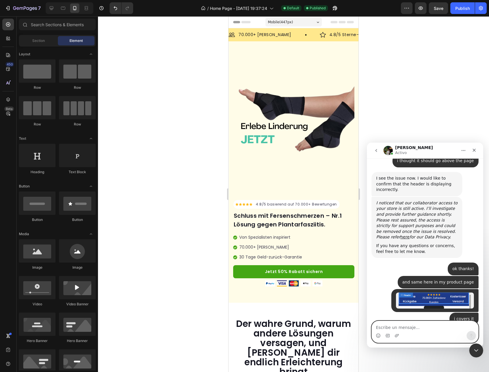
scroll to position [659, 0]
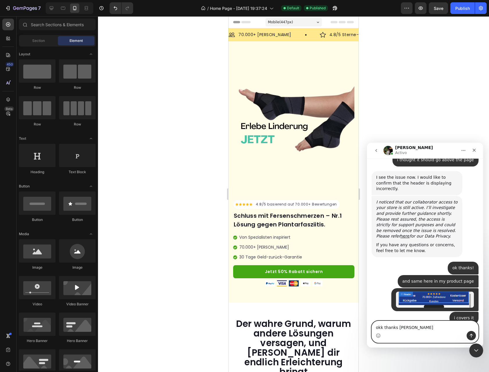
type textarea "okk thanks bro"
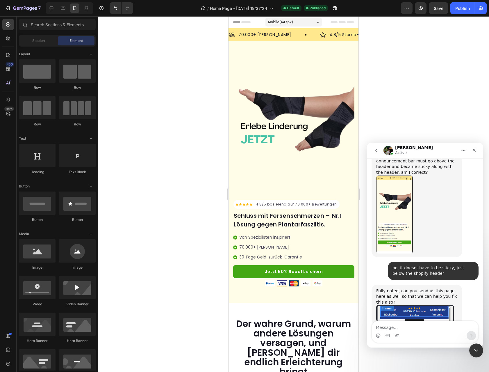
scroll to position [905, 0]
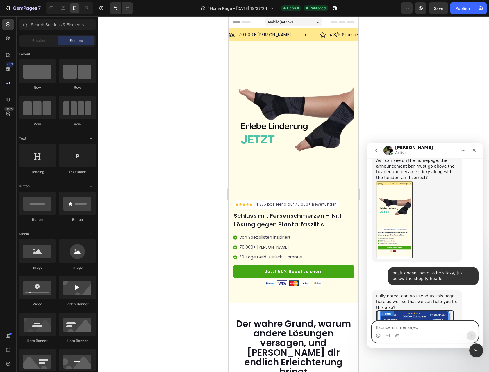
click at [398, 324] on textarea "Escribe un mensaje..." at bounding box center [425, 326] width 106 height 10
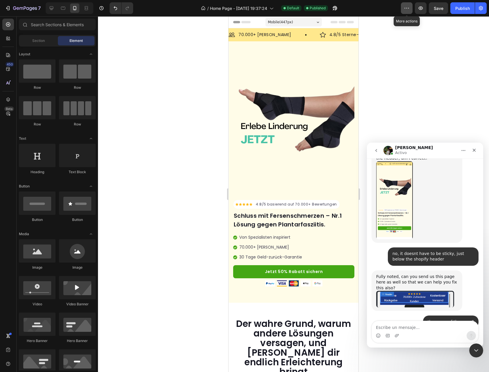
click at [407, 11] on icon "button" at bounding box center [407, 8] width 6 height 6
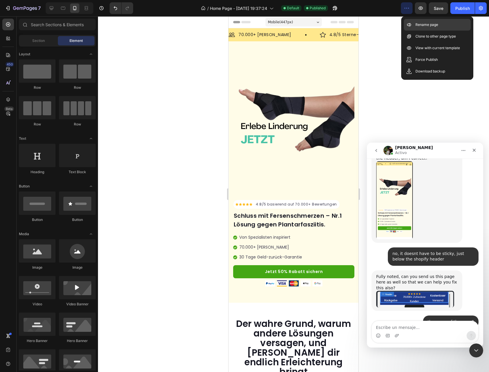
click at [410, 24] on icon at bounding box center [409, 25] width 6 height 6
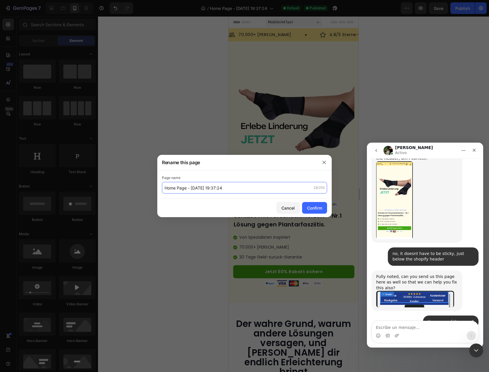
click at [244, 184] on input "Home Page - Aug 25, 19:37:24" at bounding box center [244, 188] width 165 height 12
paste input "VitaFuß® – Nr.1 Lösung gegen Fersenschmerzen in Deutschland"
type input "VitaFuß® – Nr.1 Lösung gegen Fersenschmerzen in Deutschland"
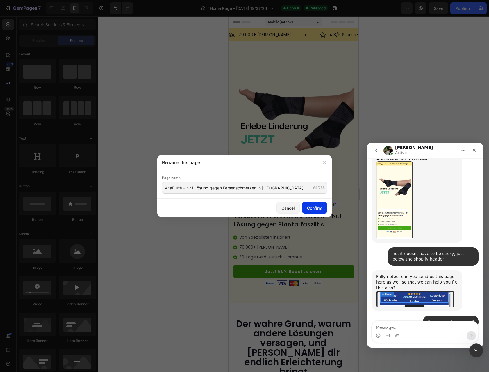
click at [323, 205] on button "Confirm" at bounding box center [314, 208] width 25 height 12
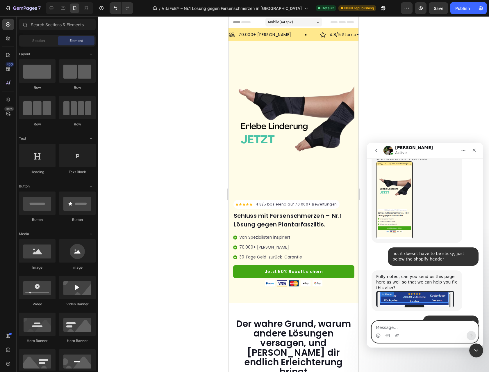
click at [399, 325] on textarea "Message…" at bounding box center [425, 326] width 106 height 10
click at [396, 326] on textarea "Message…" at bounding box center [425, 326] width 106 height 10
paste textarea "VitaFuß® Komfort-Sleeve"
type textarea "VitaFuß® Komfort-Sleeve this is the name sorry"
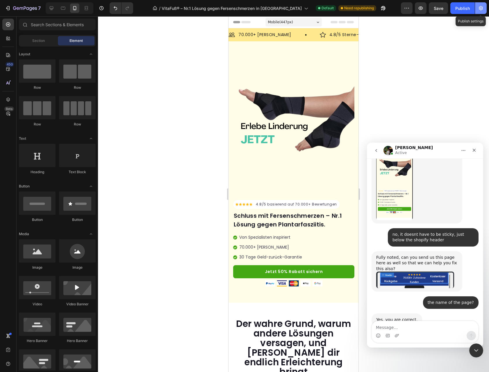
click at [483, 8] on icon "button" at bounding box center [481, 8] width 4 height 4
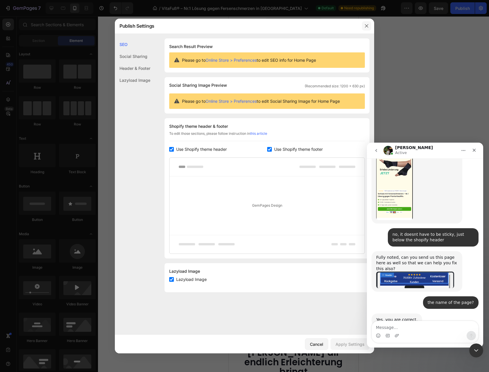
click at [368, 26] on icon "button" at bounding box center [366, 26] width 5 height 5
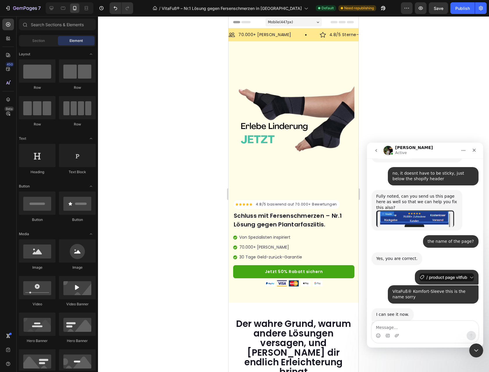
scroll to position [1008, 0]
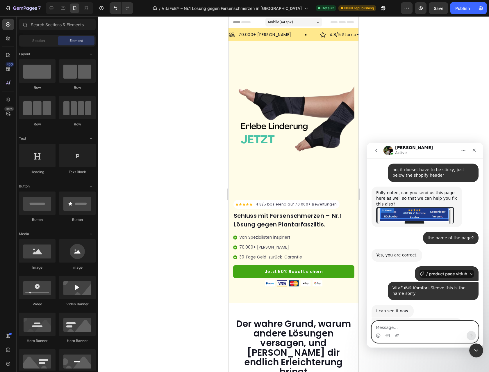
click at [400, 325] on textarea "Message…" at bounding box center [425, 326] width 106 height 10
type textarea "sure"
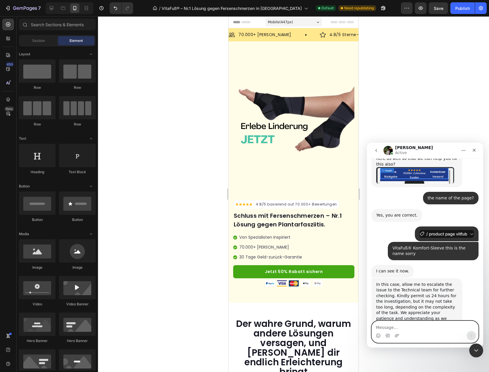
scroll to position [1043, 0]
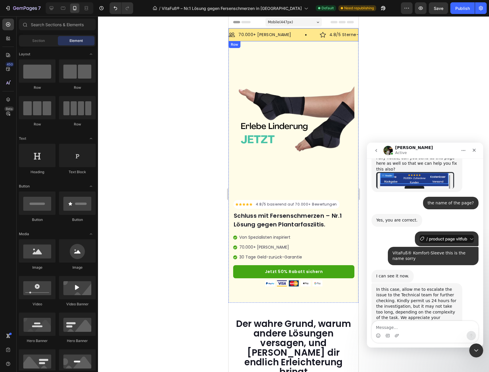
click at [259, 28] on div "Image 70.000+ zufriedene Kunden Text Block Row Image 4.8/5 Sterne-Bewertungen T…" at bounding box center [294, 34] width 130 height 13
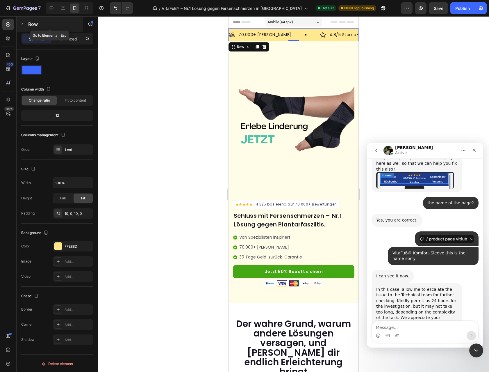
click at [27, 27] on button "button" at bounding box center [22, 23] width 9 height 9
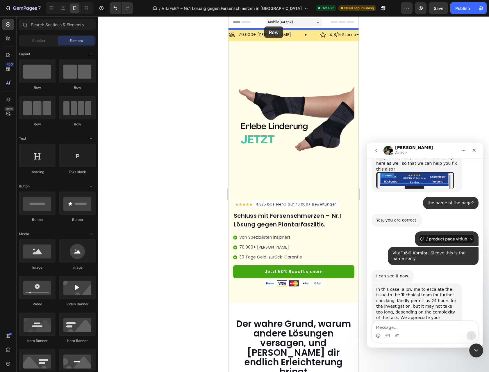
drag, startPoint x: 278, startPoint y: 91, endPoint x: 264, endPoint y: 26, distance: 66.3
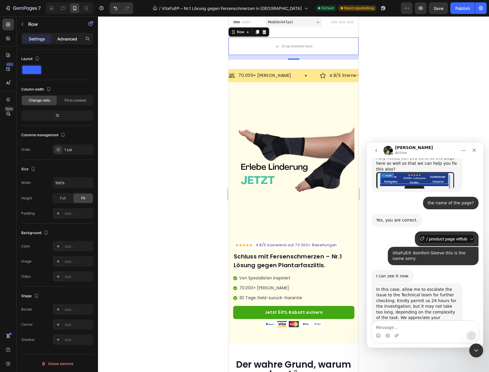
click at [74, 38] on p "Advanced" at bounding box center [67, 39] width 20 height 6
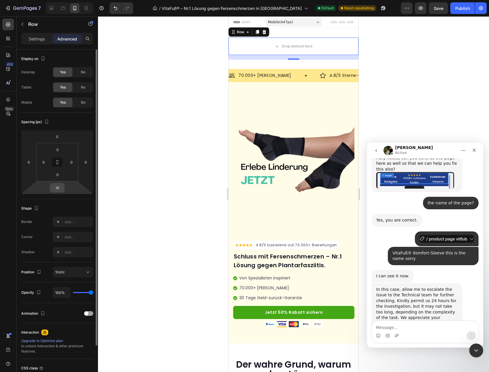
click at [61, 189] on input "16" at bounding box center [57, 187] width 12 height 9
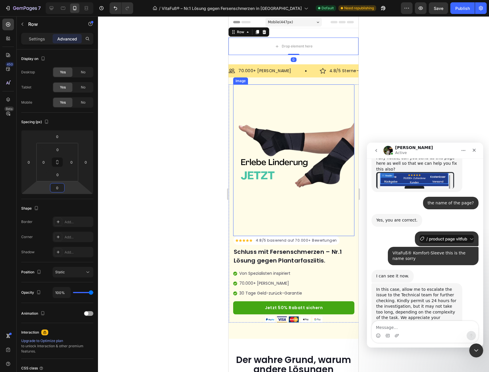
type input "0"
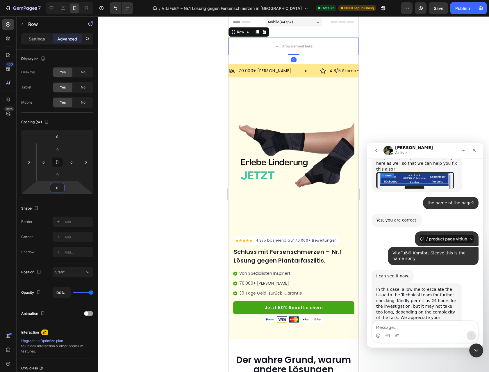
click at [452, 55] on div at bounding box center [293, 193] width 391 height 355
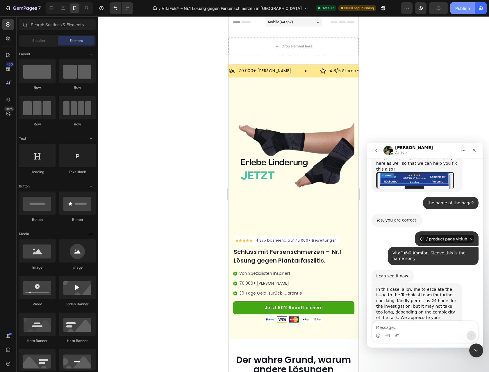
click at [462, 8] on div "Publish" at bounding box center [462, 8] width 15 height 6
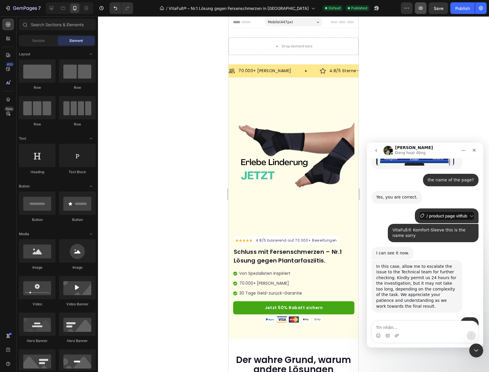
scroll to position [1020, 0]
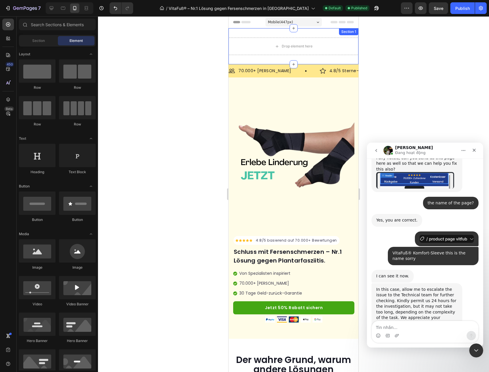
click at [258, 33] on div "Drop element here Row Section 1" at bounding box center [294, 46] width 130 height 36
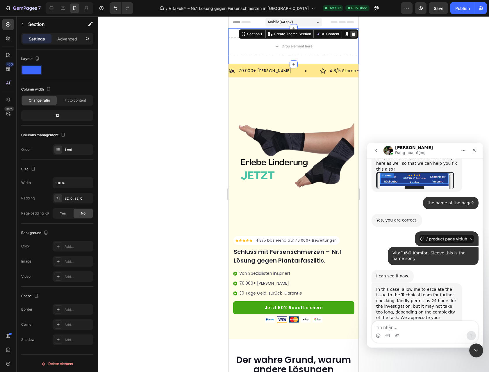
click at [352, 33] on icon at bounding box center [354, 34] width 4 height 4
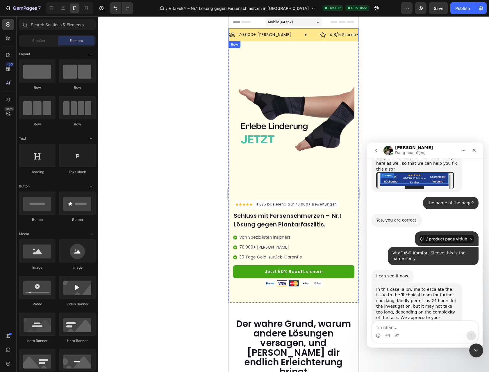
click at [312, 39] on div "Image 70.000+ zufriedene Kunden Text Block Row Image 4.8/5 Sterne-Bewertungen T…" at bounding box center [294, 34] width 130 height 13
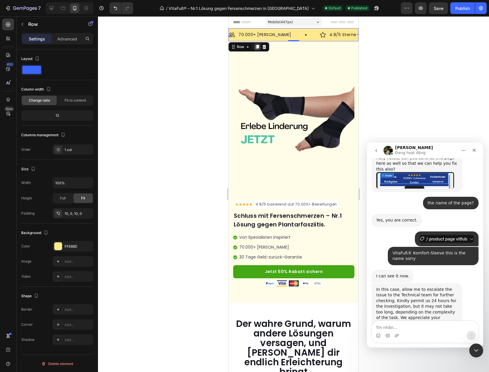
click at [256, 47] on icon at bounding box center [257, 47] width 3 height 4
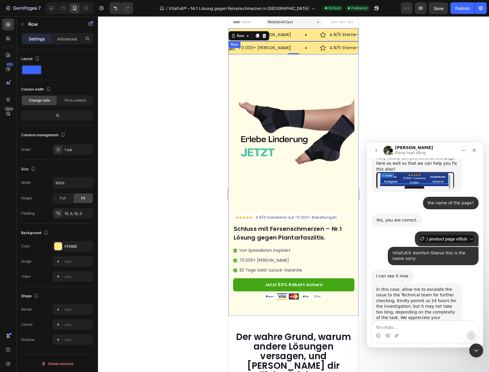
click at [316, 31] on div "Image 70.000+ zufriedene Kunden Text Block Row Image 4.8/5 Sterne-Bewertungen T…" at bounding box center [294, 34] width 130 height 13
click at [264, 47] on icon at bounding box center [265, 47] width 4 height 4
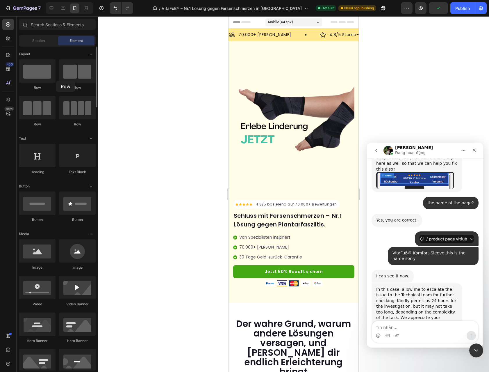
drag, startPoint x: 56, startPoint y: 73, endPoint x: 70, endPoint y: 16, distance: 58.9
click at [56, 144] on div "Row Row Row Row" at bounding box center [57, 162] width 77 height 36
click at [459, 6] on div "Publish" at bounding box center [462, 8] width 15 height 6
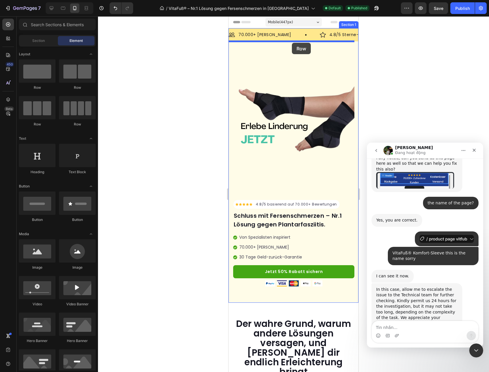
drag, startPoint x: 265, startPoint y: 89, endPoint x: 292, endPoint y: 43, distance: 53.7
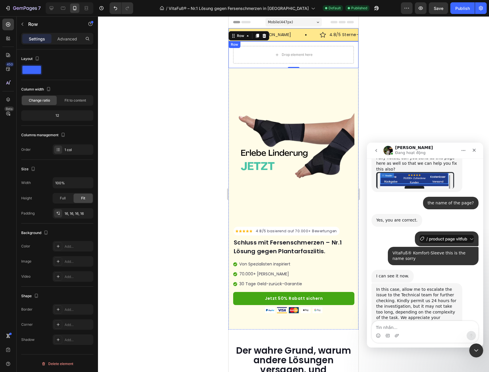
click at [298, 30] on div "Image 70.000+ zufriedene Kunden Text Block Row Image 4.8/5 Sterne-Bewertungen T…" at bounding box center [294, 34] width 130 height 13
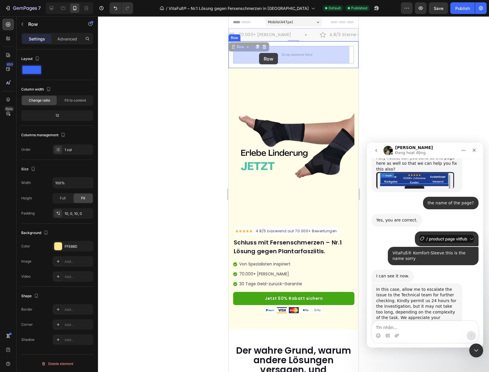
drag, startPoint x: 244, startPoint y: 48, endPoint x: 258, endPoint y: 54, distance: 15.4
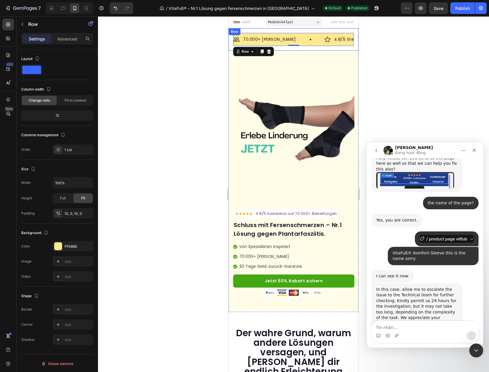
click at [230, 36] on div "Image 70.000+ zufriedene Kunden Text Block Row Image 4.8/5 Sterne-Bewertungen T…" at bounding box center [294, 39] width 130 height 22
click at [71, 40] on p "Advanced" at bounding box center [67, 39] width 20 height 6
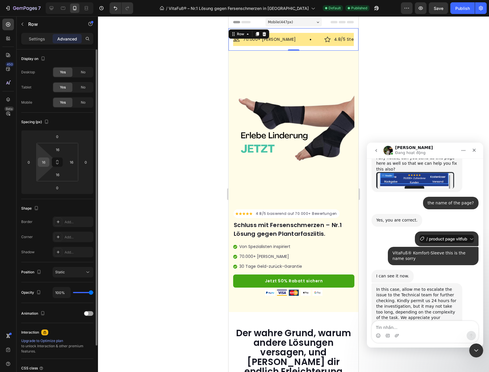
click at [47, 162] on input "16" at bounding box center [43, 162] width 9 height 9
type input "0"
click at [73, 160] on input "16" at bounding box center [71, 162] width 9 height 9
type input "0"
click at [62, 177] on input "16" at bounding box center [58, 174] width 12 height 9
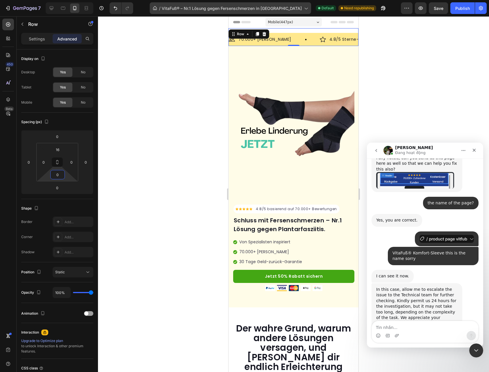
type input "0"
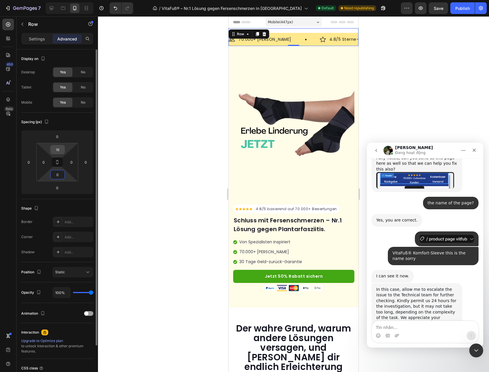
click at [59, 150] on input "16" at bounding box center [58, 149] width 12 height 9
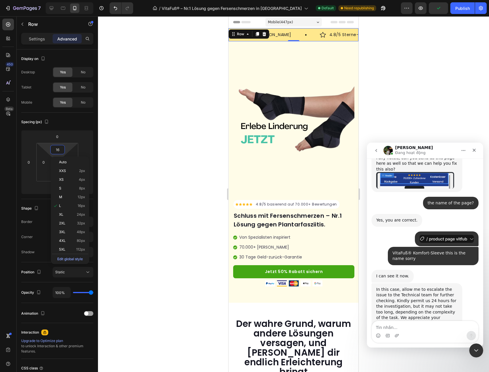
type input "'"
type input "0"
click at [445, 41] on div at bounding box center [293, 193] width 391 height 355
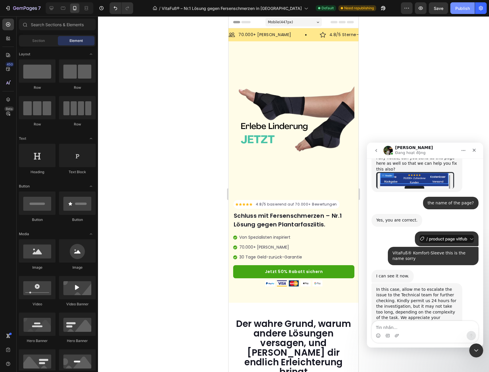
click at [465, 10] on div "Publish" at bounding box center [462, 8] width 15 height 6
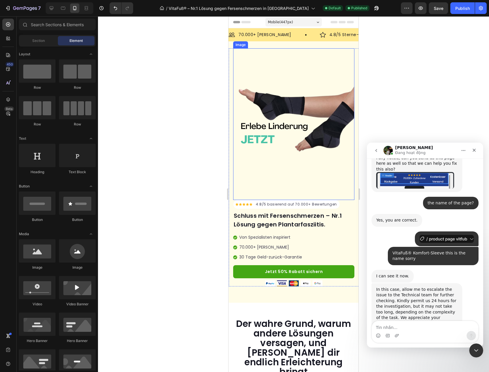
click at [305, 139] on img at bounding box center [293, 124] width 121 height 152
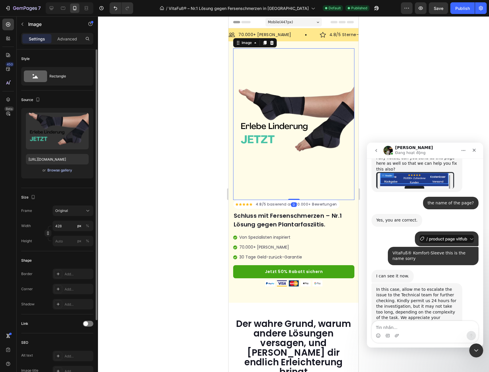
click at [57, 170] on div "Browse gallery" at bounding box center [59, 170] width 25 height 5
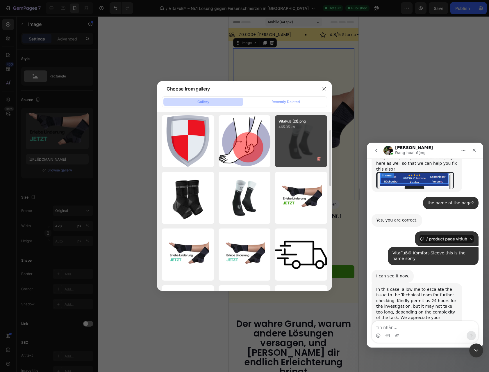
scroll to position [97, 0]
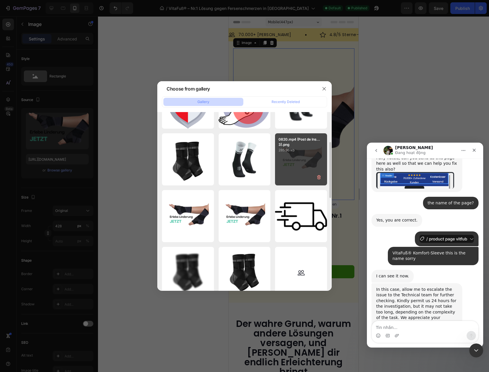
click at [295, 141] on p "0820.mp4 (Post de Ins...3).png" at bounding box center [301, 142] width 45 height 10
type input "https://cdn.shopify.com/s/files/1/0972/0030/8564/files/gempages_570928342434317…"
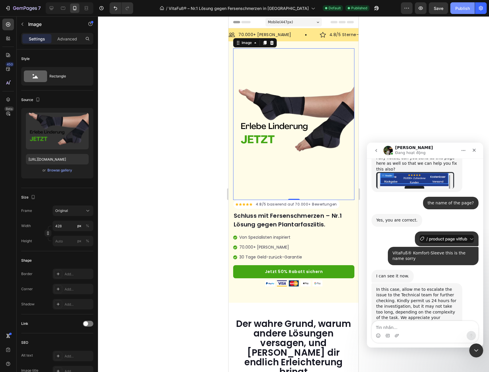
click at [460, 5] on div "Publish" at bounding box center [462, 8] width 15 height 6
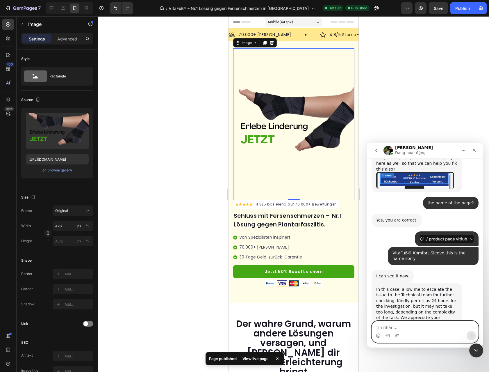
click at [428, 325] on textarea "Tin nhắn..." at bounding box center [425, 326] width 106 height 10
type textarea "bro just solved"
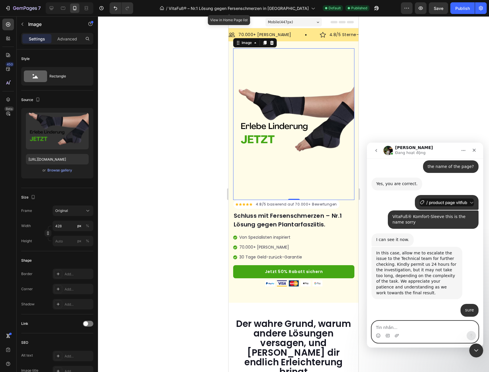
scroll to position [1073, 0]
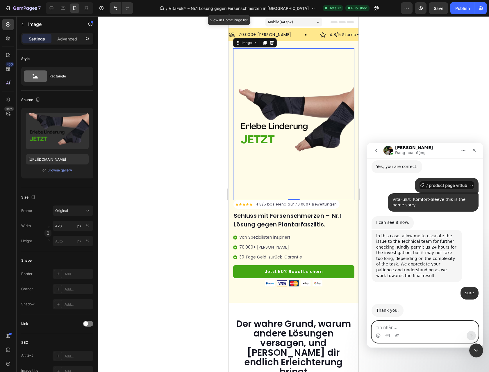
click at [432, 327] on textarea "Tin nhắn..." at bounding box center [425, 326] width 106 height 10
type textarea "no right now, i have a problem but i think it's shopify now"
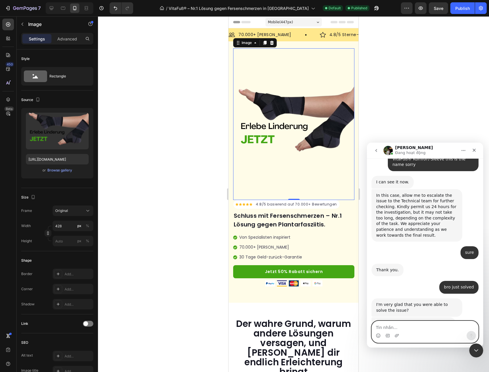
scroll to position [1136, 0]
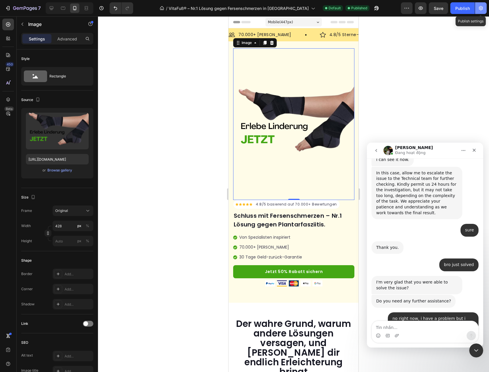
click at [478, 10] on icon "button" at bounding box center [481, 8] width 6 height 6
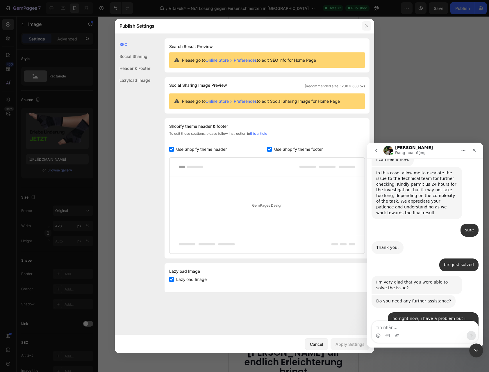
click at [364, 22] on button "button" at bounding box center [366, 25] width 9 height 9
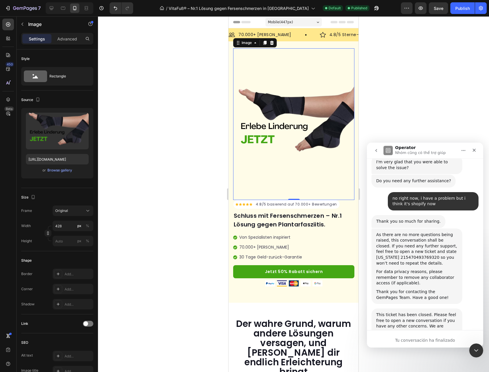
scroll to position [1257, 0]
click at [476, 149] on icon "Cerrar" at bounding box center [474, 150] width 5 height 5
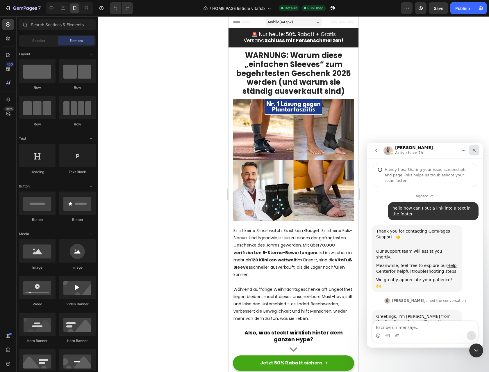
scroll to position [211, 0]
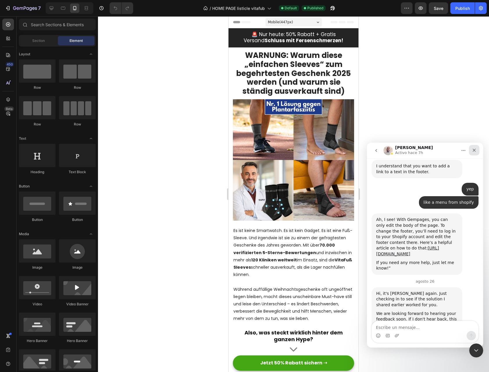
click at [474, 149] on icon "Cerrar" at bounding box center [474, 150] width 5 height 5
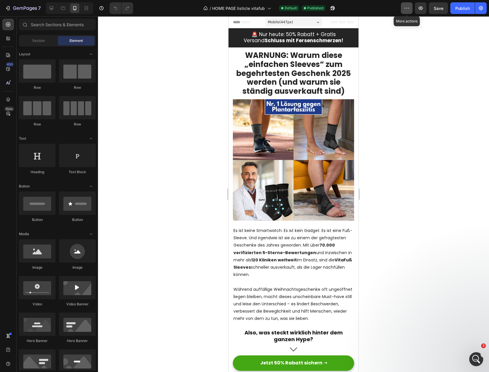
click at [409, 6] on icon "button" at bounding box center [407, 8] width 6 height 6
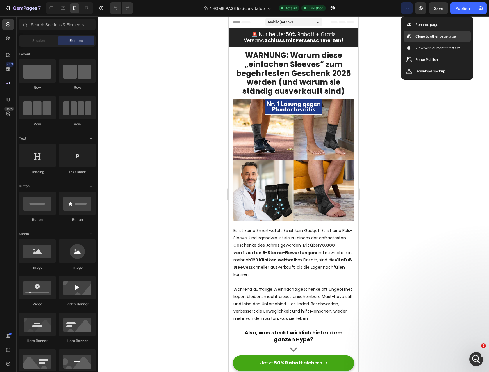
click at [429, 35] on p "Clone to other page type" at bounding box center [436, 36] width 40 height 6
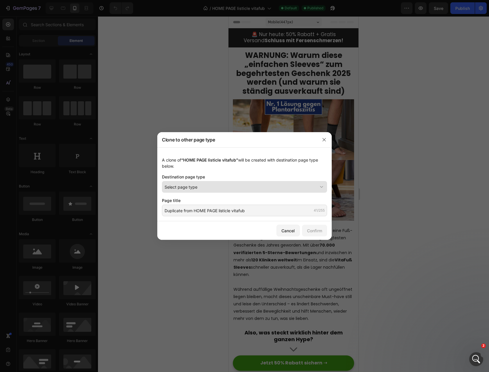
click at [215, 188] on div "Select page type" at bounding box center [241, 187] width 153 height 6
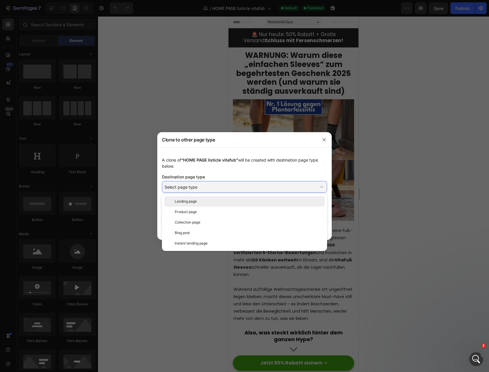
click at [210, 202] on div "Landing page" at bounding box center [249, 201] width 148 height 5
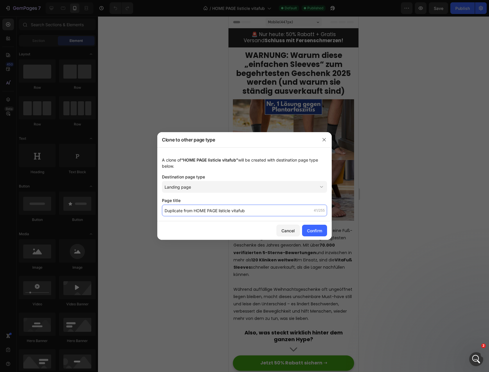
click at [212, 211] on input "Duplicate from HOME PAGE listicle vitafub" at bounding box center [244, 210] width 165 height 12
drag, startPoint x: 217, startPoint y: 211, endPoint x: 140, endPoint y: 210, distance: 77.4
click at [140, 210] on div "Clone to other page type A clone of “HOME PAGE listicle vitafub” will be create…" at bounding box center [244, 186] width 489 height 372
type input "LANDING listicle vitafub"
click at [321, 232] on div "Confirm" at bounding box center [314, 230] width 15 height 6
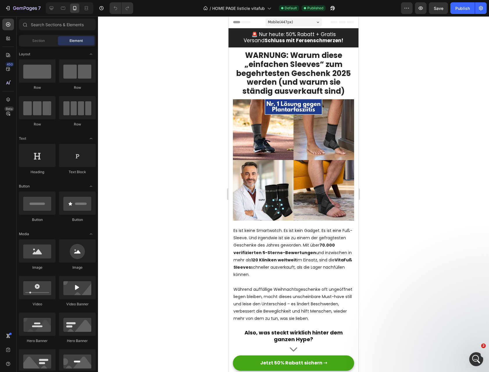
scroll to position [228, 0]
click at [477, 362] on icon "Abrir Intercom Messenger" at bounding box center [476, 358] width 10 height 10
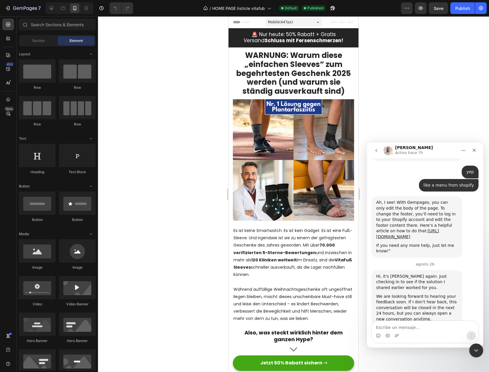
click at [375, 150] on icon "go back" at bounding box center [376, 150] width 5 height 5
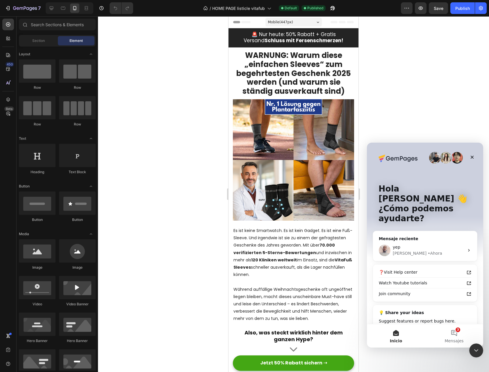
scroll to position [12, 0]
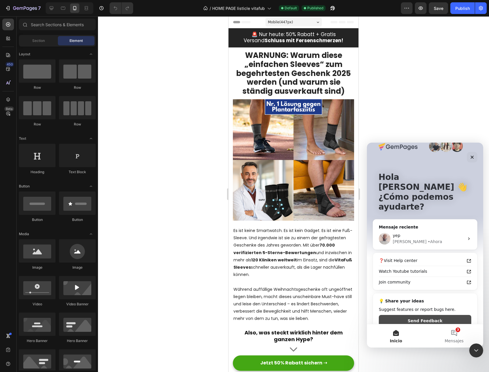
click at [431, 315] on button "Send Feedback" at bounding box center [425, 321] width 92 height 12
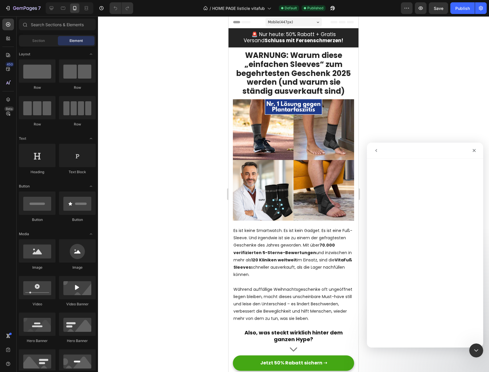
scroll to position [0, 0]
click at [375, 152] on icon "go back" at bounding box center [376, 150] width 5 height 5
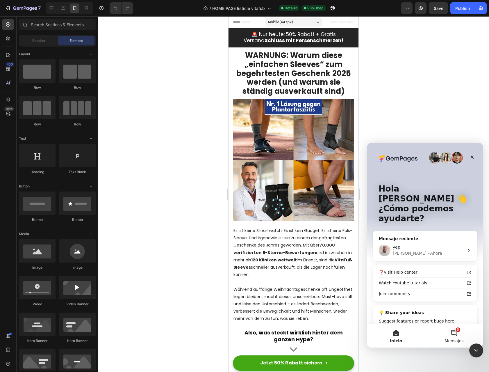
click at [451, 332] on button "3 Mensajes" at bounding box center [454, 335] width 58 height 23
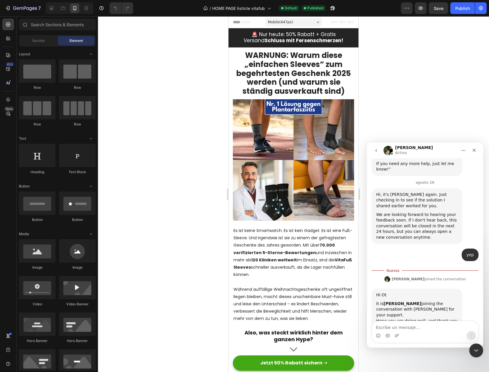
scroll to position [311, 0]
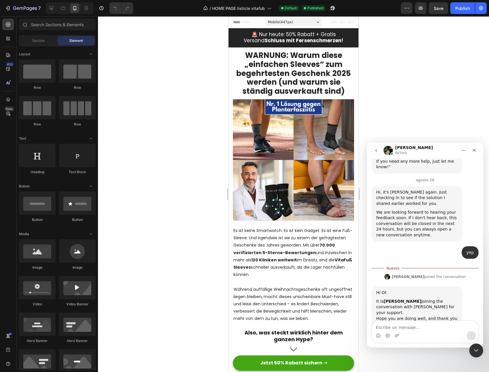
click at [415, 326] on textarea "Escribe un mensaje..." at bounding box center [425, 326] width 106 height 10
type textarea "hi yes actually"
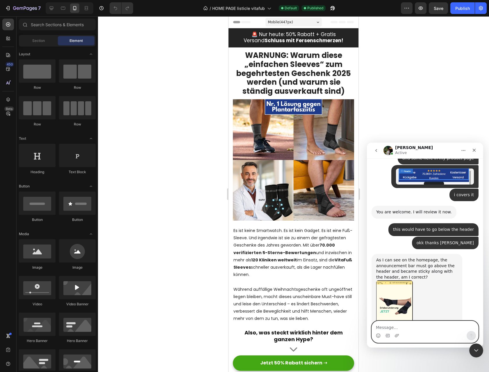
scroll to position [808, 0]
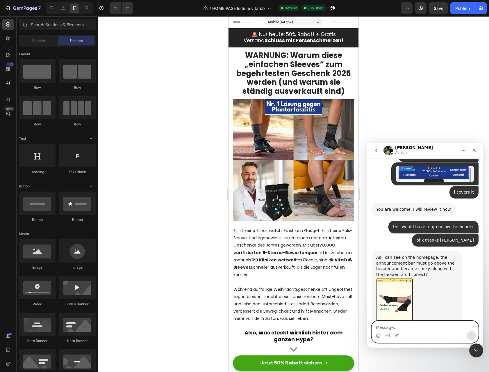
click at [402, 327] on textarea "Message…" at bounding box center [425, 326] width 106 height 10
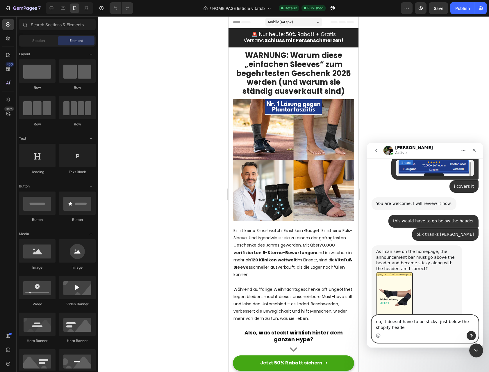
type textarea "no, it doesnt have to be sticky, just below the shopify header"
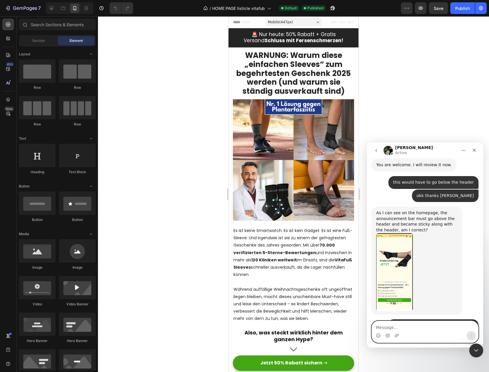
scroll to position [870, 0]
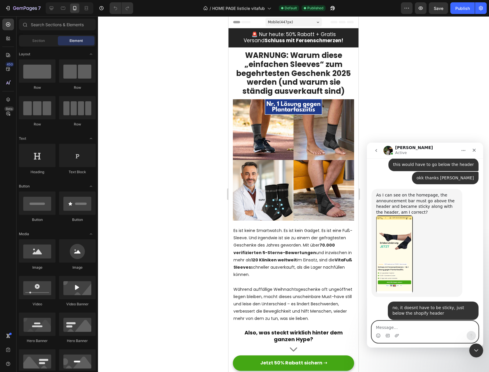
click at [404, 327] on textarea "Message…" at bounding box center [425, 326] width 106 height 10
type textarea "the name of the page?"
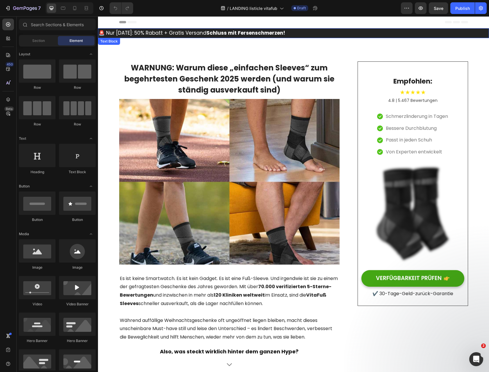
click at [241, 35] on strong "Schluss mit Fersenschmerzen!" at bounding box center [246, 32] width 79 height 7
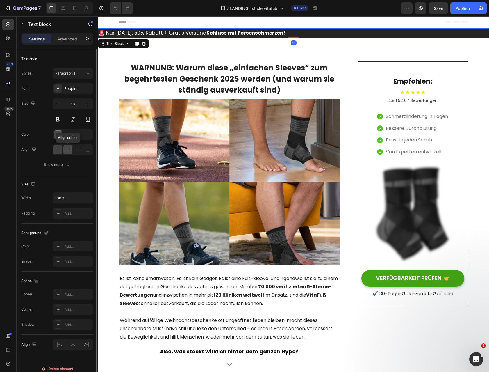
click at [66, 149] on icon at bounding box center [68, 150] width 6 height 6
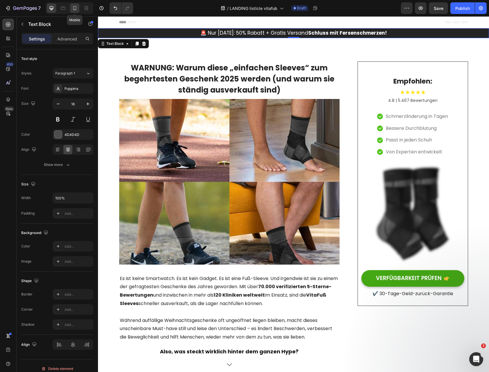
click at [72, 6] on div at bounding box center [74, 7] width 9 height 9
type input "10"
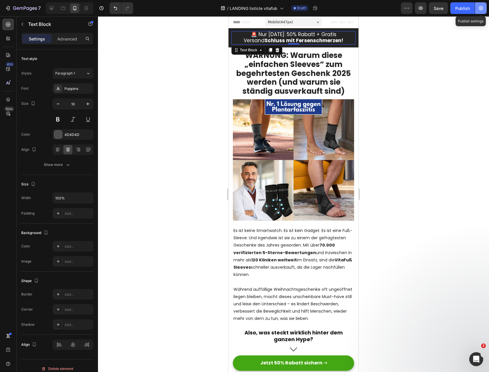
click at [480, 5] on icon "button" at bounding box center [481, 8] width 6 height 6
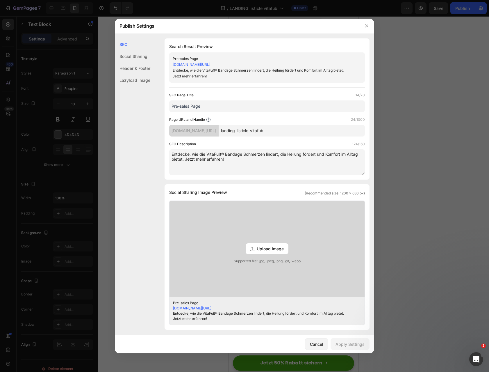
drag, startPoint x: 247, startPoint y: 159, endPoint x: 70, endPoint y: 154, distance: 176.9
click at [70, 154] on div "Publish Settings SEO Social Sharing Header & Footer Lazyload Image SEO Search R…" at bounding box center [244, 186] width 489 height 372
click at [339, 29] on div "Publish Settings" at bounding box center [237, 25] width 244 height 15
click at [222, 113] on div "SEO Page Title 14/70 Pre-sales Page Page URL and Handle 24/1000 q6rcvk-ym.mysho…" at bounding box center [267, 133] width 196 height 83
click at [222, 107] on input "Pre-sales Page" at bounding box center [267, 106] width 196 height 12
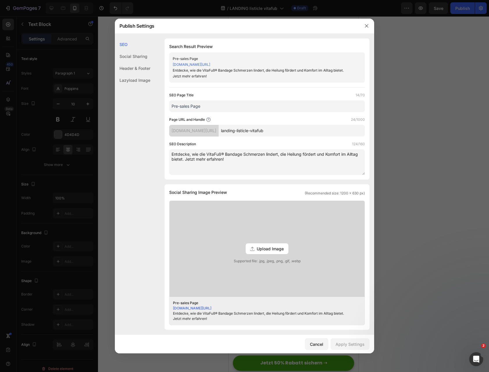
click at [222, 107] on input "Pre-sales Page" at bounding box center [267, 106] width 196 height 12
paste input "VitaFuß® Sleeves – Schmerzlinderung bei Plantarfasziitis"
type input "VitaFuß® Sleeves – Schmerzlinderung bei Plantarfasziitis"
drag, startPoint x: 258, startPoint y: 164, endPoint x: 108, endPoint y: 156, distance: 150.9
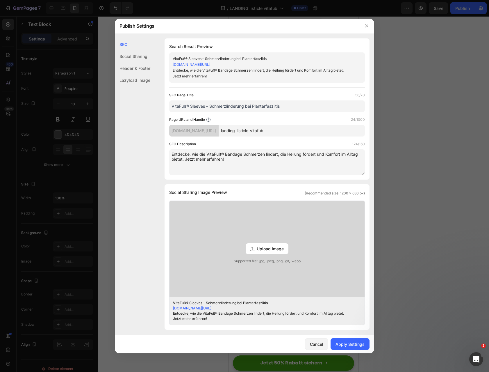
click at [108, 156] on div "Publish Settings SEO Social Sharing Header & Footer Lazyload Image SEO Search R…" at bounding box center [244, 186] width 489 height 372
paste textarea "Fersenschmerzen lindert, Heilung fördert und dir schmerzfreies Gehen im Alltag …"
type textarea "Entdecke, wie die VitaFuß® Bandage Fersenschmerzen lindert, Heilung fördert und…"
click at [293, 131] on input "landing-listicle-vitafub" at bounding box center [292, 131] width 146 height 12
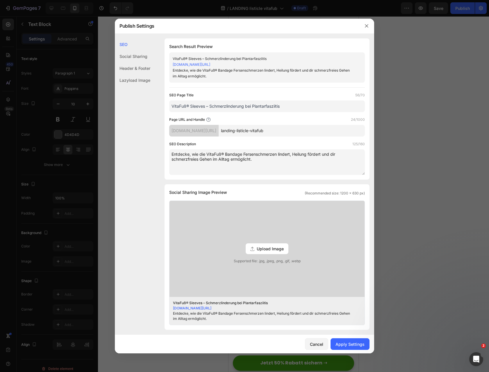
click at [293, 131] on input "landing-listicle-vitafub" at bounding box center [292, 131] width 146 height 12
paste input "plantarfasziitis-schmerzen-lindern"
type input "plantarfasziitis-schmerzen-lindern"
click at [295, 118] on div "Page URL and Handle 34/1000" at bounding box center [267, 120] width 196 height 6
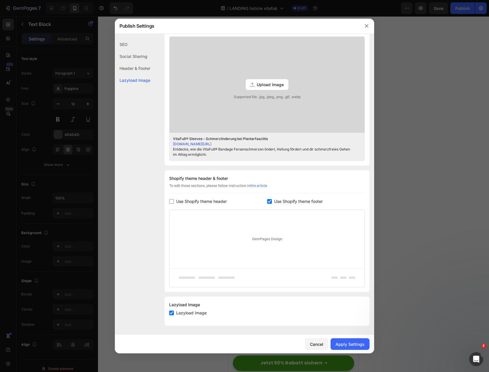
scroll to position [164, 0]
click at [297, 200] on span "Use Shopify theme footer" at bounding box center [298, 200] width 49 height 7
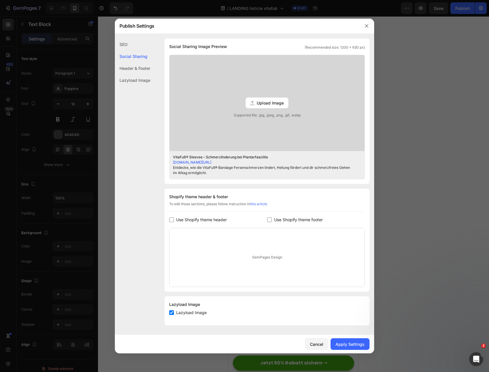
scroll to position [146, 0]
click at [296, 220] on span "Use Shopify theme footer" at bounding box center [298, 219] width 49 height 7
checkbox input "true"
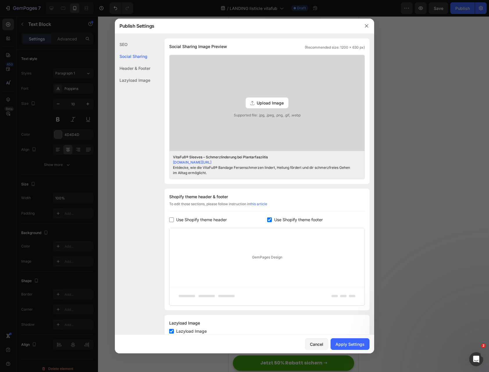
scroll to position [164, 0]
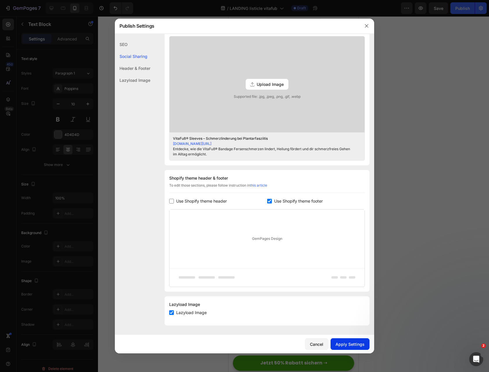
click at [356, 343] on div "Apply Settings" at bounding box center [350, 344] width 29 height 6
click at [367, 26] on icon "button" at bounding box center [366, 25] width 3 height 3
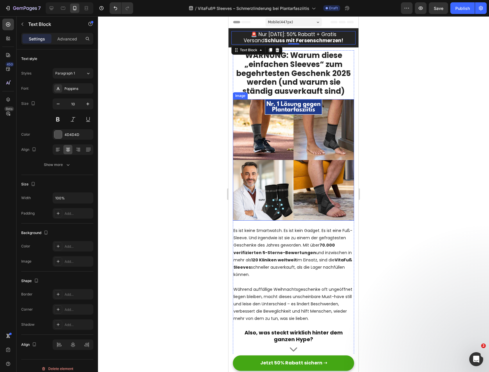
click at [296, 132] on img at bounding box center [293, 159] width 121 height 121
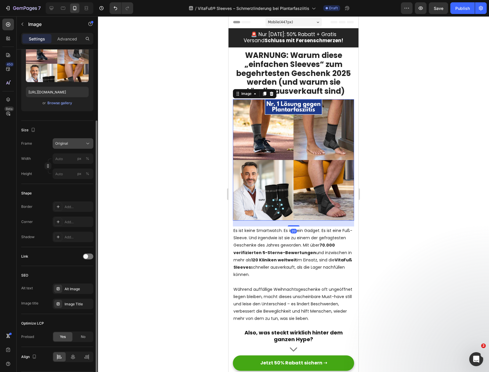
scroll to position [85, 0]
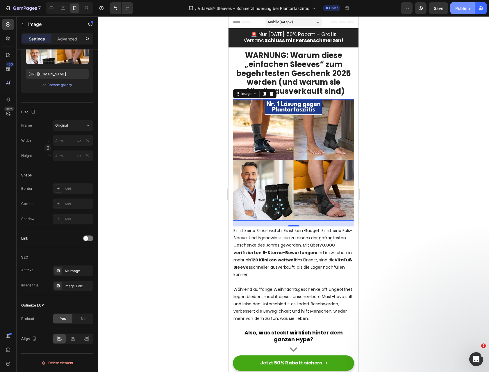
click at [454, 9] on button "Publish" at bounding box center [463, 8] width 24 height 12
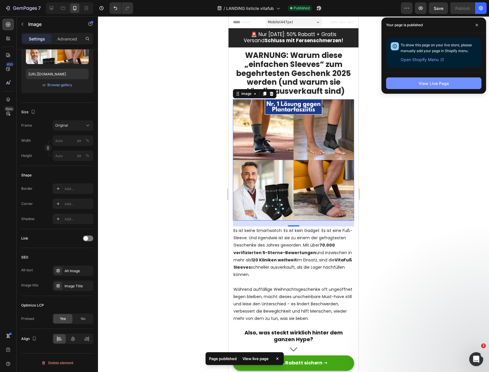
click at [439, 82] on div "View Live Page" at bounding box center [434, 83] width 30 height 6
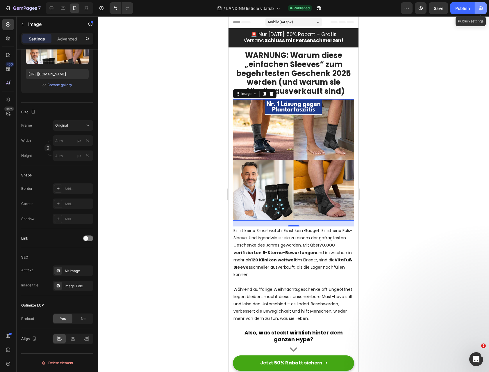
click at [478, 9] on icon "button" at bounding box center [481, 8] width 6 height 6
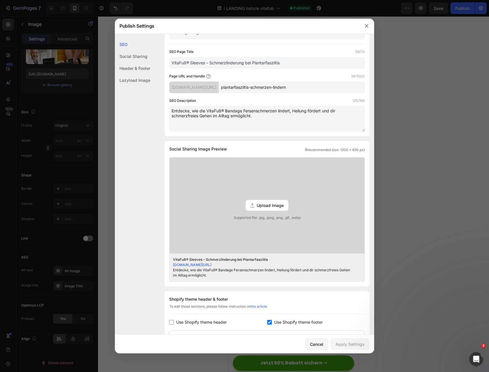
scroll to position [38, 0]
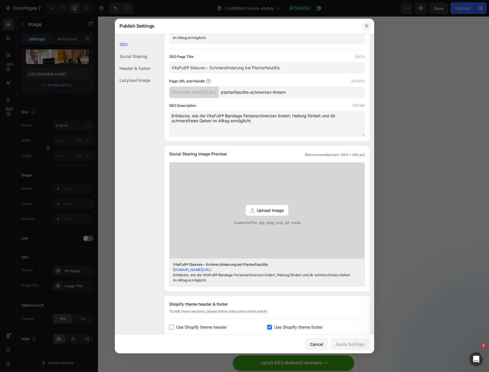
click at [366, 27] on icon "button" at bounding box center [366, 26] width 5 height 5
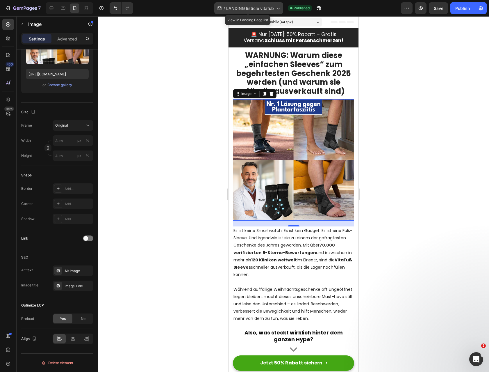
click at [270, 7] on span "LANDING listicle vitafub" at bounding box center [250, 8] width 48 height 6
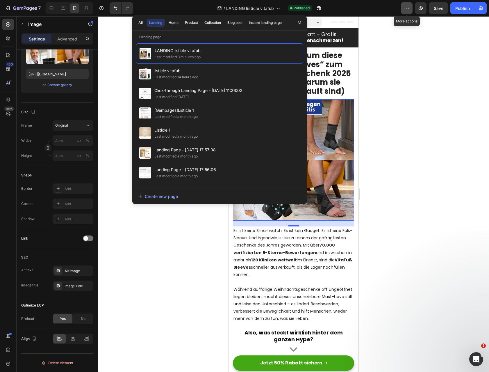
click at [407, 8] on icon "button" at bounding box center [407, 8] width 6 height 6
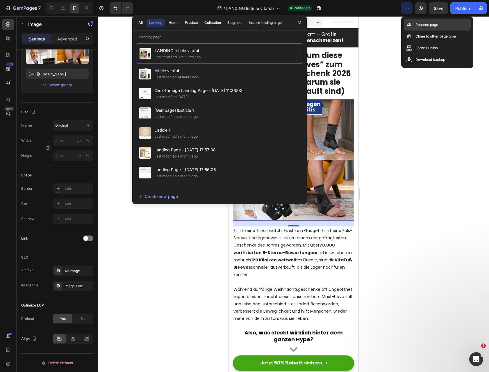
click at [416, 24] on p "Rename page" at bounding box center [427, 25] width 23 height 6
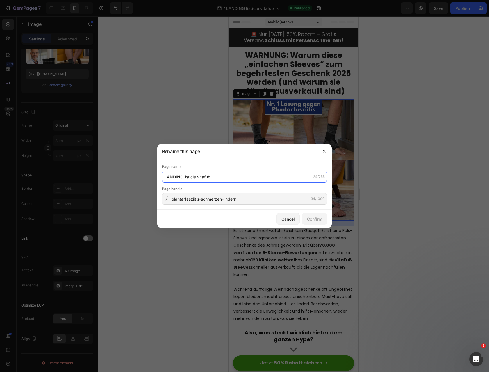
click at [232, 179] on input "LANDING listicle vitafub" at bounding box center [244, 177] width 165 height 12
paste input "VitaFuß® Sleeves – Schmerzlinderung bei Plantarfasziitis"
type input "VitaFuß® Sleeves – Schmerzlinderung bei Plantarfasziitis"
click at [319, 219] on div "Confirm" at bounding box center [314, 219] width 15 height 6
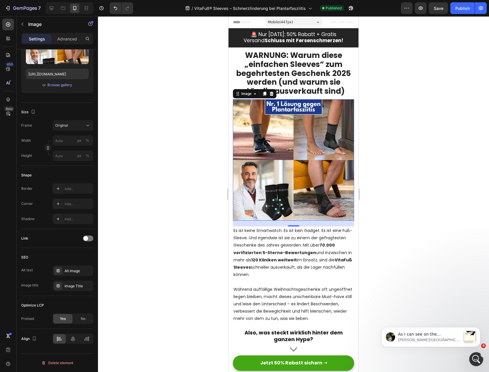
scroll to position [0, 0]
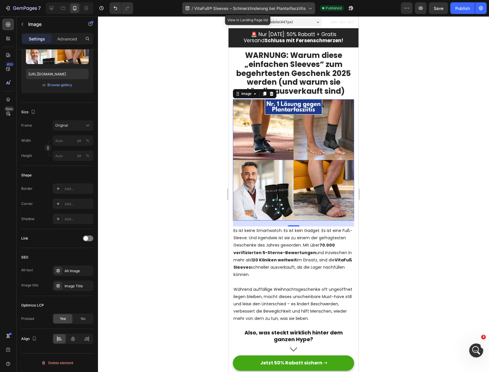
click at [259, 7] on span "VitaFuß® Sleeves – Schmerzlinderung bei Plantarfasziitis" at bounding box center [250, 8] width 112 height 6
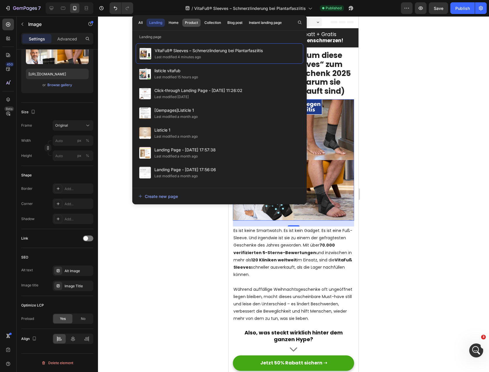
click at [202, 22] on button "Product" at bounding box center [213, 23] width 22 height 8
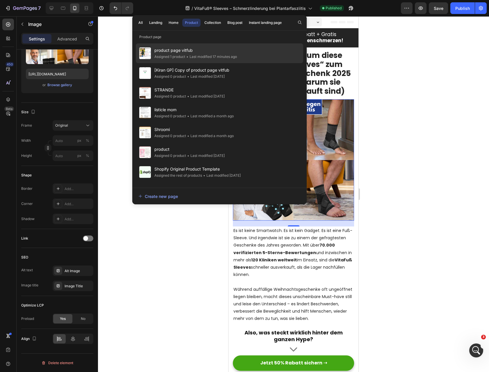
click at [194, 51] on span "product page vitfub" at bounding box center [195, 50] width 83 height 7
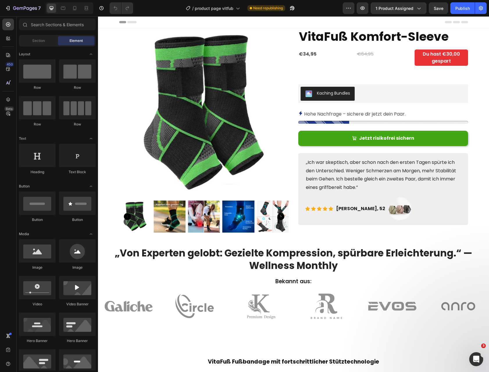
drag, startPoint x: 324, startPoint y: 13, endPoint x: 313, endPoint y: 3, distance: 15.0
click at [324, 13] on div "/ product page vitfub Need republishing" at bounding box center [240, 8] width 205 height 12
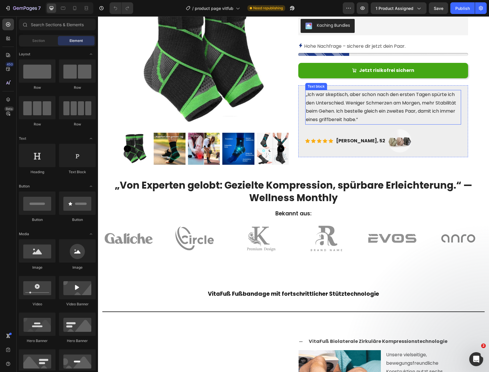
scroll to position [136, 0]
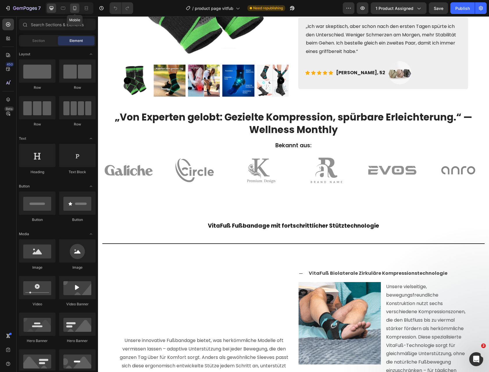
click at [74, 7] on icon at bounding box center [75, 8] width 6 height 6
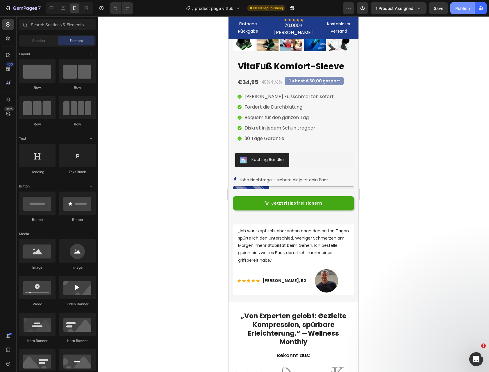
click at [461, 9] on div "Publish" at bounding box center [462, 8] width 15 height 6
click at [482, 8] on icon "button" at bounding box center [481, 8] width 4 height 4
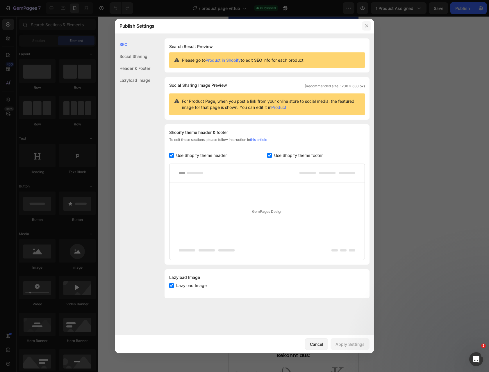
click at [365, 29] on button "button" at bounding box center [366, 25] width 9 height 9
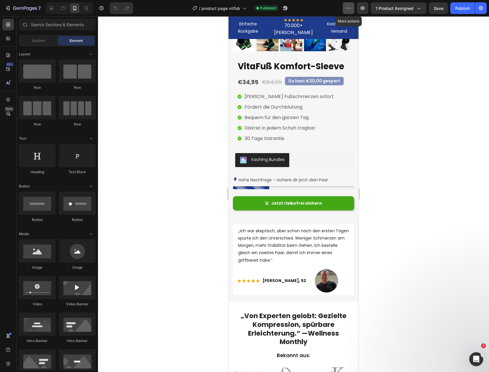
click at [350, 9] on icon "button" at bounding box center [349, 8] width 6 height 6
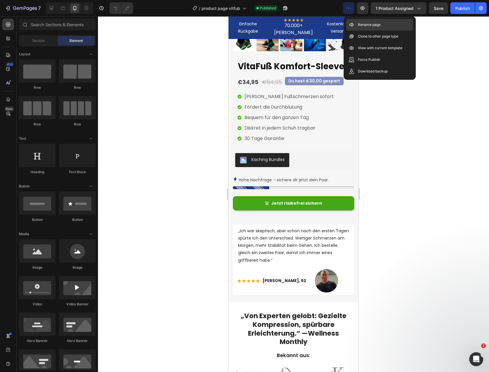
click at [352, 59] on icon at bounding box center [351, 59] width 1 height 0
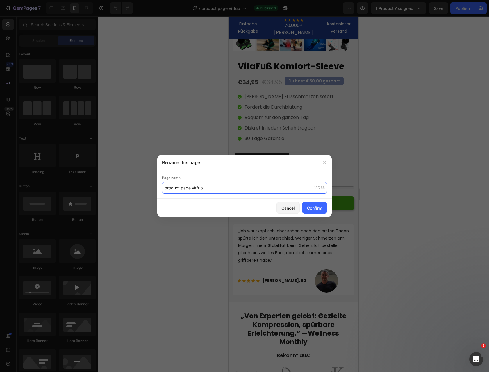
click at [243, 186] on input "product page vitfub" at bounding box center [244, 188] width 165 height 12
paste input "VitaFuß® Komfort-Sleeve"
type input "VitaFuß® Komfort-Sleeve"
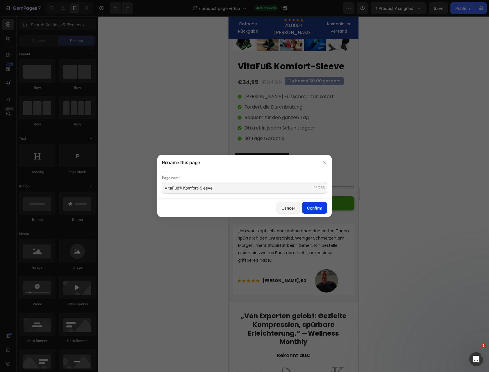
click at [308, 205] on div "Confirm" at bounding box center [314, 208] width 15 height 6
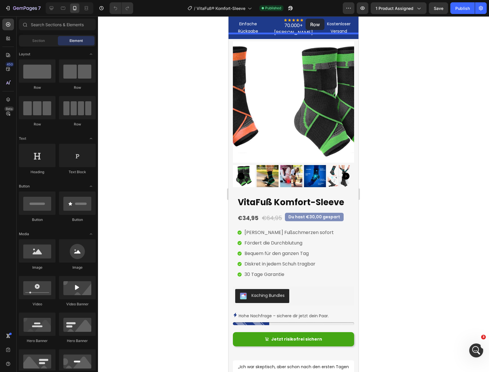
drag, startPoint x: 265, startPoint y: 95, endPoint x: 306, endPoint y: 19, distance: 87.0
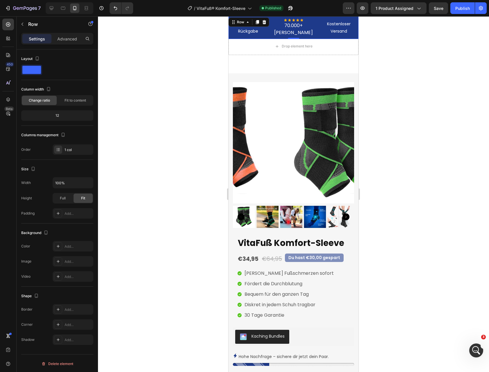
click at [256, 18] on div "Einfache Rückgabe Text block Icon Icon Icon Icon Icon Icon List Hoz 70.000+ [PE…" at bounding box center [294, 27] width 130 height 23
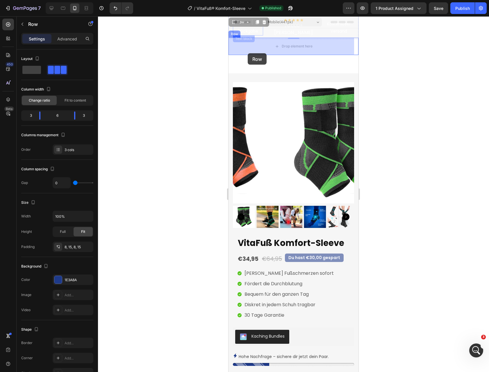
drag, startPoint x: 236, startPoint y: 22, endPoint x: 248, endPoint y: 53, distance: 33.2
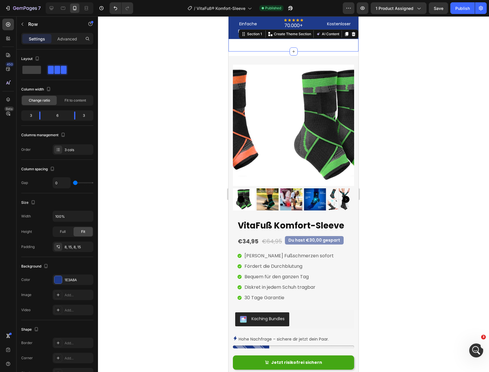
click at [261, 41] on div "Einfache Rückgabe Text block Icon Icon Icon Icon Icon Icon List Hoz 70.000+ [PE…" at bounding box center [294, 40] width 130 height 5
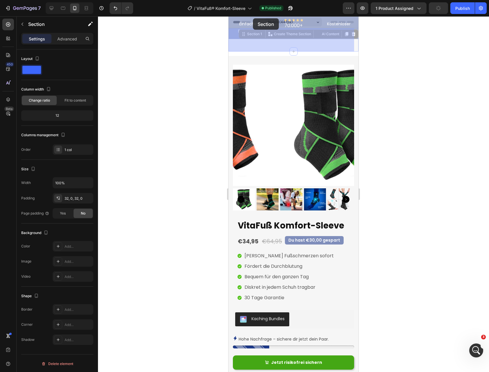
drag, startPoint x: 251, startPoint y: 35, endPoint x: 253, endPoint y: 18, distance: 16.7
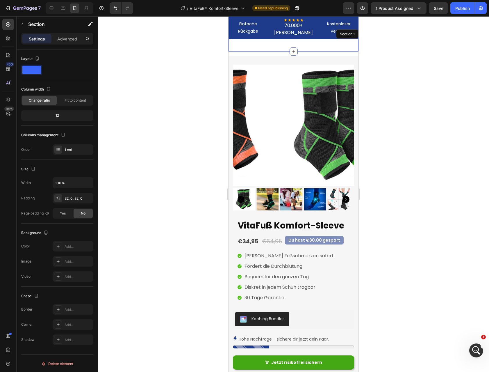
click at [332, 44] on div "Einfache Rückgabe Text block Icon Icon Icon Icon Icon Icon List Hoz 70.000+ [PE…" at bounding box center [294, 39] width 130 height 23
click at [67, 41] on p "Advanced" at bounding box center [67, 39] width 20 height 6
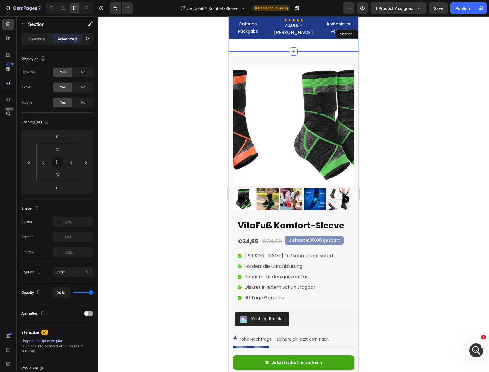
click at [400, 54] on div at bounding box center [293, 193] width 391 height 355
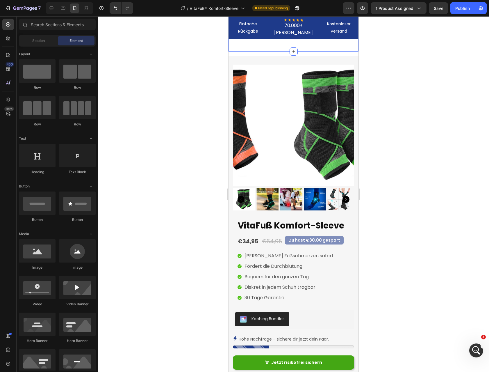
click at [287, 44] on div "Einfache Rückgabe Text block Icon Icon Icon Icon Icon Icon List Hoz 70.000+ [PE…" at bounding box center [294, 39] width 130 height 23
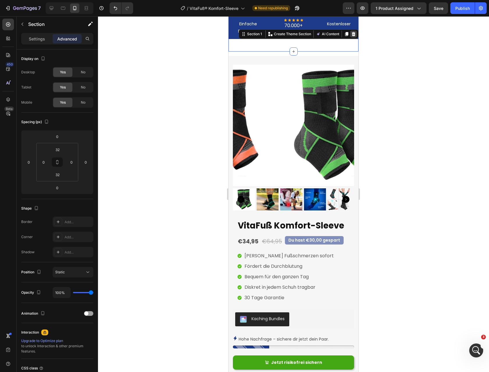
click at [351, 34] on icon at bounding box center [353, 34] width 5 height 5
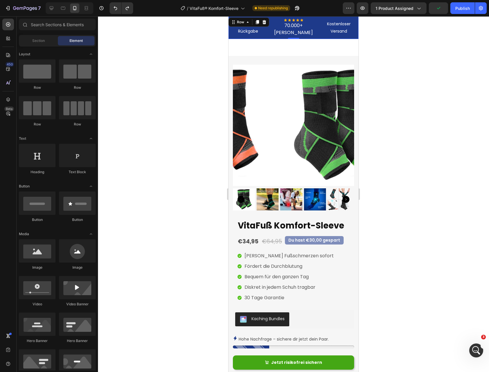
click at [318, 37] on div "Einfache Rückgabe Text block Icon Icon Icon Icon Icon Icon List Hoz 70.000+ [PE…" at bounding box center [294, 27] width 130 height 23
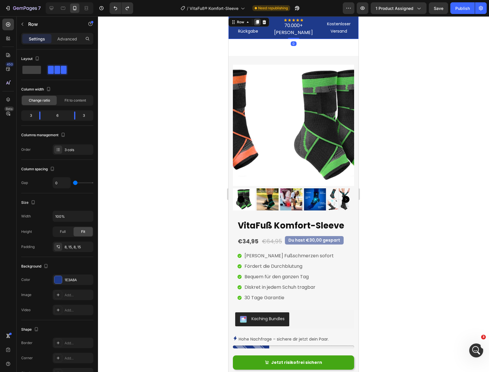
click at [257, 21] on icon at bounding box center [257, 22] width 3 height 4
click at [257, 24] on div at bounding box center [257, 22] width 7 height 7
click at [341, 18] on div "Einfache Rückgabe Text block Icon Icon Icon Icon Icon Icon List Hoz 70.000+ [PE…" at bounding box center [294, 27] width 130 height 23
click at [346, 24] on p "Kostenloser Versand" at bounding box center [339, 27] width 29 height 15
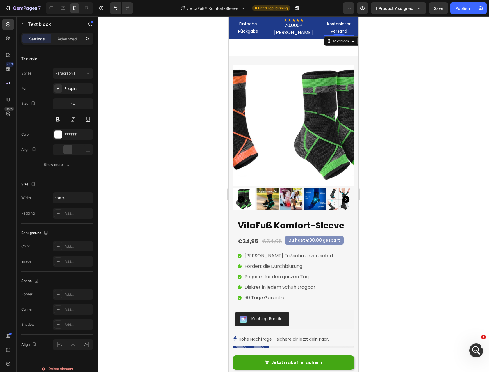
click at [400, 36] on div at bounding box center [293, 193] width 391 height 355
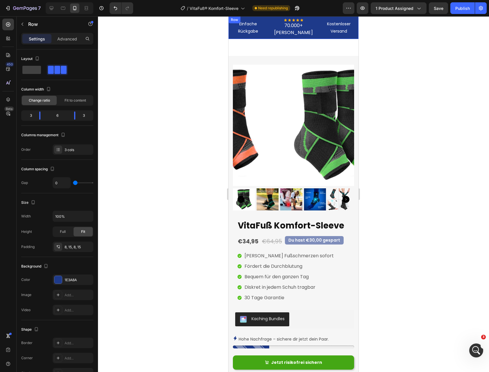
click at [317, 38] on div "Einfache Rückgabe Text block Icon Icon Icon Icon Icon Icon List Hoz 70.000+ [PE…" at bounding box center [294, 27] width 130 height 23
click at [260, 23] on div at bounding box center [257, 22] width 7 height 7
click at [256, 22] on icon at bounding box center [257, 22] width 5 height 5
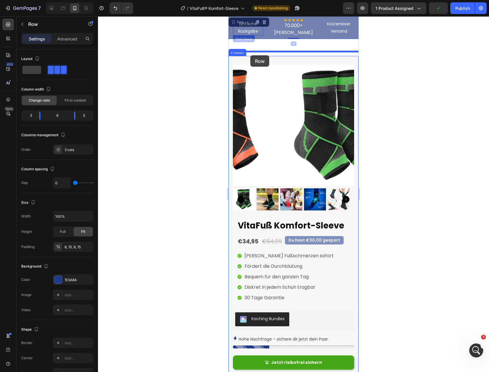
drag, startPoint x: 243, startPoint y: 24, endPoint x: 250, endPoint y: 55, distance: 31.8
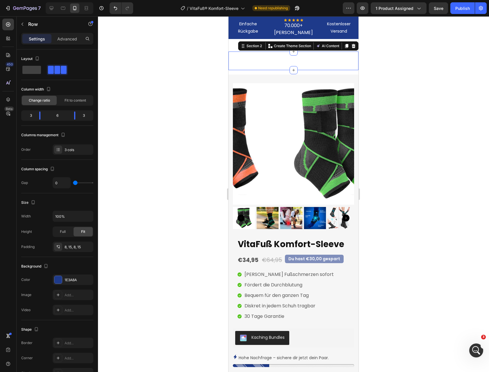
click at [248, 55] on div "Einfache Rückgabe Text block Icon Icon Icon Icon Icon Icon List Hoz 70.000+ [PE…" at bounding box center [294, 60] width 130 height 19
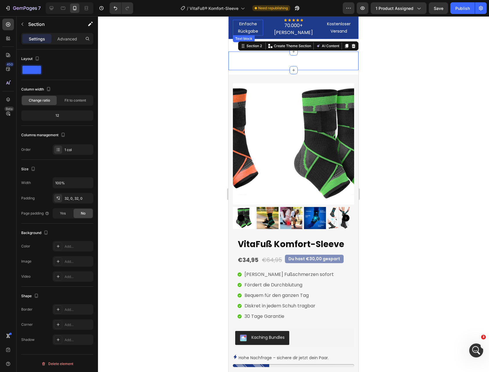
click at [255, 22] on p "Einfache Rückgabe" at bounding box center [248, 27] width 29 height 15
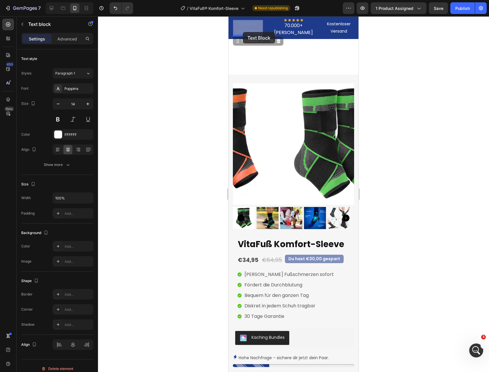
drag, startPoint x: 243, startPoint y: 38, endPoint x: 243, endPoint y: 32, distance: 6.4
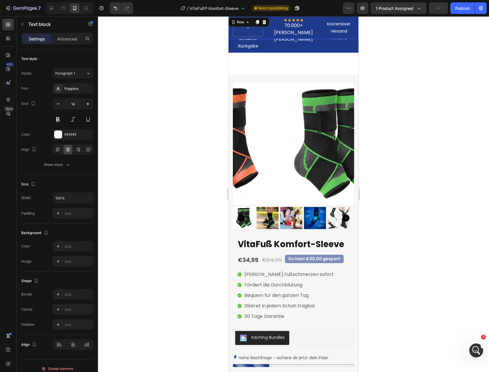
click at [266, 18] on div "Icon Icon Icon Icon Icon Icon List Hoz 70.000+ [PERSON_NAME] Text block Row Kos…" at bounding box center [294, 27] width 130 height 23
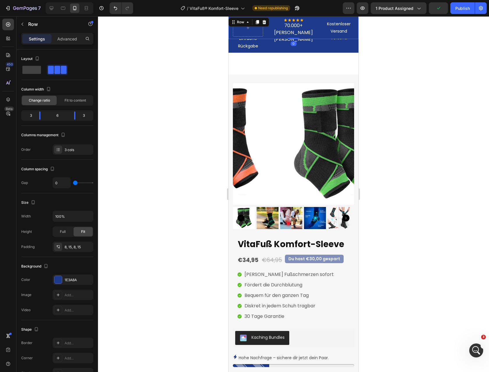
click at [266, 18] on div "Row" at bounding box center [249, 21] width 41 height 9
click at [264, 23] on icon at bounding box center [265, 22] width 4 height 4
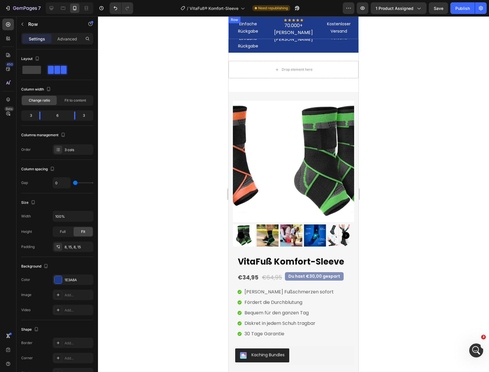
click at [264, 17] on div "Einfache Rückgabe Text block Icon Icon Icon Icon Icon Icon List Hoz 70.000+ [PE…" at bounding box center [294, 27] width 130 height 23
click at [261, 21] on div at bounding box center [264, 22] width 7 height 7
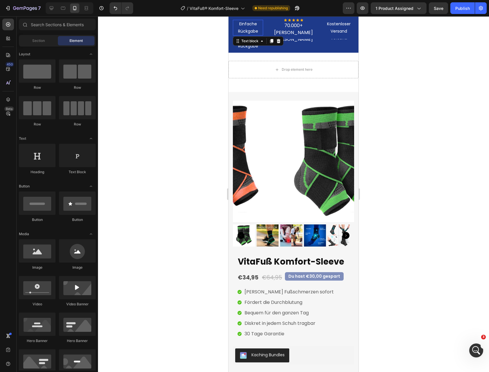
click at [261, 21] on p "Einfache Rückgabe" at bounding box center [248, 27] width 29 height 15
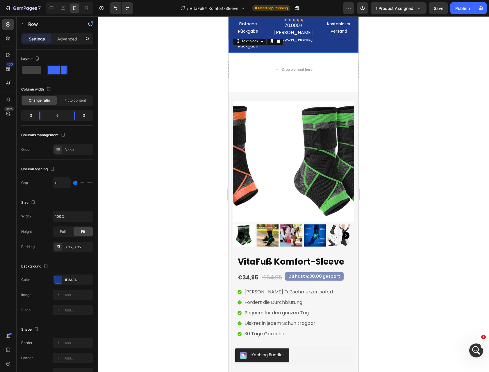
click at [246, 50] on div "Einfache Rückgabe Text block Einfache Rückgabe Text block Icon Icon Icon Icon I…" at bounding box center [294, 34] width 130 height 36
click at [248, 46] on p "Einfache Rückgabe" at bounding box center [248, 42] width 29 height 15
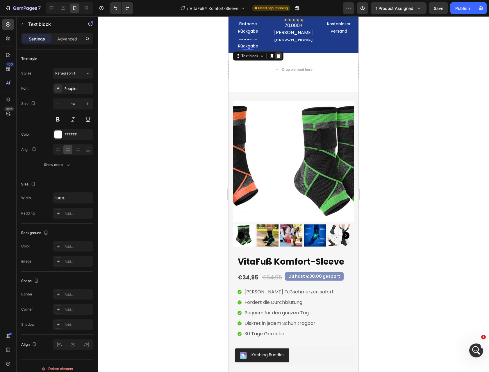
click at [278, 53] on div at bounding box center [278, 55] width 7 height 7
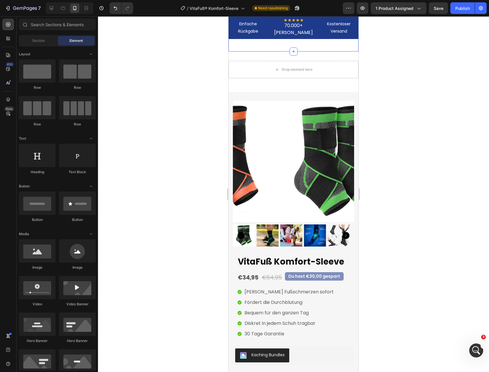
click at [282, 42] on div "Einfache Rückgabe Text block Icon Icon Icon Icon Icon Icon List Hoz 70.000+ Zuf…" at bounding box center [294, 39] width 130 height 23
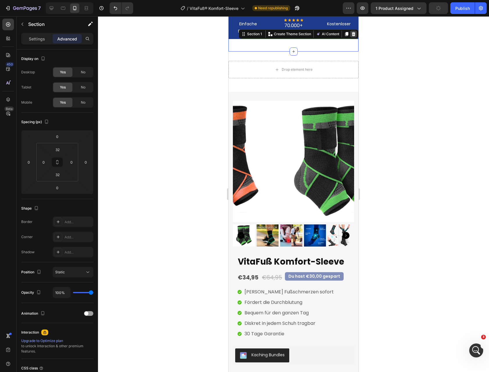
click at [351, 33] on icon at bounding box center [353, 34] width 5 height 5
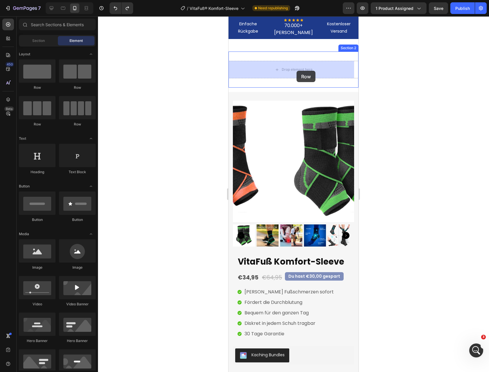
drag, startPoint x: 277, startPoint y: 129, endPoint x: 297, endPoint y: 70, distance: 61.7
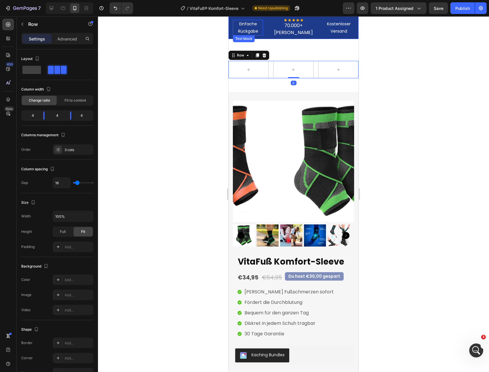
click at [247, 29] on p "Einfache Rückgabe" at bounding box center [248, 27] width 29 height 15
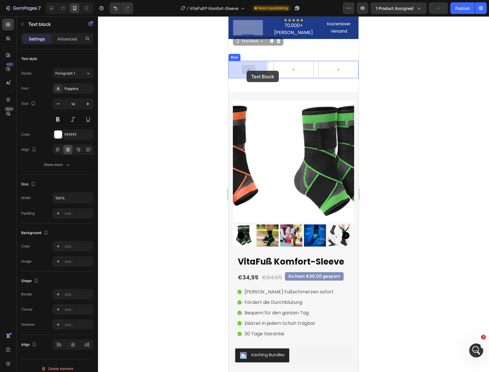
drag, startPoint x: 249, startPoint y: 44, endPoint x: 248, endPoint y: 71, distance: 26.2
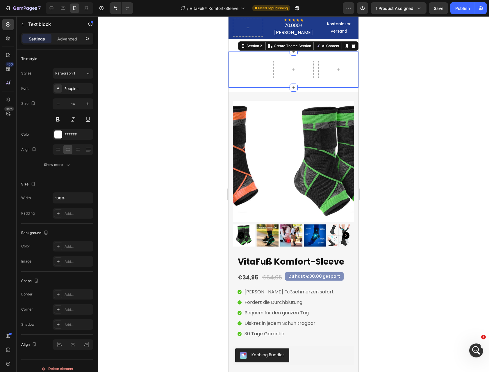
click at [285, 58] on div "Einfache Rückgabe Text block Row Section 2 You can create reusable sections Cre…" at bounding box center [294, 69] width 130 height 36
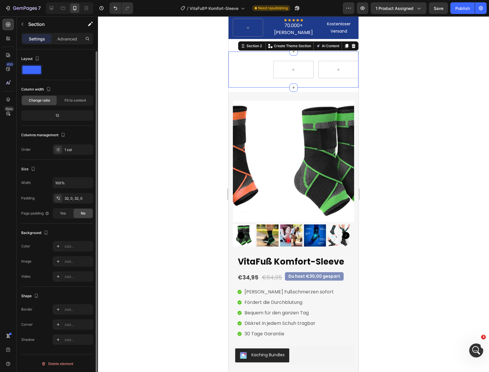
scroll to position [1, 0]
click at [60, 247] on div at bounding box center [58, 245] width 8 height 8
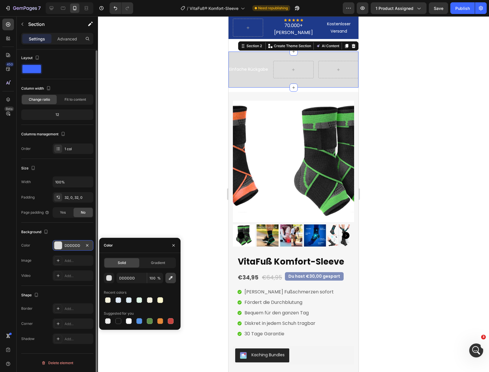
click at [168, 280] on button "button" at bounding box center [170, 278] width 10 height 10
type input "1E3A8A"
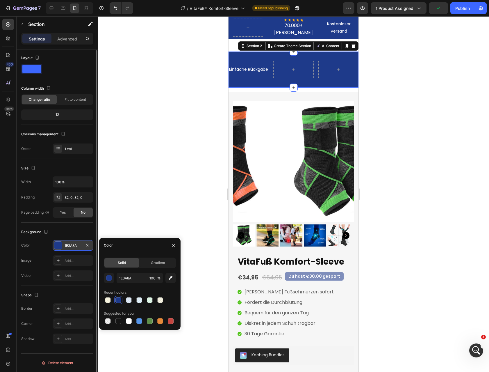
click at [400, 52] on div at bounding box center [293, 193] width 391 height 355
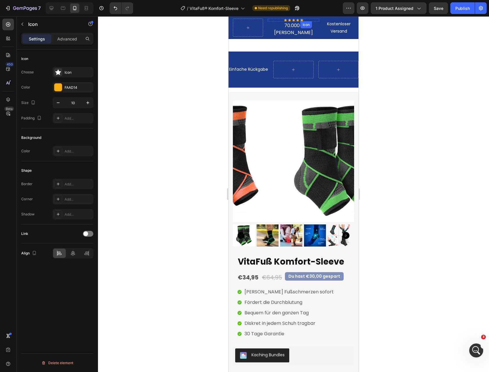
click at [300, 20] on div "Icon" at bounding box center [301, 20] width 3 height 3
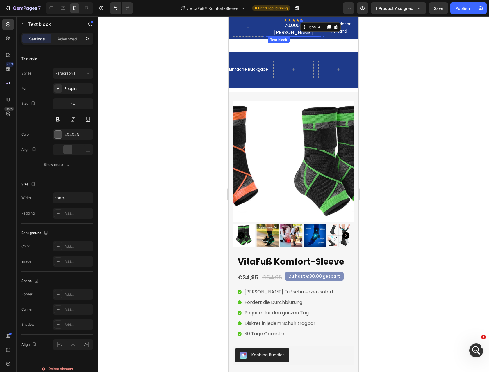
click at [286, 31] on p "70.000+ [PERSON_NAME]" at bounding box center [293, 29] width 50 height 14
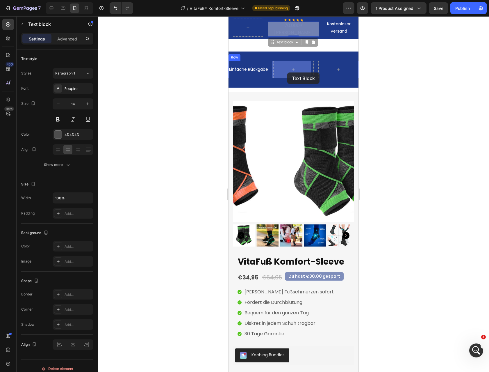
drag, startPoint x: 279, startPoint y: 42, endPoint x: 287, endPoint y: 72, distance: 31.8
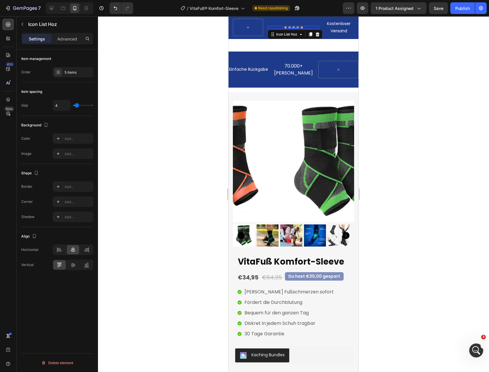
click at [278, 27] on div "Icon Icon Icon Icon Icon" at bounding box center [293, 27] width 51 height 3
drag, startPoint x: 277, startPoint y: 34, endPoint x: 286, endPoint y: 64, distance: 31.3
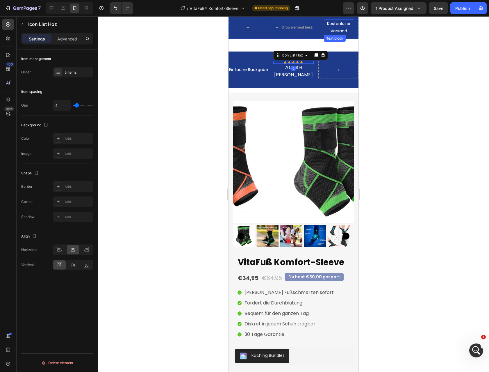
drag, startPoint x: 332, startPoint y: 25, endPoint x: 329, endPoint y: 24, distance: 3.2
click at [331, 25] on p "Kostenloser Versand" at bounding box center [339, 27] width 29 height 15
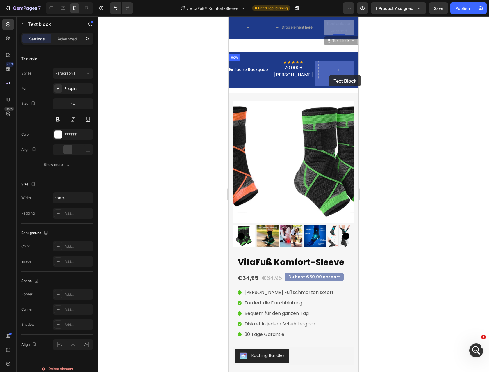
drag, startPoint x: 327, startPoint y: 39, endPoint x: 329, endPoint y: 75, distance: 35.8
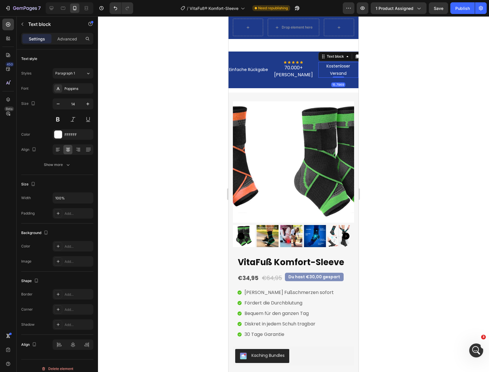
click at [379, 60] on div at bounding box center [293, 193] width 391 height 355
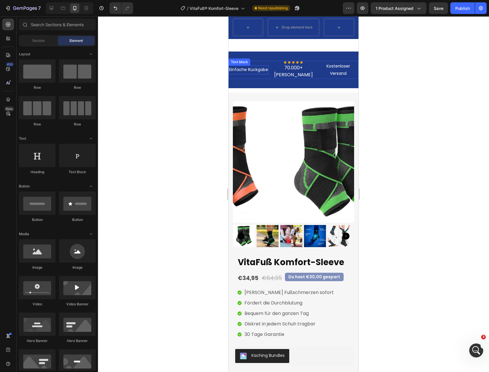
click at [256, 73] on p "Einfache Rückgabe" at bounding box center [248, 69] width 39 height 7
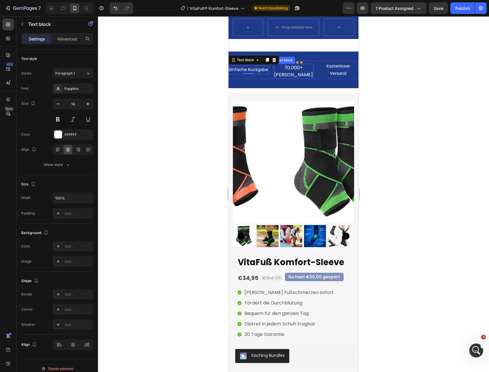
click at [288, 77] on p "70.000+ [PERSON_NAME]" at bounding box center [293, 71] width 39 height 14
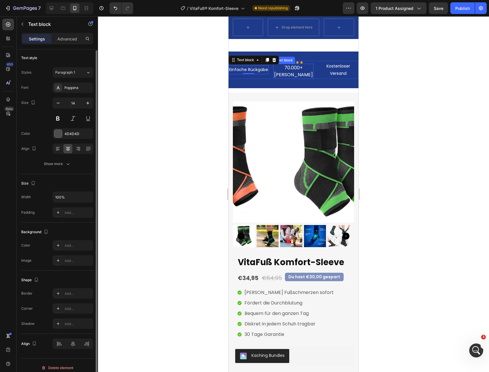
click at [288, 77] on p "70.000+ [PERSON_NAME]" at bounding box center [293, 71] width 39 height 14
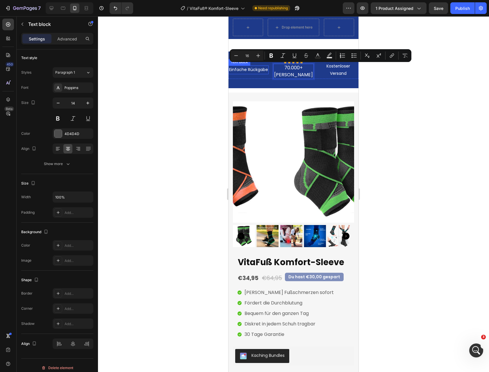
click at [247, 73] on p "Einfache Rückgabe" at bounding box center [248, 69] width 39 height 7
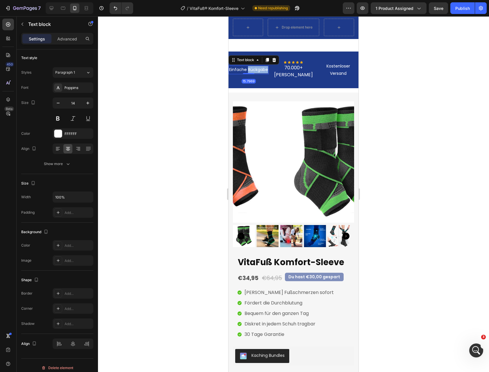
click at [247, 73] on p "Einfache Rückgabe" at bounding box center [248, 69] width 39 height 7
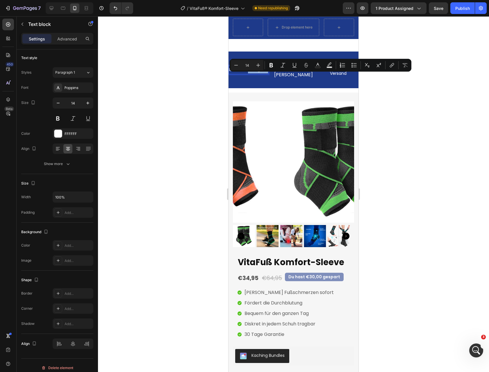
click at [247, 73] on p "Einfache Rückgabe" at bounding box center [248, 69] width 39 height 7
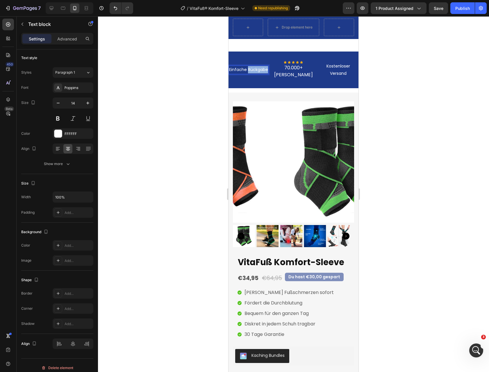
click at [247, 73] on p "Einfache Rückgabe" at bounding box center [248, 69] width 39 height 7
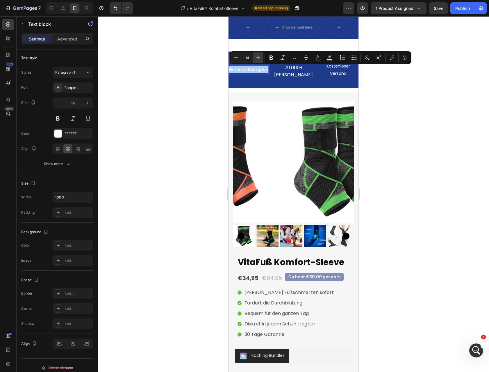
click at [260, 58] on icon "Editor contextual toolbar" at bounding box center [259, 58] width 4 height 4
type input "16"
click at [334, 72] on p "Kostenloser Versand" at bounding box center [338, 70] width 39 height 15
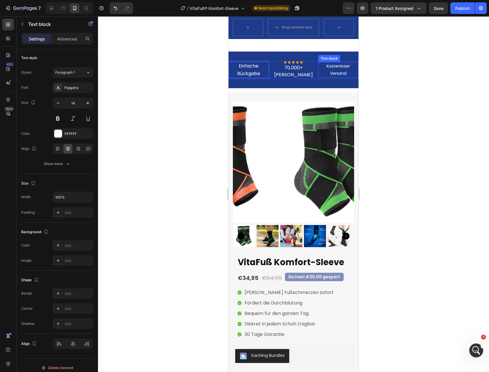
click at [334, 72] on p "Kostenloser Versand" at bounding box center [338, 70] width 39 height 15
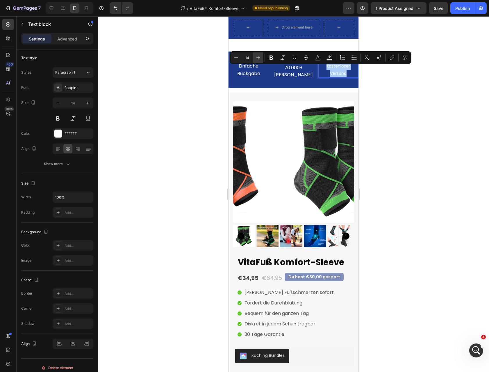
click at [259, 58] on icon "Editor contextual toolbar" at bounding box center [258, 58] width 6 height 6
type input "16"
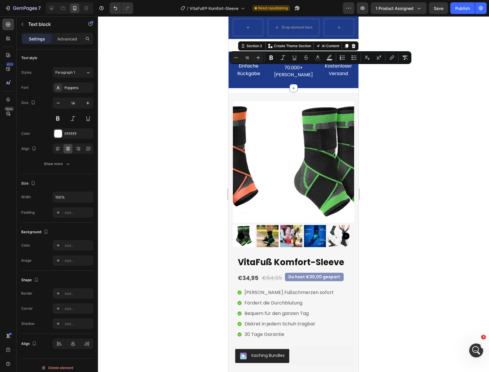
click at [268, 88] on div "Einfache Rückgabe Text block Icon Icon Icon Icon Icon Icon List Hoz 70.000+ [PE…" at bounding box center [294, 69] width 130 height 37
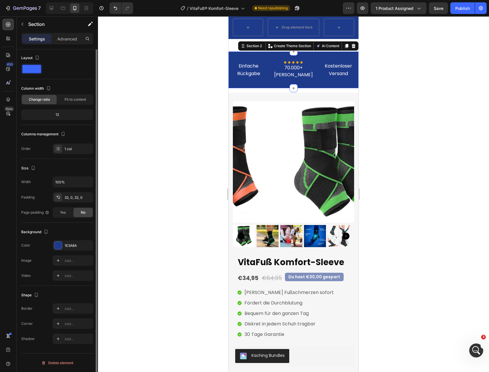
scroll to position [0, 0]
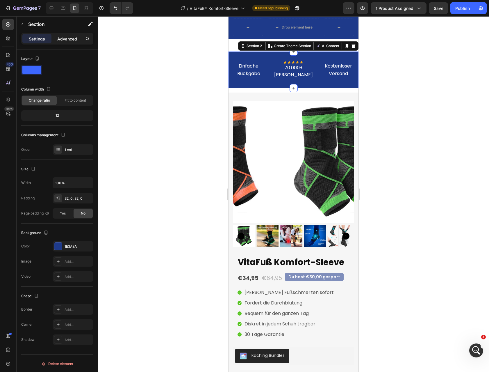
click at [76, 38] on p "Advanced" at bounding box center [67, 39] width 20 height 6
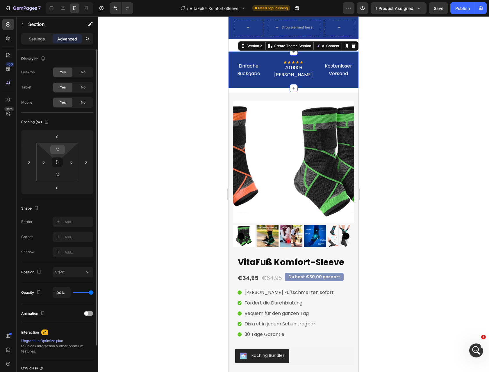
click at [58, 149] on input "32" at bounding box center [58, 149] width 12 height 9
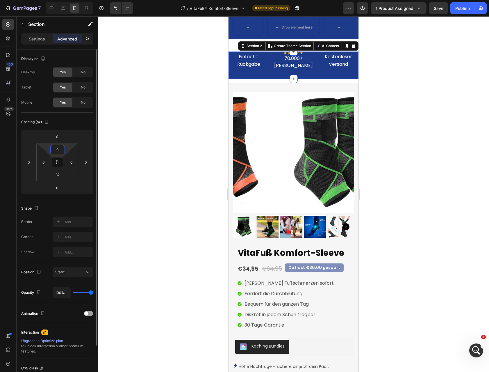
drag, startPoint x: 60, startPoint y: 151, endPoint x: 55, endPoint y: 151, distance: 5.2
click at [55, 151] on input "0" at bounding box center [58, 149] width 12 height 9
type input "10"
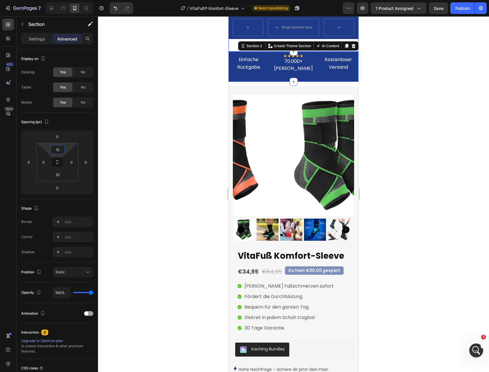
click at [229, 41] on div "Einfache Rückgabe Text block Icon Icon Icon Icon Icon Icon List Hoz 70.000+ Zuf…" at bounding box center [294, 40] width 130 height 5
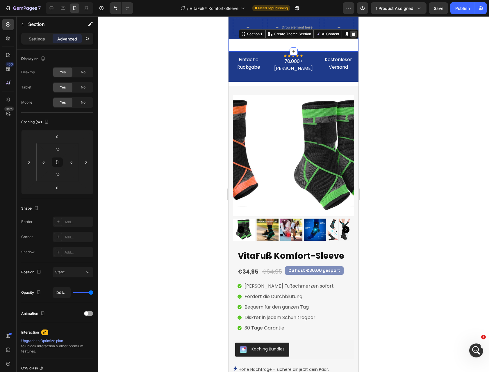
click at [352, 33] on div at bounding box center [353, 34] width 7 height 7
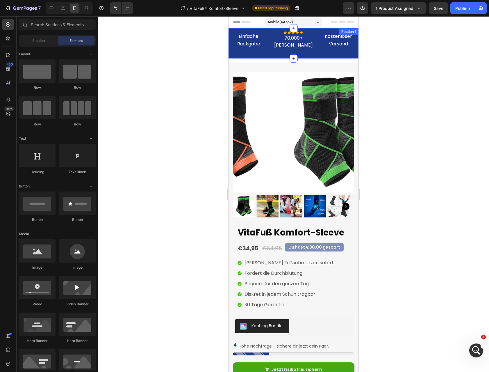
click at [307, 58] on div "Einfache Rückgabe Text block Icon Icon Icon Icon Icon Icon List Hoz 70.000+ [PE…" at bounding box center [294, 43] width 130 height 30
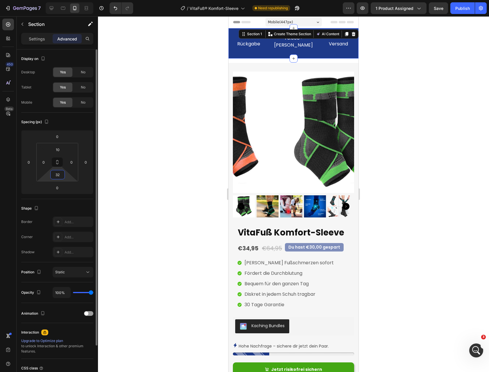
click at [56, 173] on input "32" at bounding box center [58, 174] width 12 height 9
type input "10"
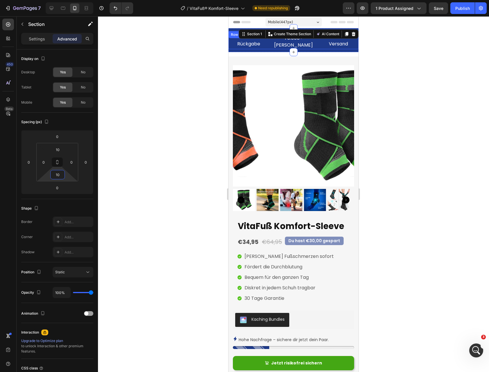
click at [402, 81] on div at bounding box center [293, 193] width 391 height 355
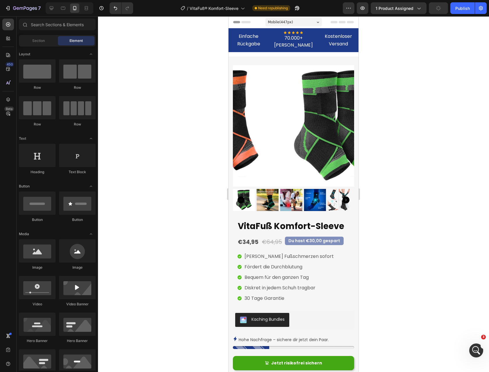
click at [467, 12] on button "Publish" at bounding box center [463, 8] width 24 height 12
click at [305, 33] on div "Icon Icon Icon Icon Icon" at bounding box center [293, 32] width 40 height 3
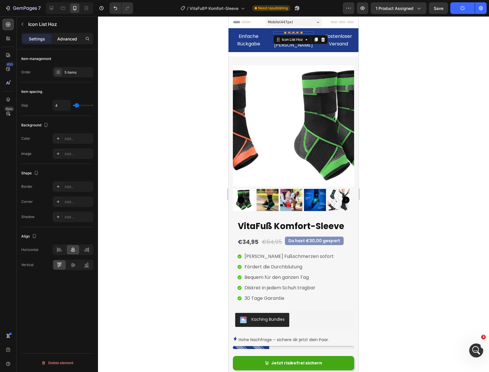
click at [65, 43] on div "Advanced" at bounding box center [67, 38] width 29 height 9
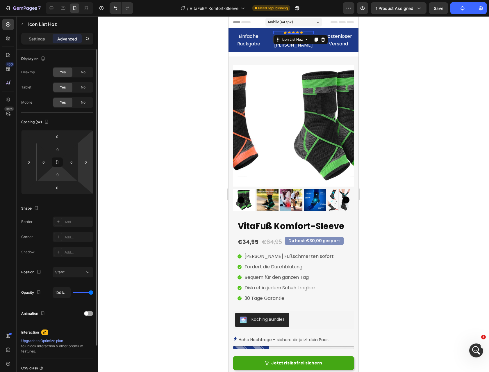
click at [56, 175] on input "0" at bounding box center [58, 174] width 12 height 9
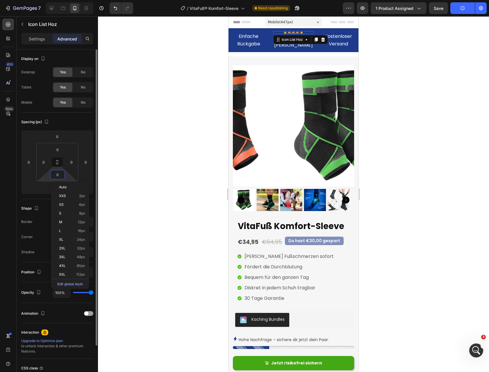
type input "5"
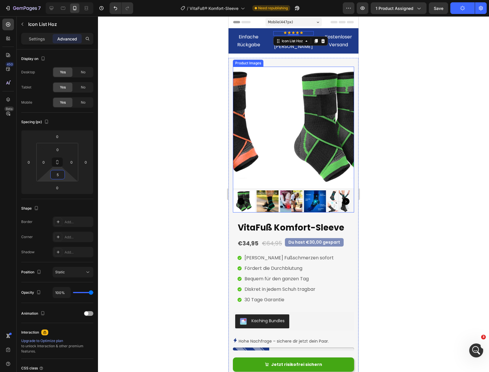
click at [214, 128] on div at bounding box center [293, 193] width 391 height 355
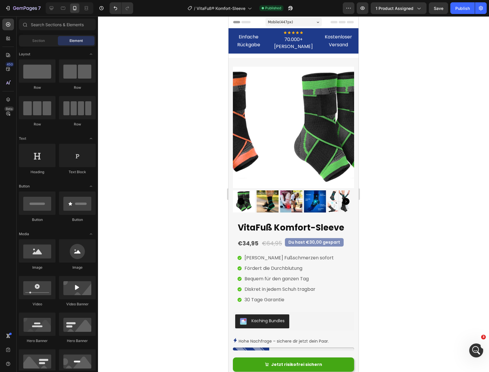
click at [163, 142] on div at bounding box center [293, 193] width 391 height 355
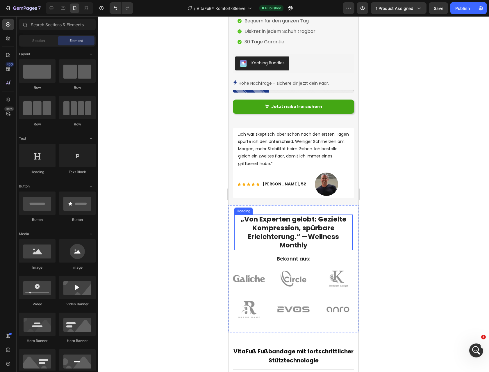
scroll to position [262, 0]
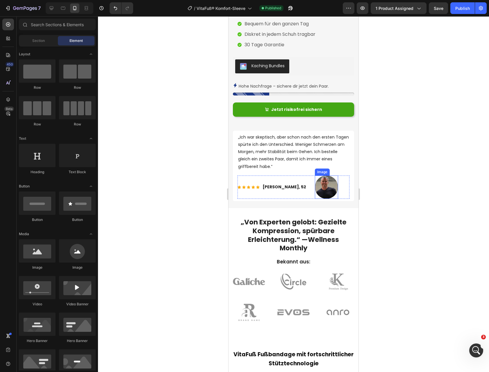
click at [315, 185] on img at bounding box center [326, 186] width 23 height 23
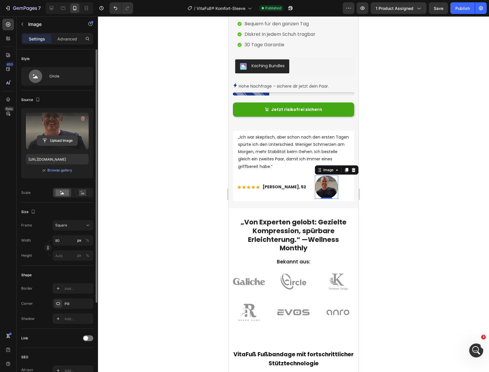
click at [65, 143] on input "file" at bounding box center [57, 141] width 40 height 10
type input "[URL][DOMAIN_NAME]"
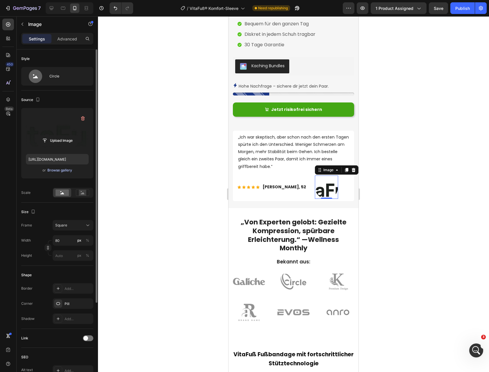
click at [60, 170] on div "Browse gallery" at bounding box center [59, 170] width 25 height 5
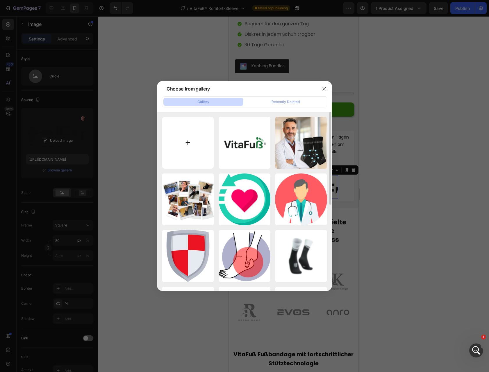
click at [190, 131] on input "file" at bounding box center [188, 143] width 52 height 52
click at [174, 147] on input "file" at bounding box center [188, 143] width 52 height 52
type input "C:\fakepath\medium-shot-man-posing-brick-wall.jpg"
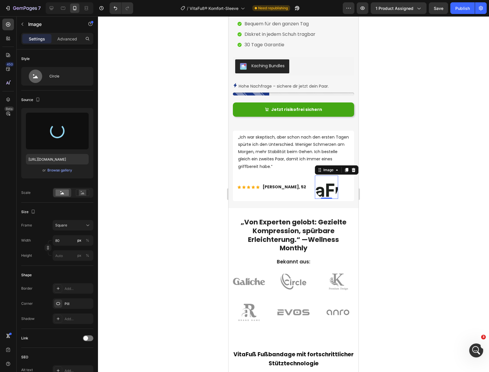
type input "[URL][DOMAIN_NAME]"
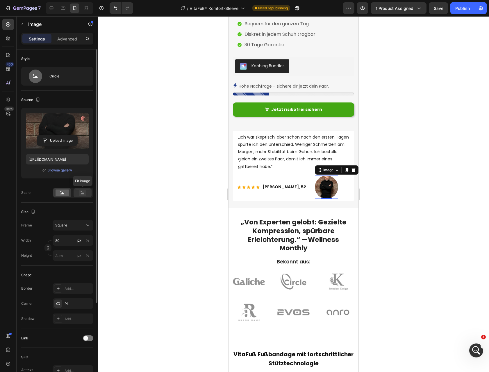
click at [76, 195] on icon at bounding box center [82, 192] width 13 height 6
click at [64, 191] on rect at bounding box center [62, 192] width 13 height 6
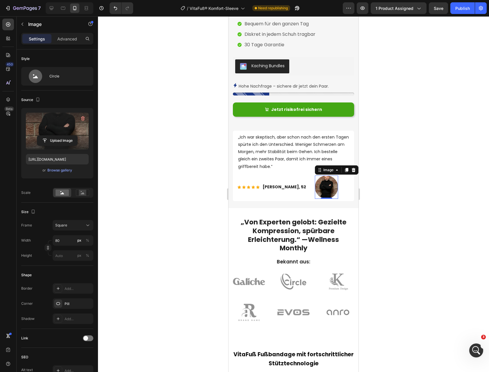
click at [67, 123] on label at bounding box center [57, 131] width 63 height 37
click at [67, 136] on input "file" at bounding box center [57, 141] width 40 height 10
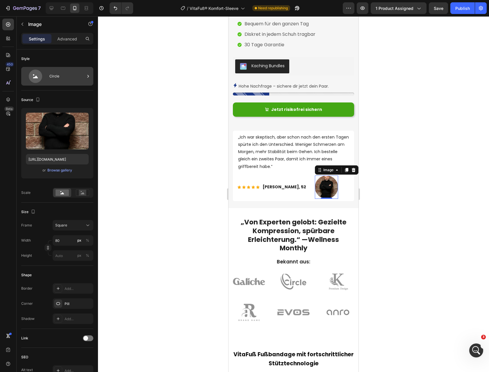
click at [60, 75] on div "Circle" at bounding box center [66, 76] width 35 height 13
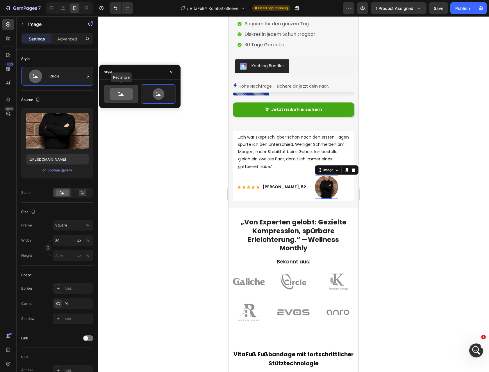
click at [125, 91] on icon at bounding box center [121, 94] width 23 height 12
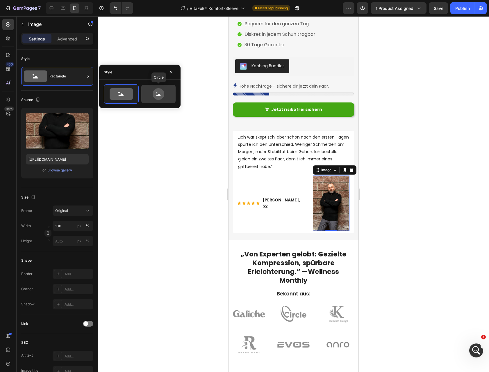
click at [149, 96] on icon at bounding box center [158, 94] width 27 height 12
type input "80"
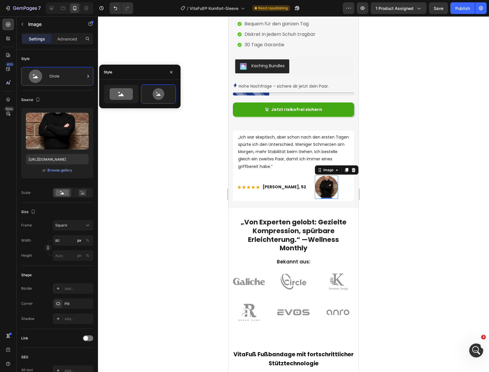
click at [432, 129] on div at bounding box center [293, 193] width 391 height 355
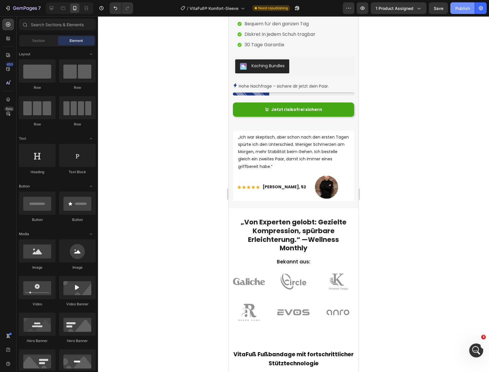
click at [461, 10] on div "Publish" at bounding box center [462, 8] width 15 height 6
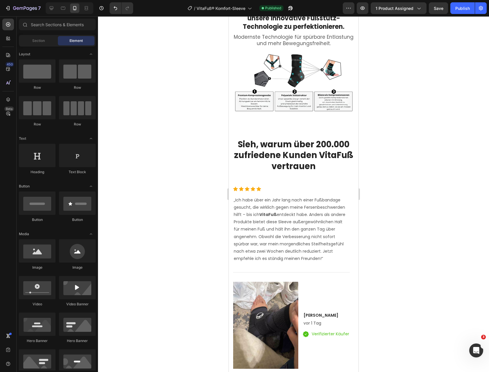
scroll to position [1086, 0]
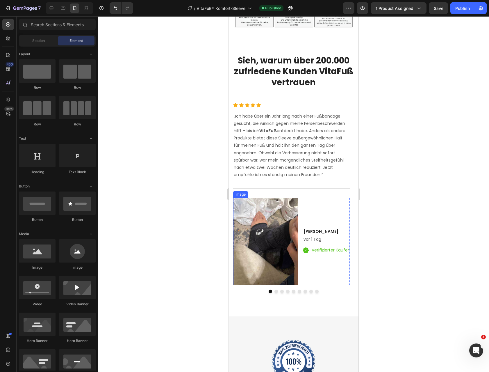
click at [258, 218] on img at bounding box center [265, 241] width 65 height 87
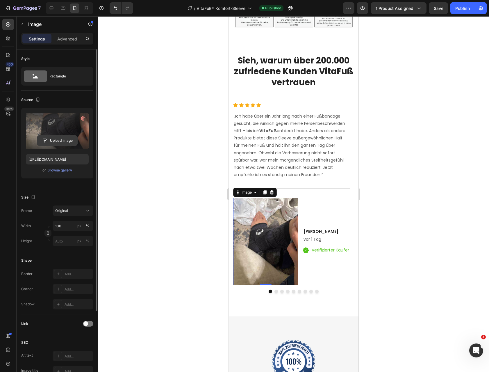
click at [60, 140] on input "file" at bounding box center [57, 141] width 40 height 10
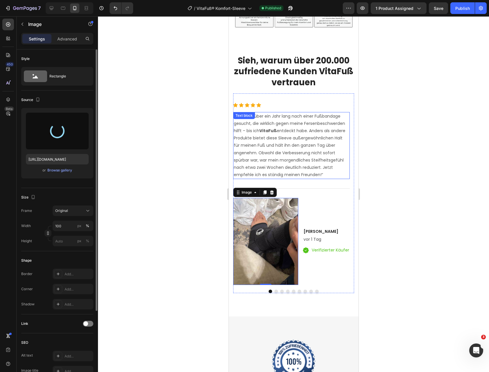
type input "[URL][DOMAIN_NAME]"
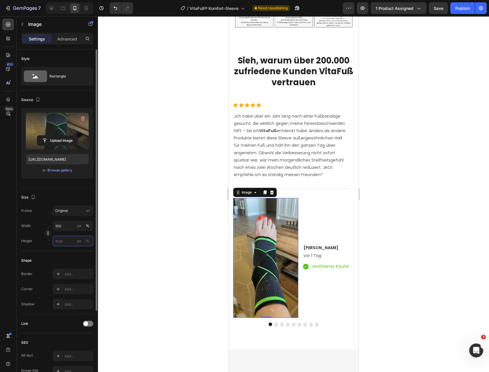
click at [63, 243] on input "px %" at bounding box center [73, 241] width 41 height 10
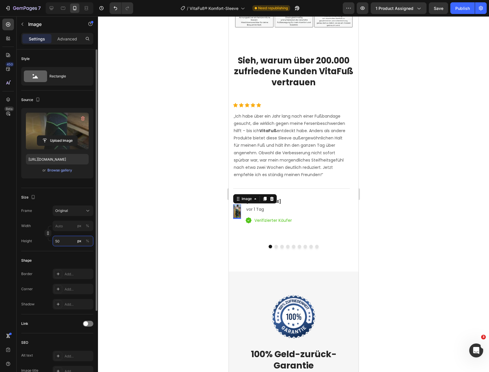
type input "5"
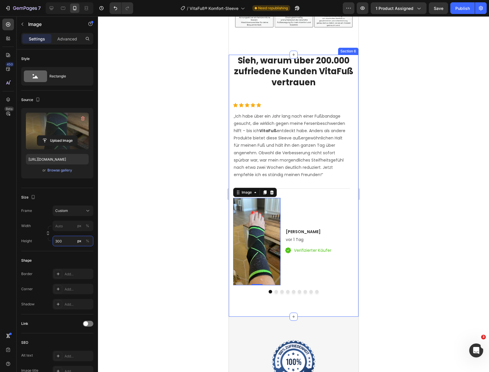
type input "300"
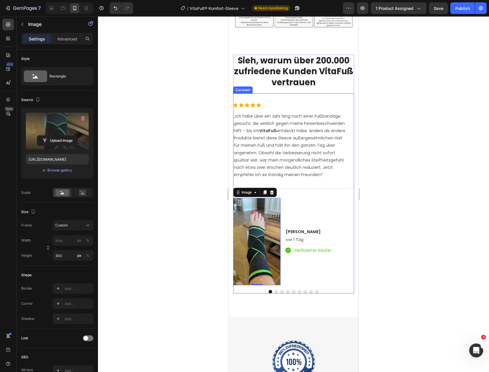
click at [286, 290] on button "Dot" at bounding box center [287, 291] width 3 height 3
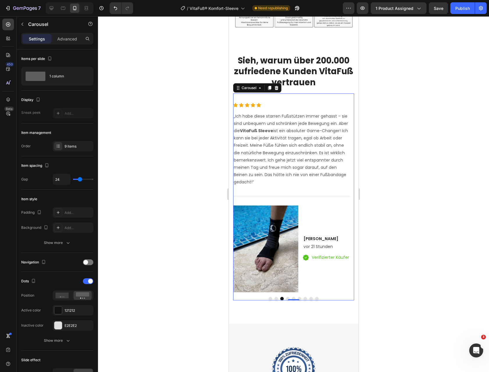
click at [286, 300] on button "Dot" at bounding box center [287, 298] width 3 height 3
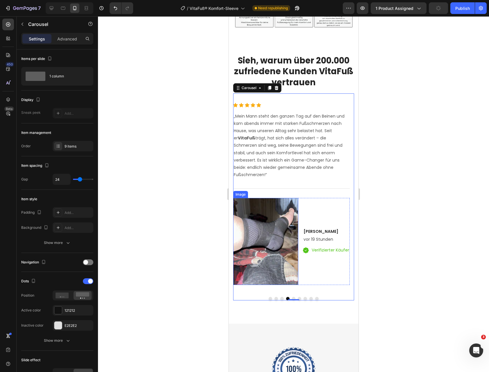
click at [276, 257] on img at bounding box center [265, 241] width 65 height 87
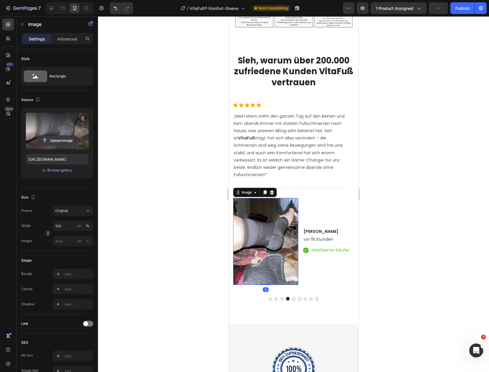
click at [62, 138] on input "file" at bounding box center [57, 141] width 40 height 10
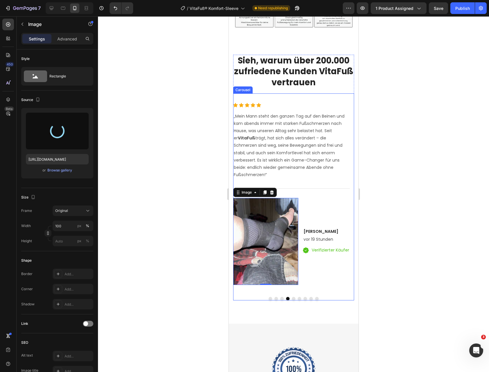
type input "[URL][DOMAIN_NAME]"
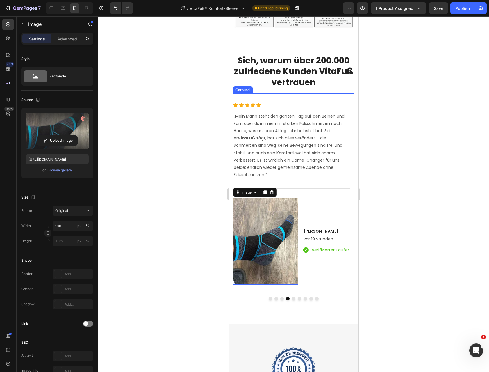
click at [292, 300] on button "Dot" at bounding box center [293, 298] width 3 height 3
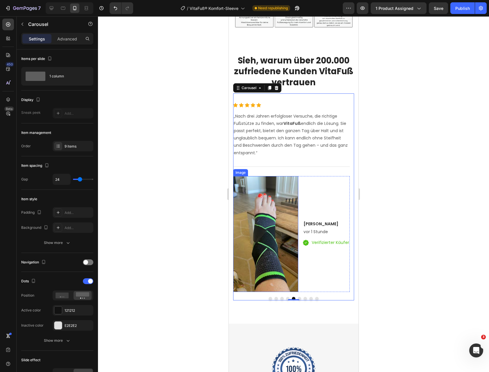
click at [280, 216] on img at bounding box center [265, 234] width 65 height 116
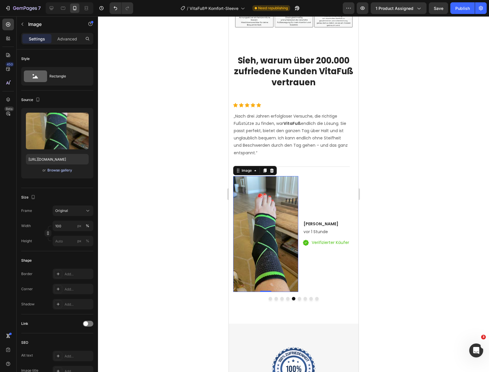
click at [64, 171] on div "Browse gallery" at bounding box center [59, 170] width 25 height 5
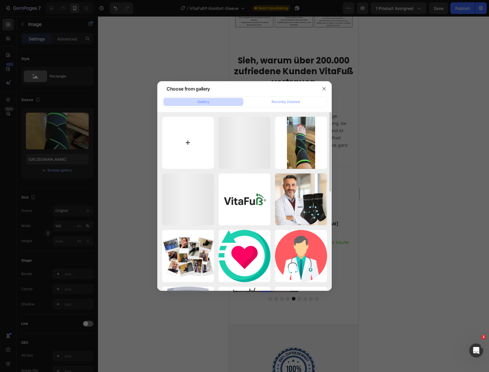
click at [187, 134] on input "file" at bounding box center [188, 143] width 52 height 52
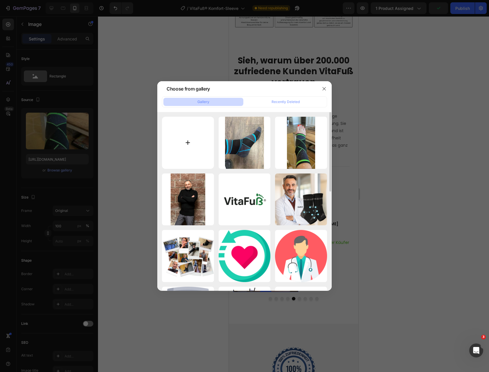
type input "C:\fakepath\rv4.JPG"
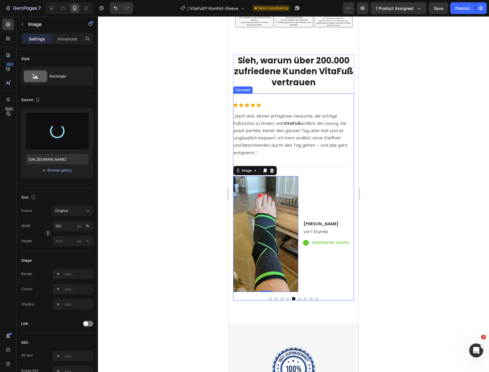
type input "[URL][DOMAIN_NAME]"
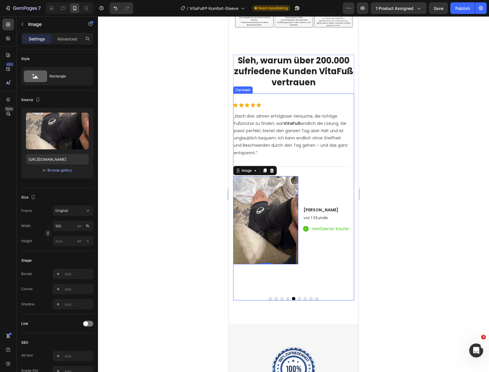
click at [298, 300] on button "Dot" at bounding box center [299, 298] width 3 height 3
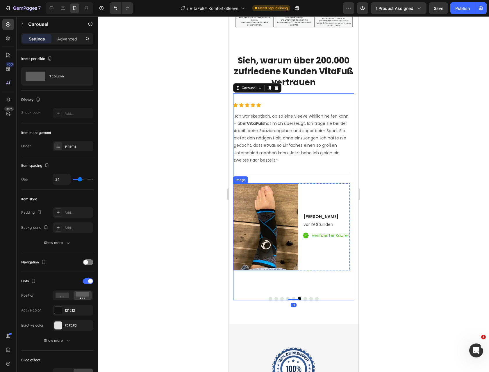
click at [282, 216] on img at bounding box center [265, 226] width 65 height 87
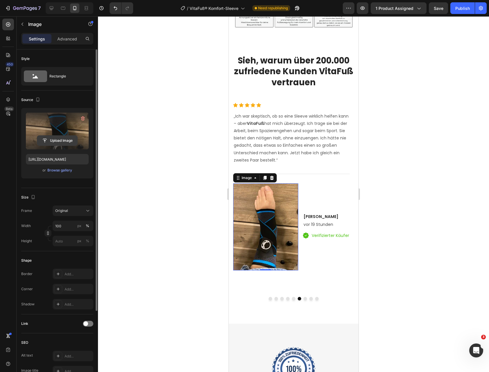
click at [56, 136] on input "file" at bounding box center [57, 141] width 40 height 10
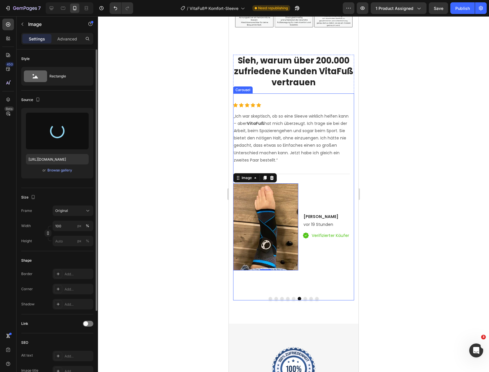
type input "[URL][DOMAIN_NAME]"
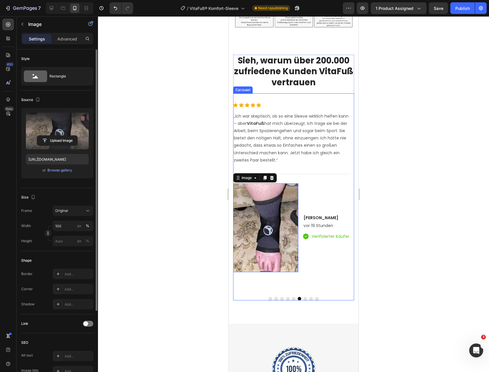
click at [293, 300] on button "Dot" at bounding box center [293, 298] width 3 height 3
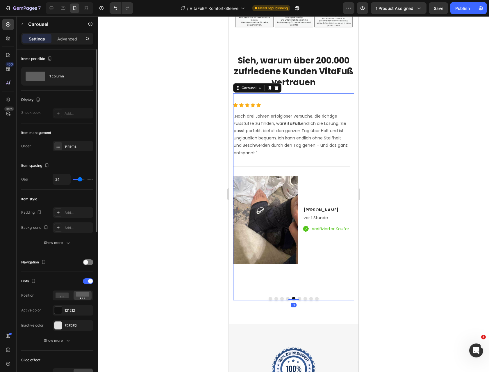
click at [303, 300] on button "Dot" at bounding box center [304, 298] width 3 height 3
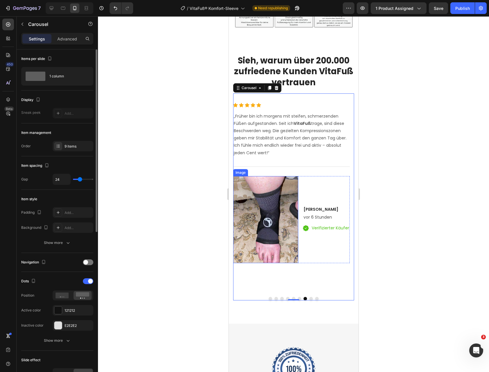
click at [270, 245] on img at bounding box center [265, 219] width 65 height 87
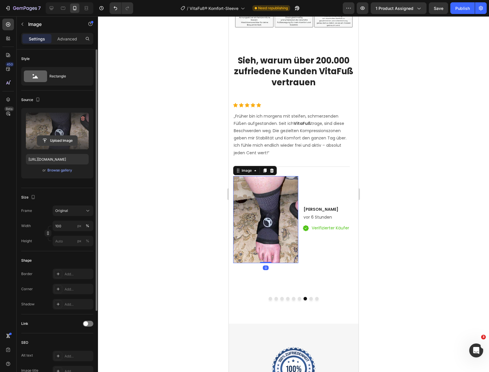
click at [60, 136] on input "file" at bounding box center [57, 141] width 40 height 10
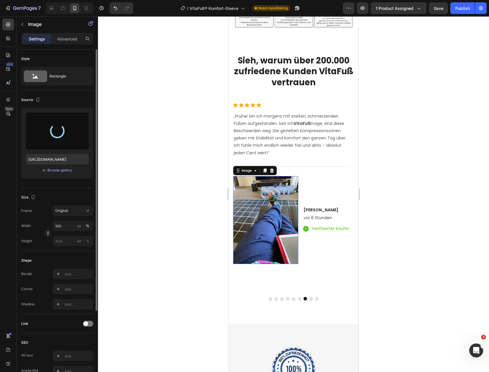
type input "[URL][DOMAIN_NAME]"
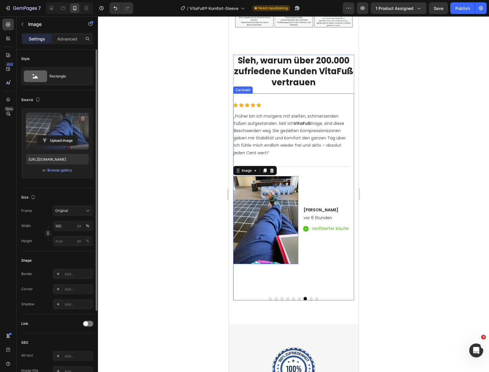
click at [310, 300] on button "Dot" at bounding box center [310, 298] width 3 height 3
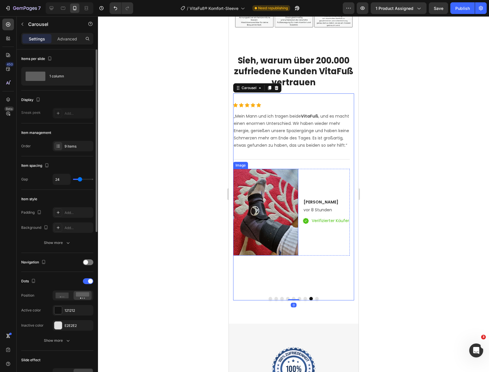
click at [296, 216] on img at bounding box center [265, 212] width 65 height 87
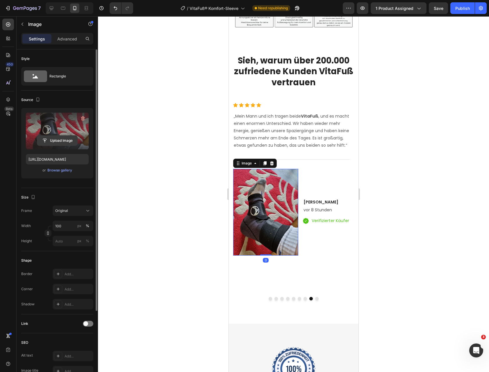
click at [66, 140] on input "file" at bounding box center [57, 141] width 40 height 10
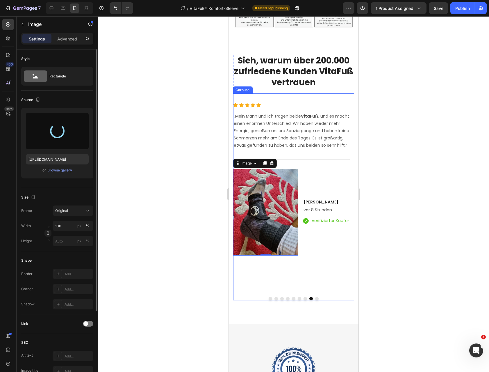
type input "[URL][DOMAIN_NAME]"
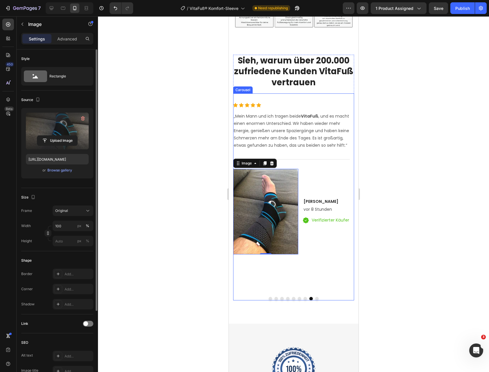
click at [315, 300] on button "Dot" at bounding box center [316, 298] width 3 height 3
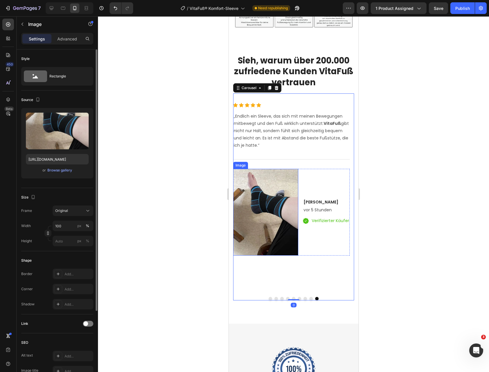
click at [287, 237] on img at bounding box center [265, 212] width 65 height 87
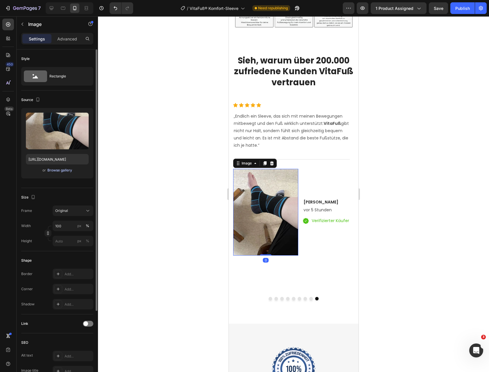
click at [53, 170] on div "Browse gallery" at bounding box center [59, 170] width 25 height 5
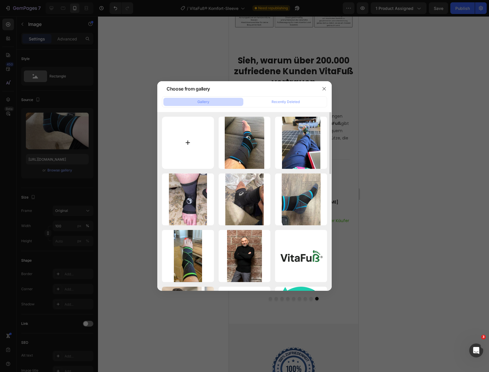
click at [206, 149] on input "file" at bounding box center [188, 143] width 52 height 52
type input "C:\fakepath\rv6.JPG"
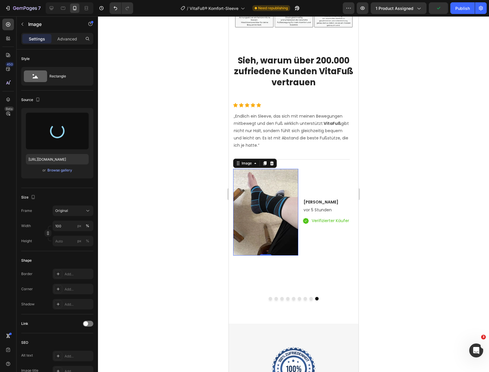
type input "[URL][DOMAIN_NAME]"
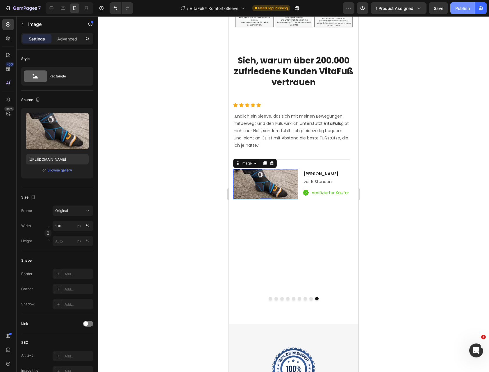
click at [469, 8] on div "Publish" at bounding box center [462, 8] width 15 height 6
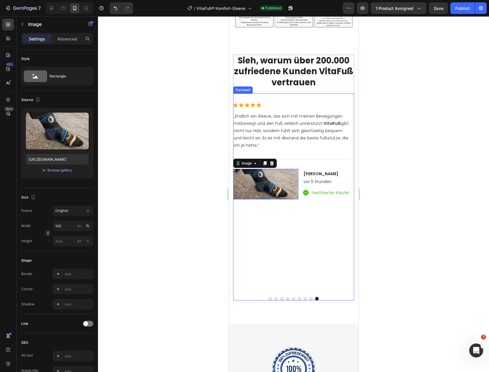
click at [317, 98] on div "Icon Icon Icon Icon Icon Icon List Hoz „Ich habe über ein Jahr lang nach einer …" at bounding box center [293, 196] width 121 height 207
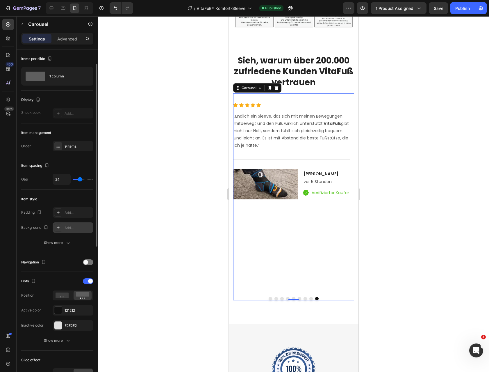
scroll to position [10, 0]
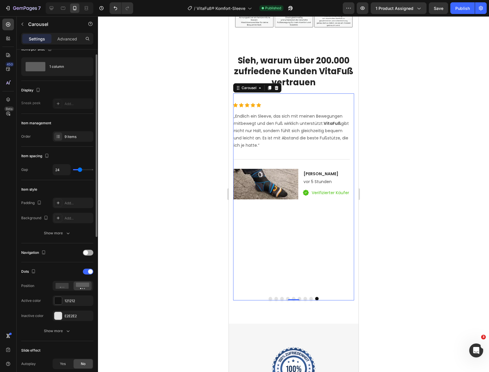
click at [88, 253] on div at bounding box center [88, 253] width 10 height 6
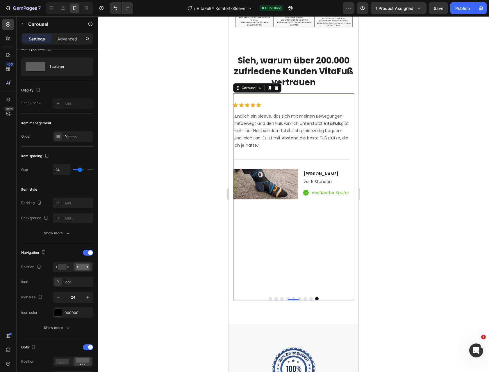
click at [269, 300] on button "Dot" at bounding box center [269, 298] width 3 height 3
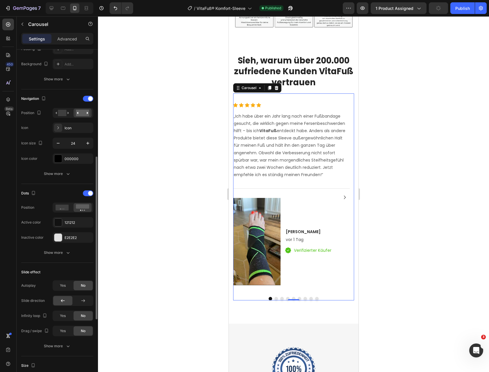
scroll to position [221, 0]
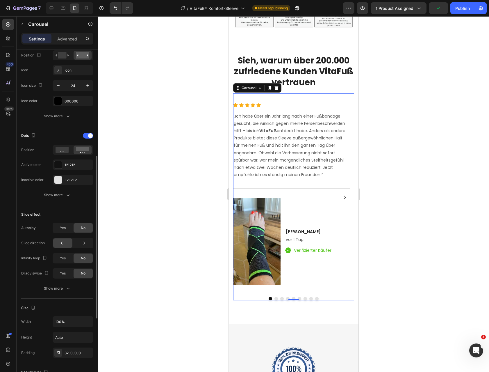
click at [65, 294] on div "Slide effect Autoplay Yes No Slide direction Infinity loop Yes No Drag / swipe …" at bounding box center [57, 251] width 72 height 93
click at [64, 273] on span "Yes" at bounding box center [63, 272] width 6 height 5
click at [344, 199] on icon "Carousel Next Arrow" at bounding box center [345, 196] width 2 height 3
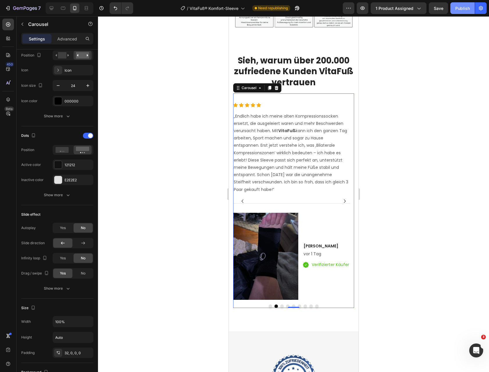
click at [462, 9] on div "Publish" at bounding box center [462, 8] width 15 height 6
click at [455, 7] on button "Publish" at bounding box center [463, 8] width 24 height 12
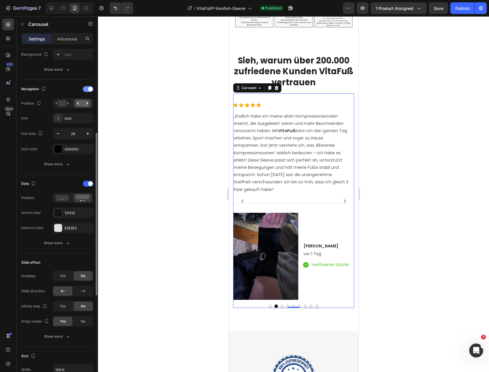
click at [88, 86] on div at bounding box center [88, 89] width 10 height 6
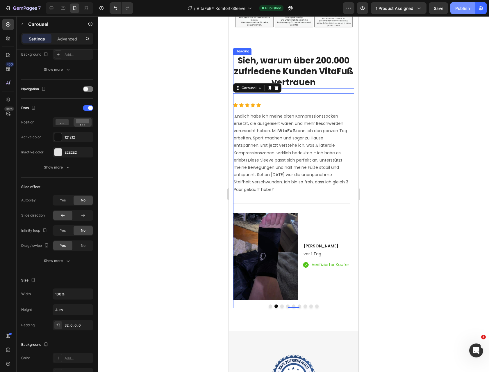
click at [457, 8] on div "Publish" at bounding box center [462, 8] width 15 height 6
